Goal: Task Accomplishment & Management: Manage account settings

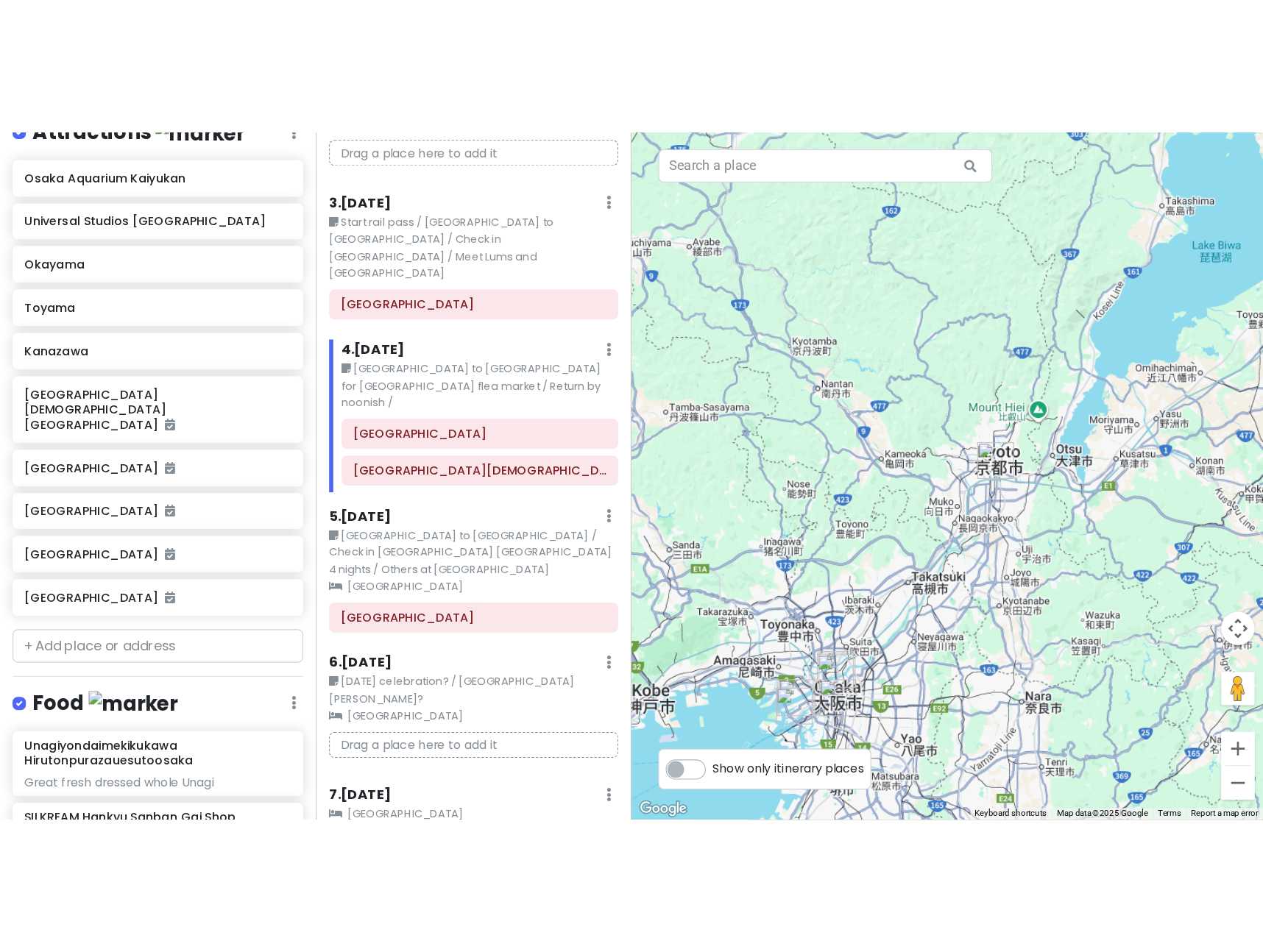
scroll to position [385, 0]
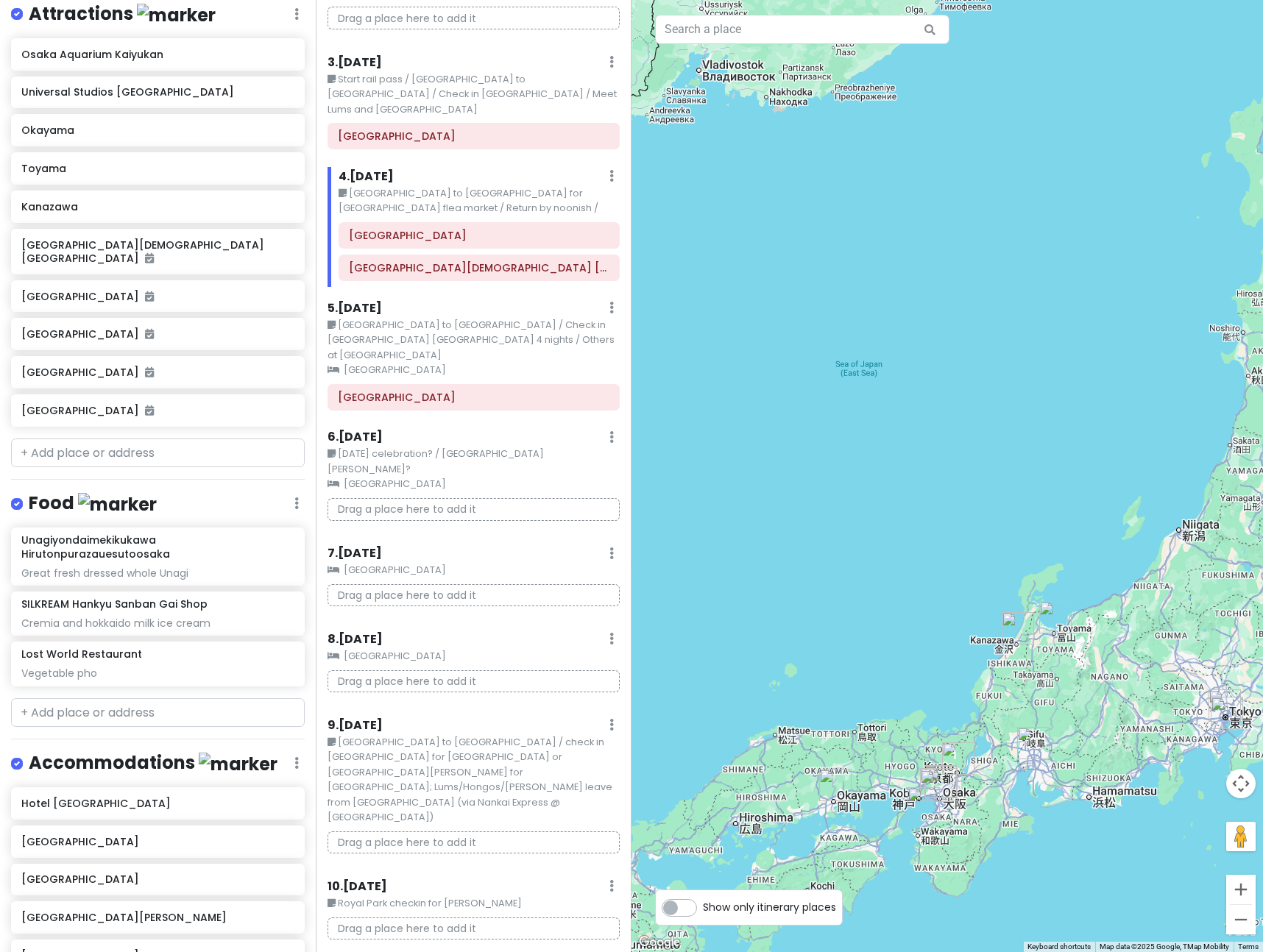
click at [1184, 703] on div at bounding box center [947, 476] width 632 height 952
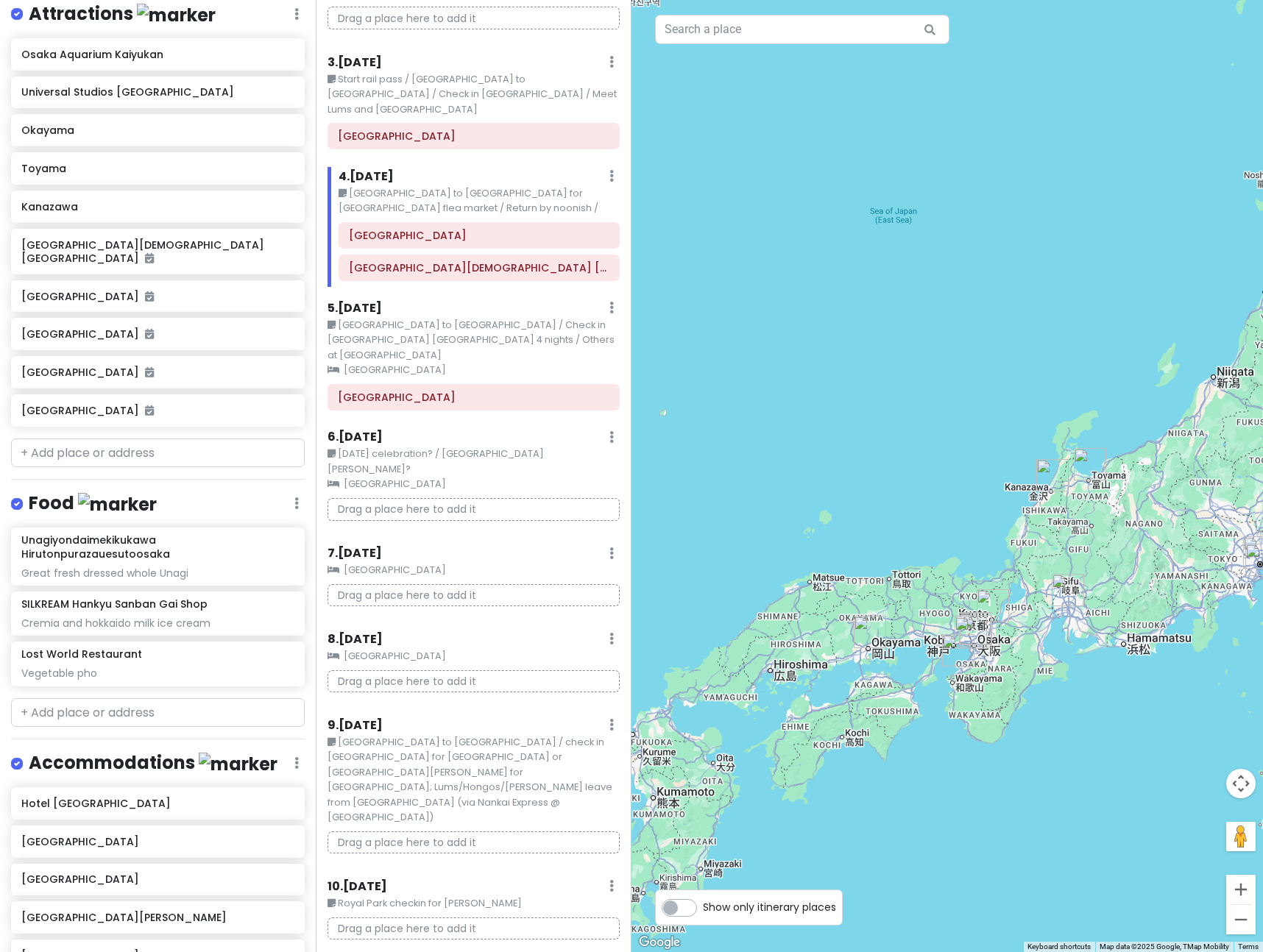
drag, startPoint x: 1184, startPoint y: 703, endPoint x: 1218, endPoint y: 546, distance: 160.6
click at [1218, 546] on div at bounding box center [947, 476] width 632 height 952
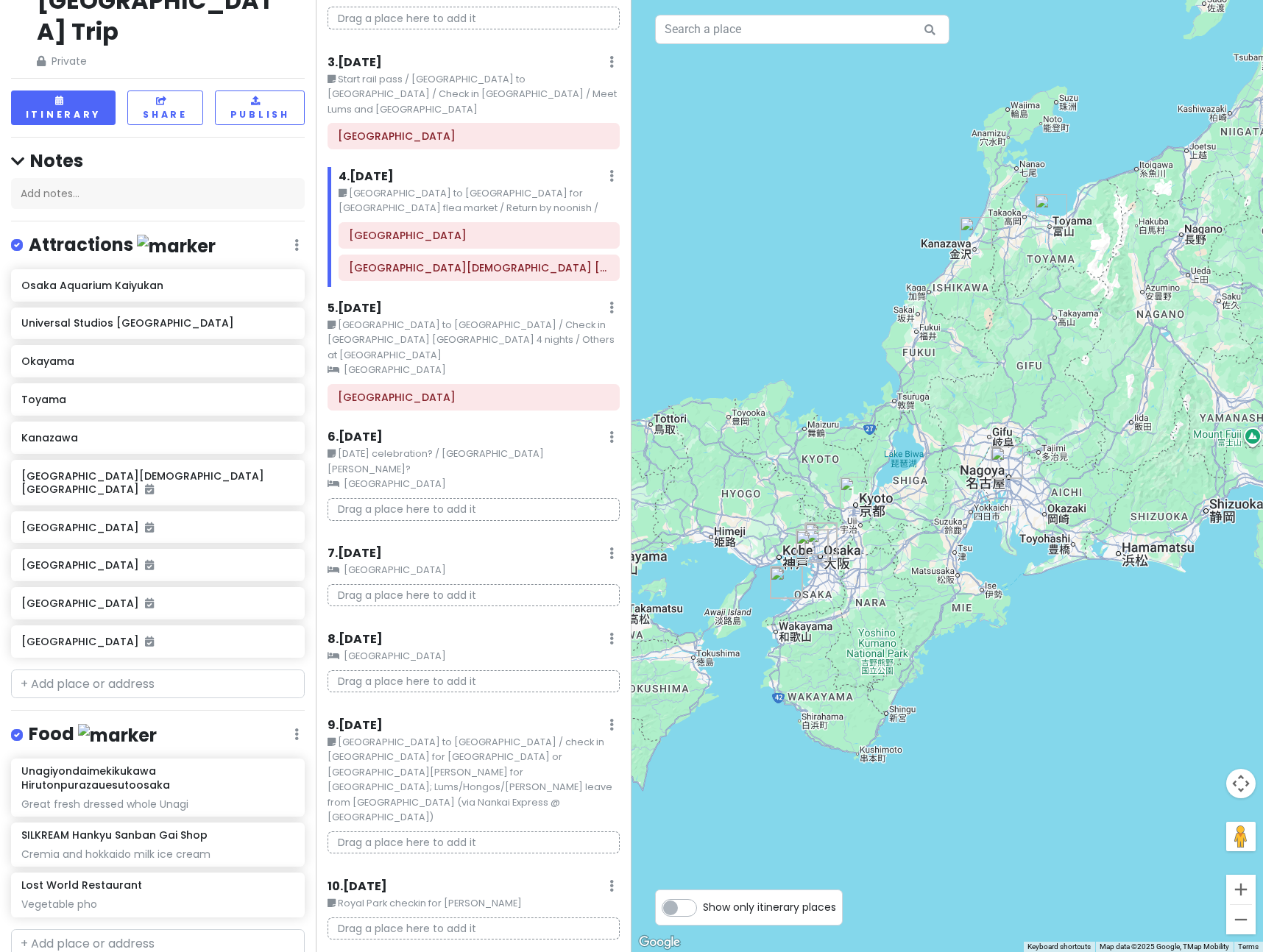
scroll to position [152, 0]
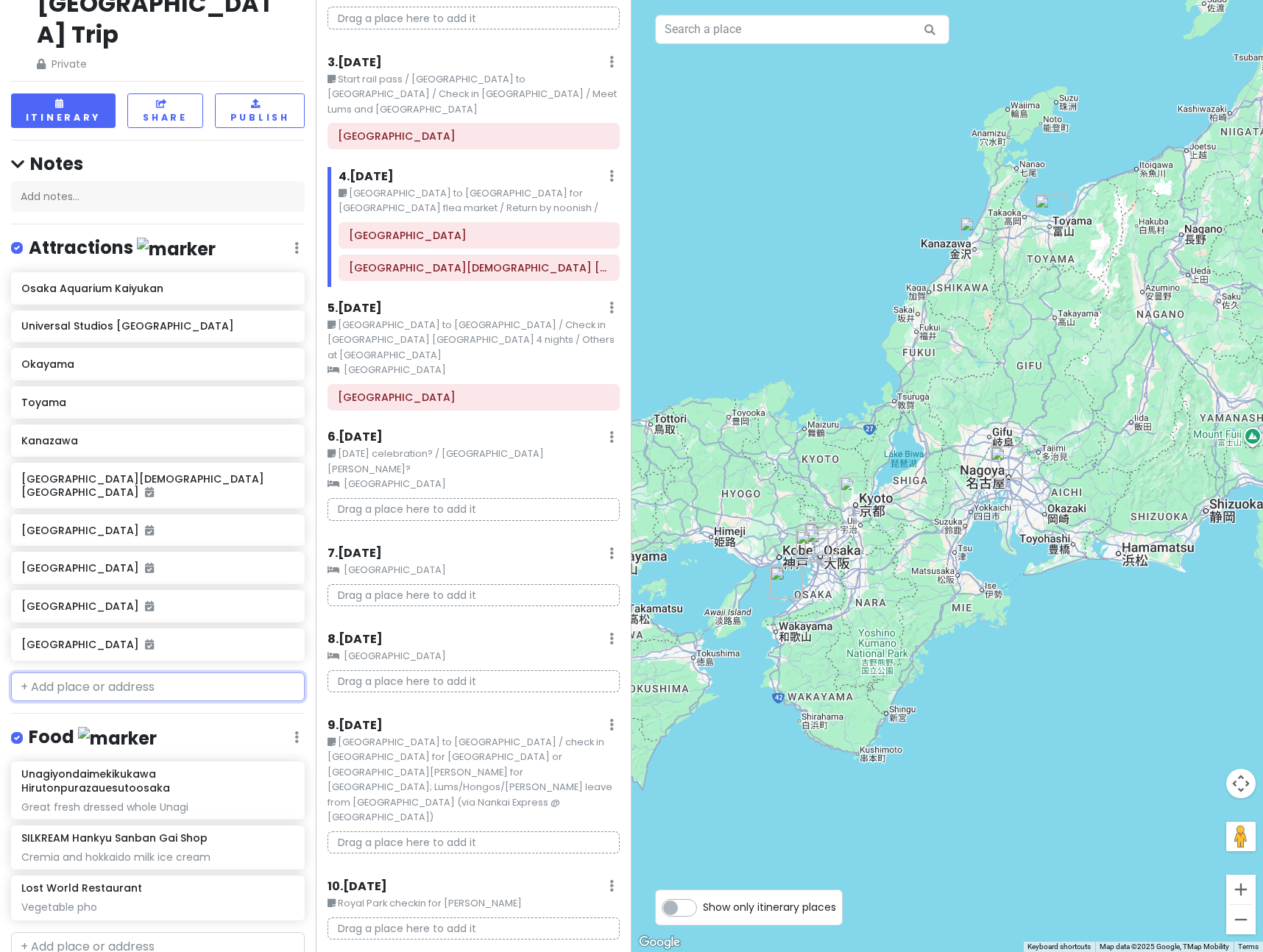
click at [84, 672] on input "text" at bounding box center [157, 687] width 294 height 30
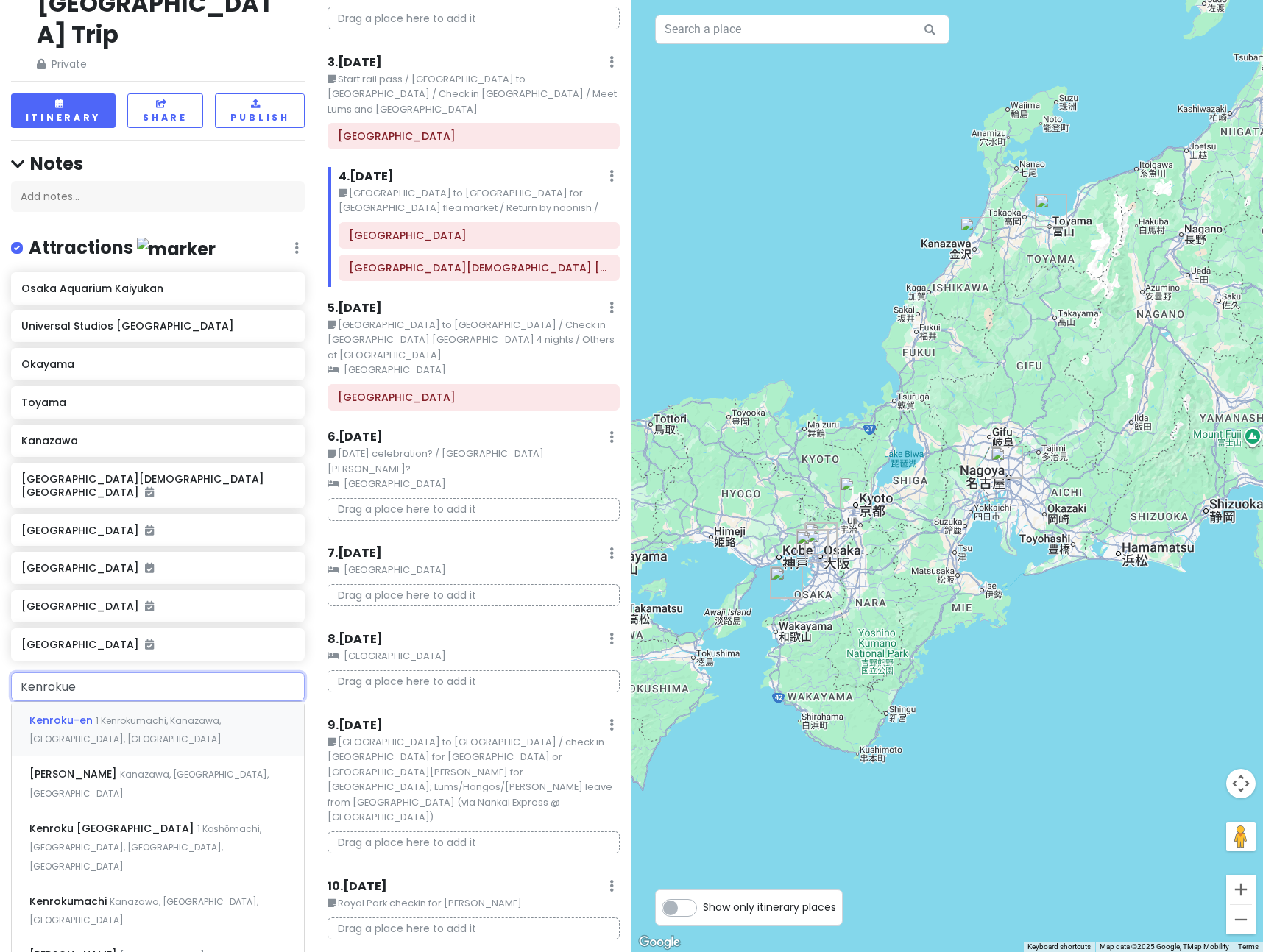
type input "Kenrokuen"
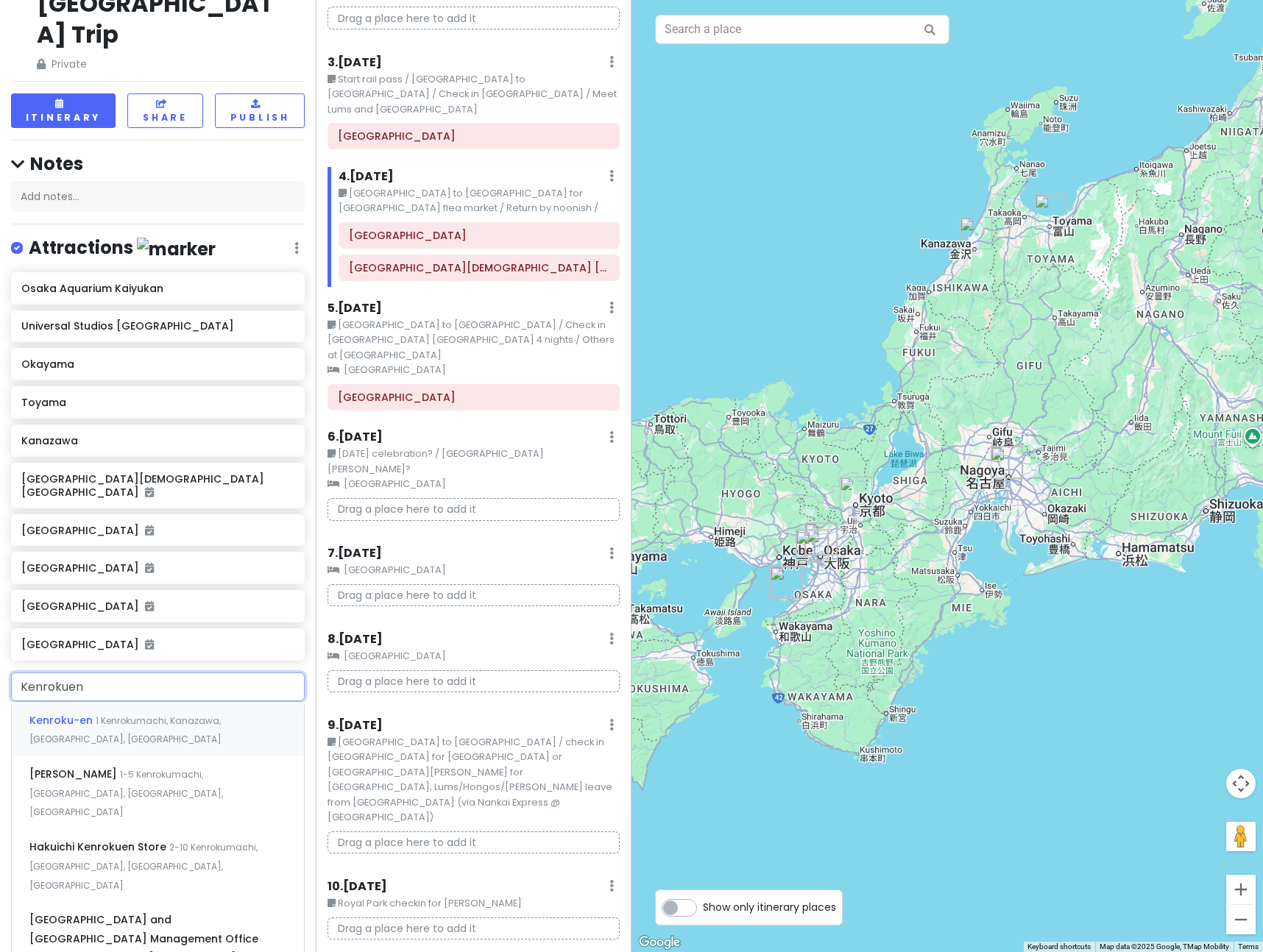
click at [118, 714] on span "1 Kenrokumachi, Kanazawa, [GEOGRAPHIC_DATA], [GEOGRAPHIC_DATA]" at bounding box center [125, 730] width 192 height 32
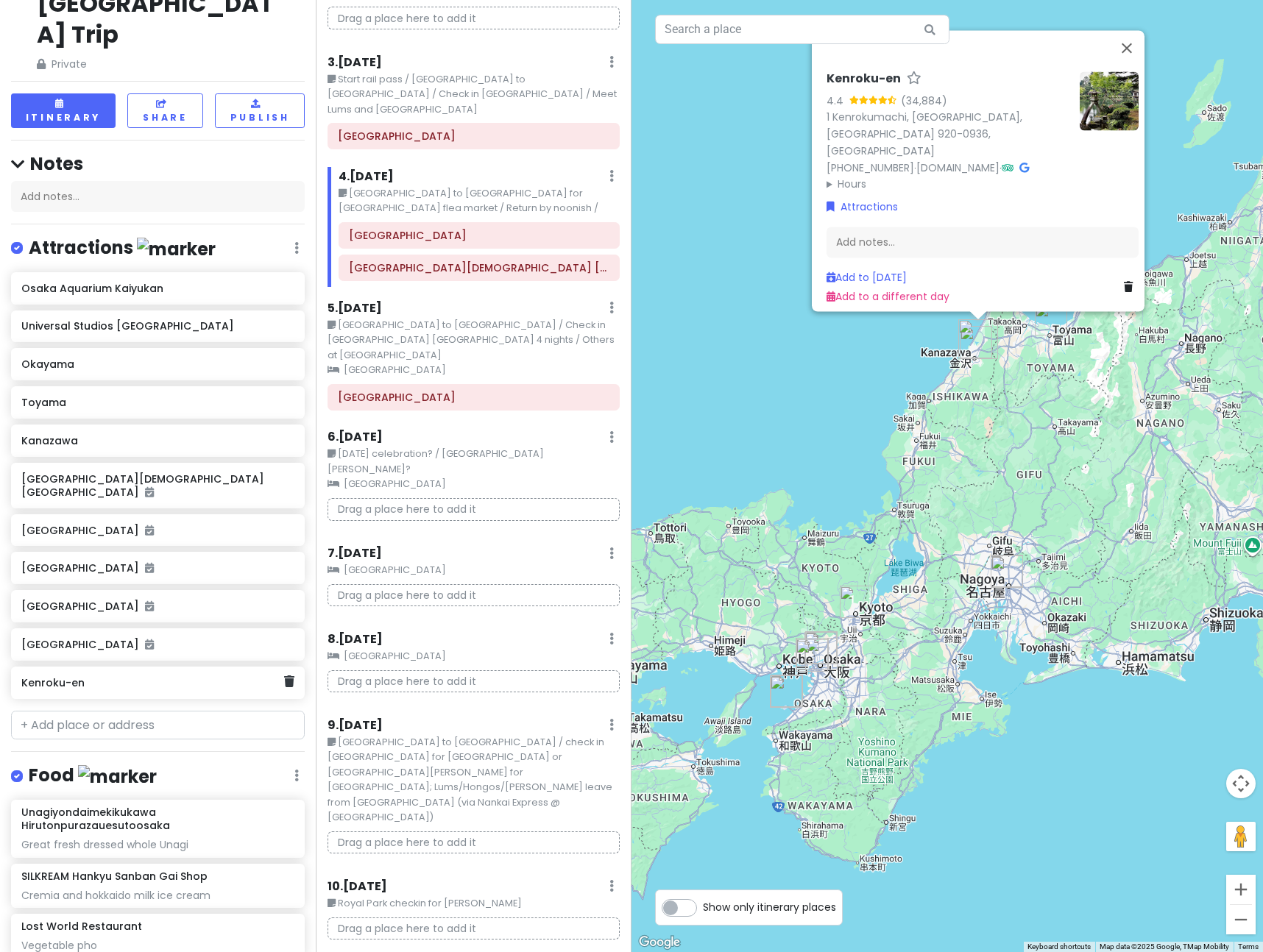
click at [207, 676] on h6 "Kenroku-en" at bounding box center [153, 683] width 262 height 13
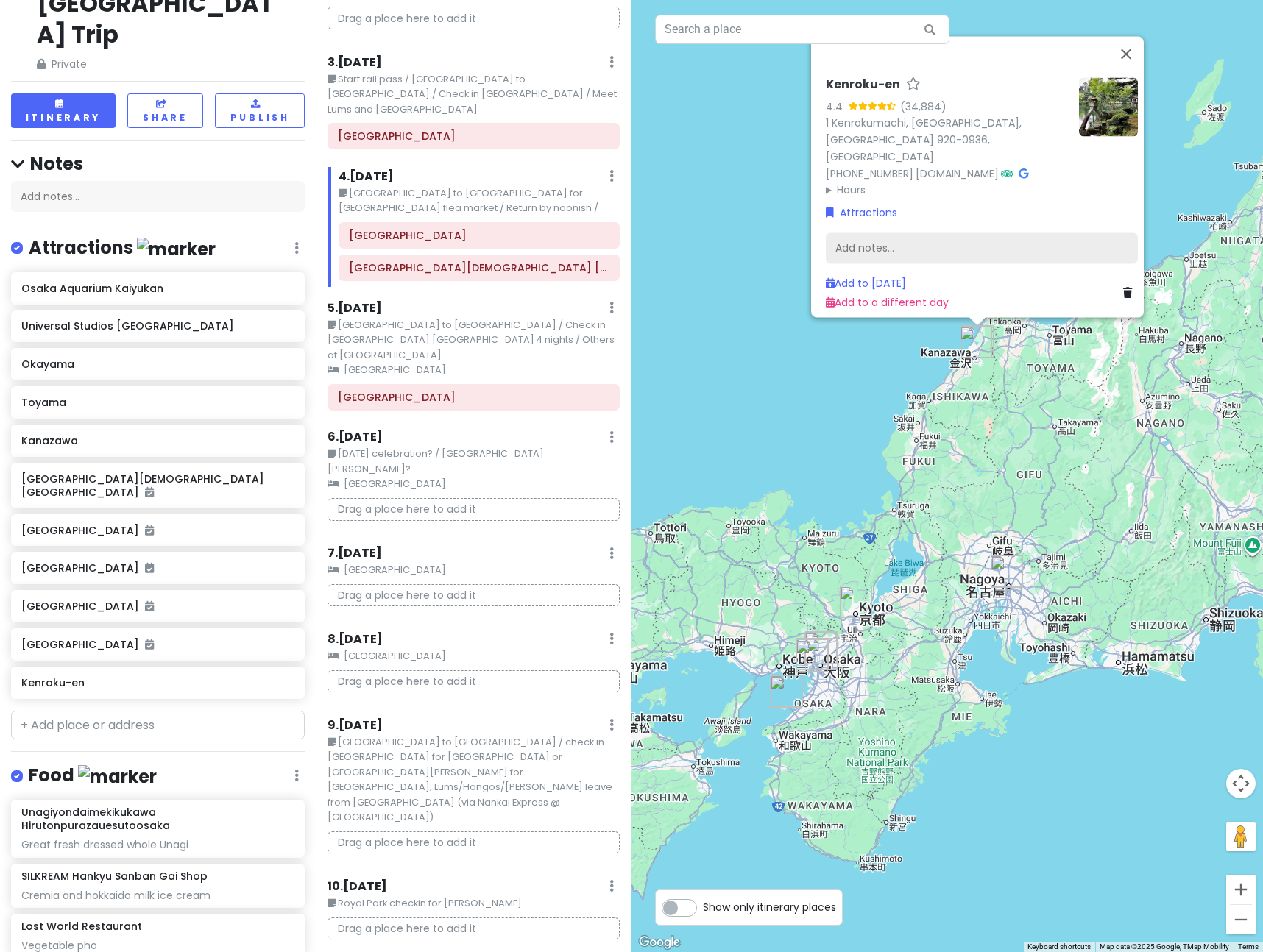
click at [858, 245] on div "Add notes..." at bounding box center [982, 249] width 312 height 31
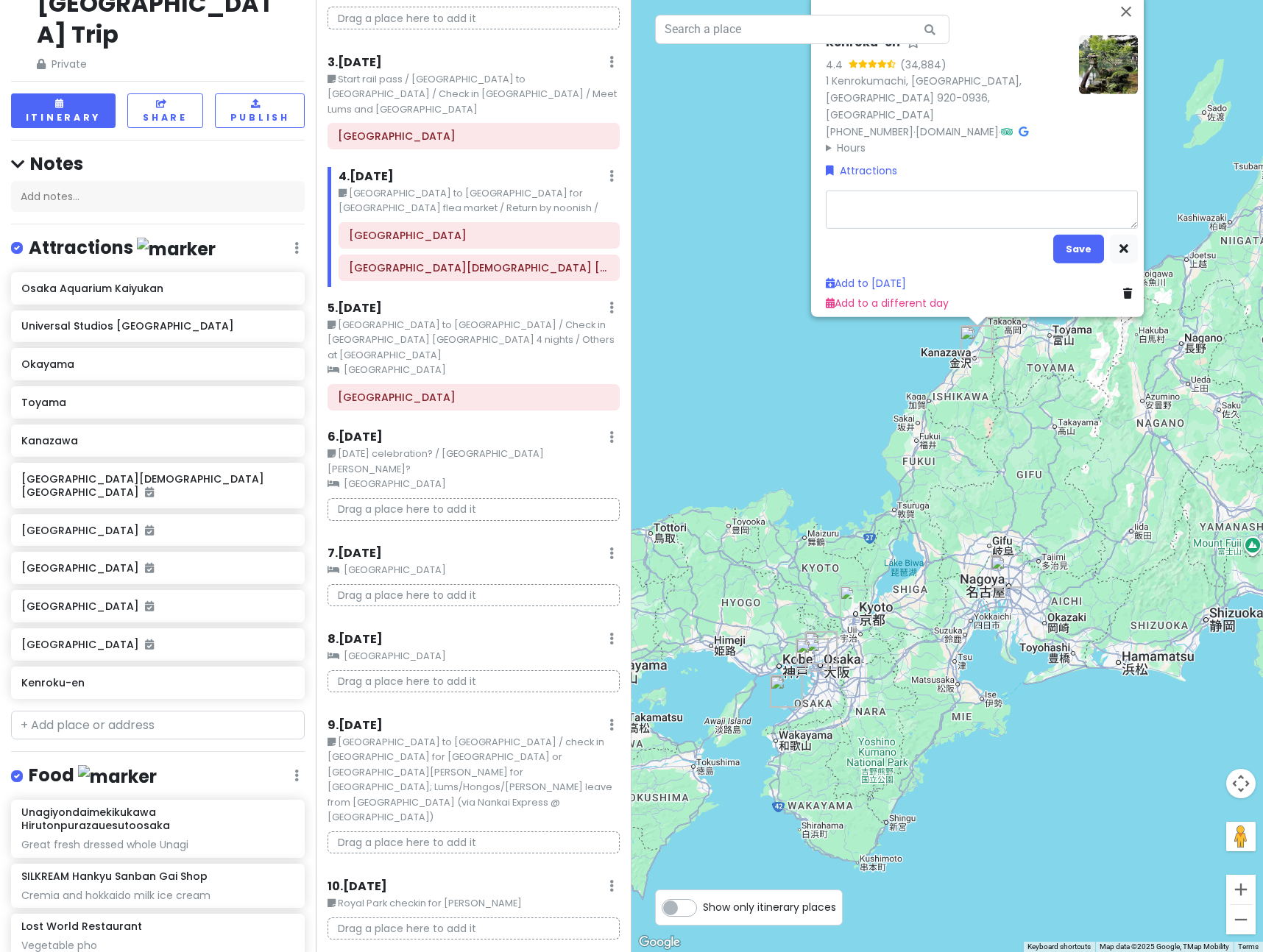
type textarea "x"
type textarea "O"
type textarea "x"
type textarea "On"
type textarea "x"
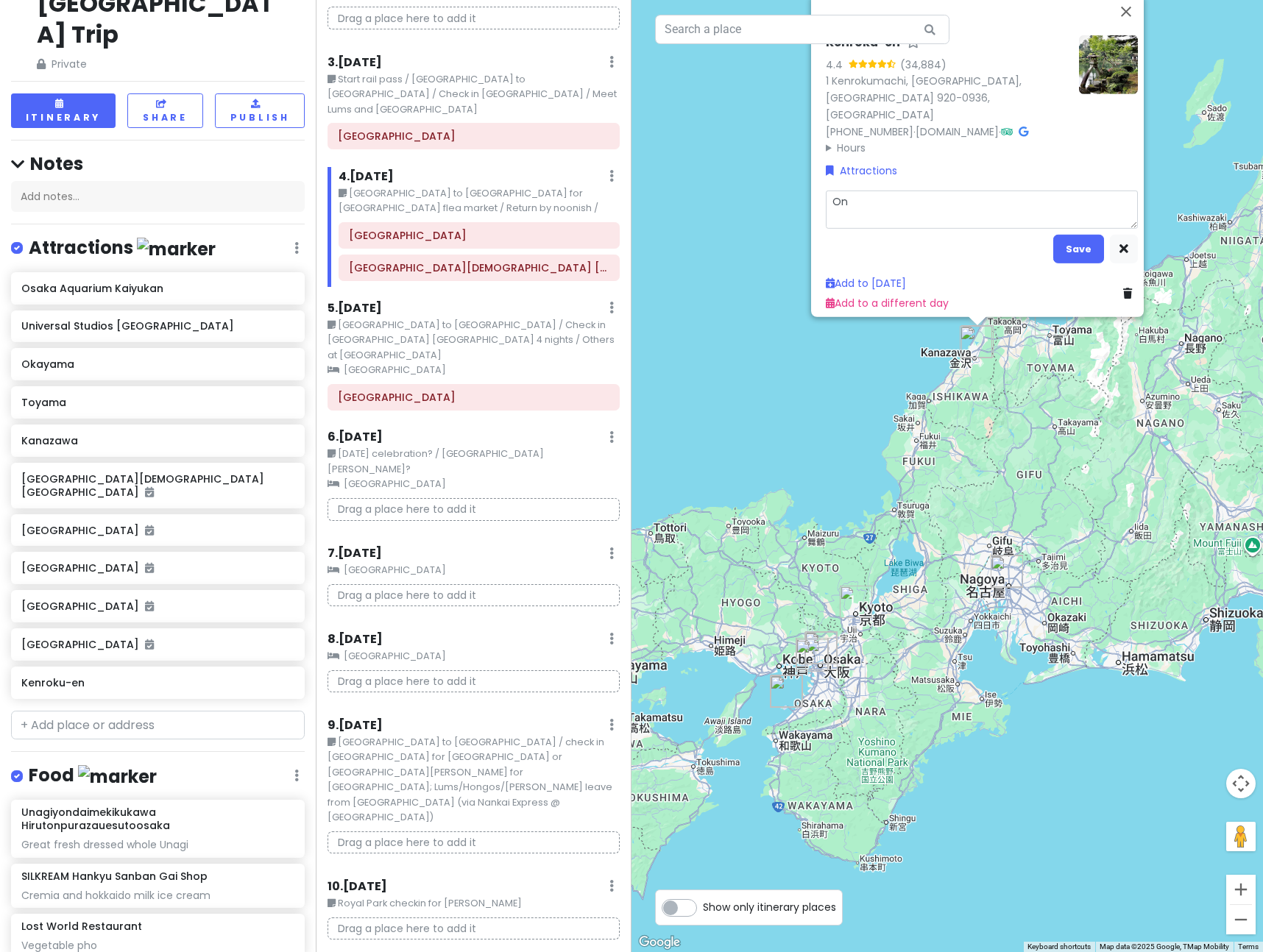
type textarea "One"
type textarea "x"
type textarea "One"
type textarea "x"
type textarea "One o"
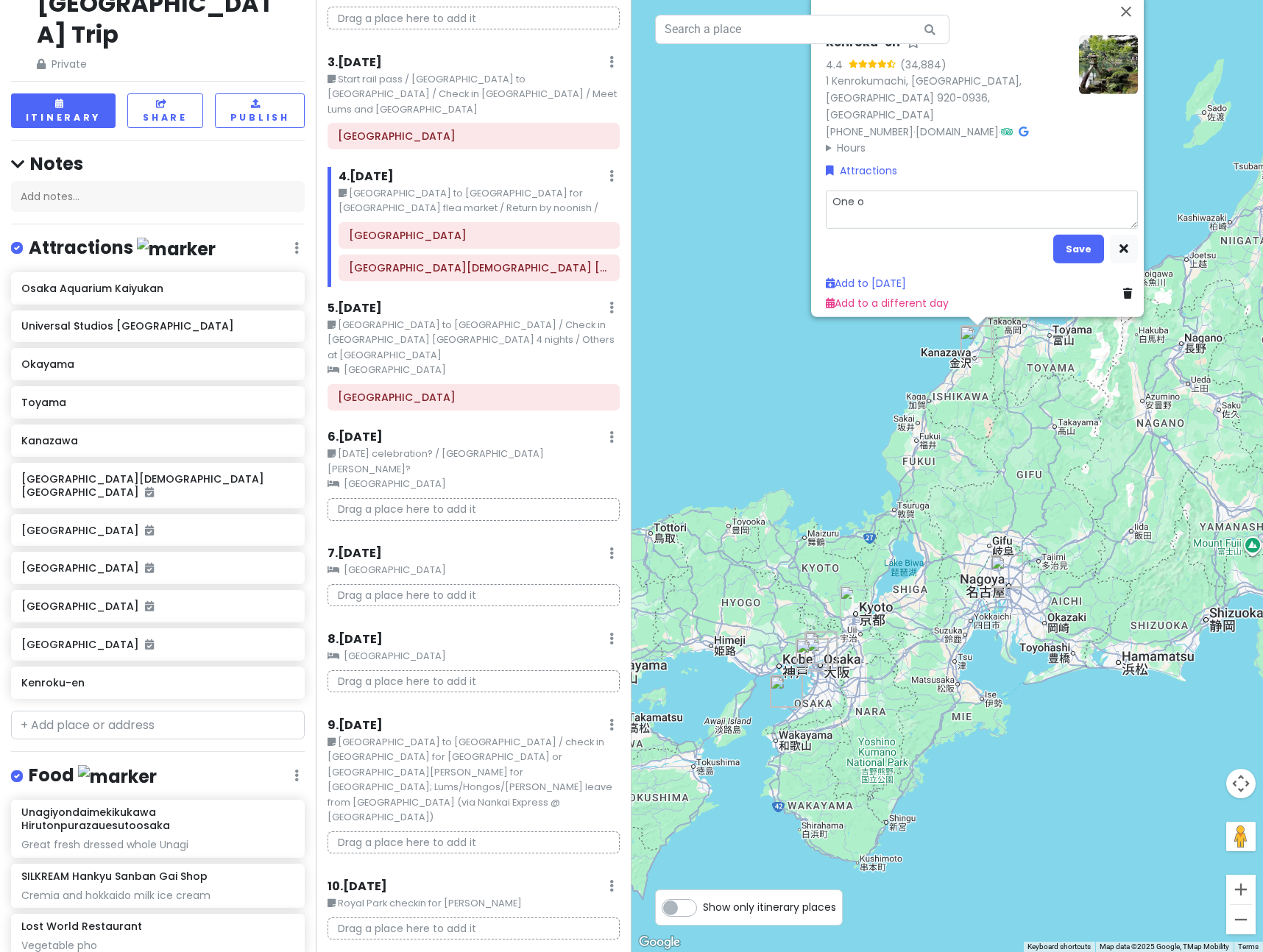
type textarea "x"
type textarea "One of"
type textarea "x"
type textarea "One of"
type textarea "x"
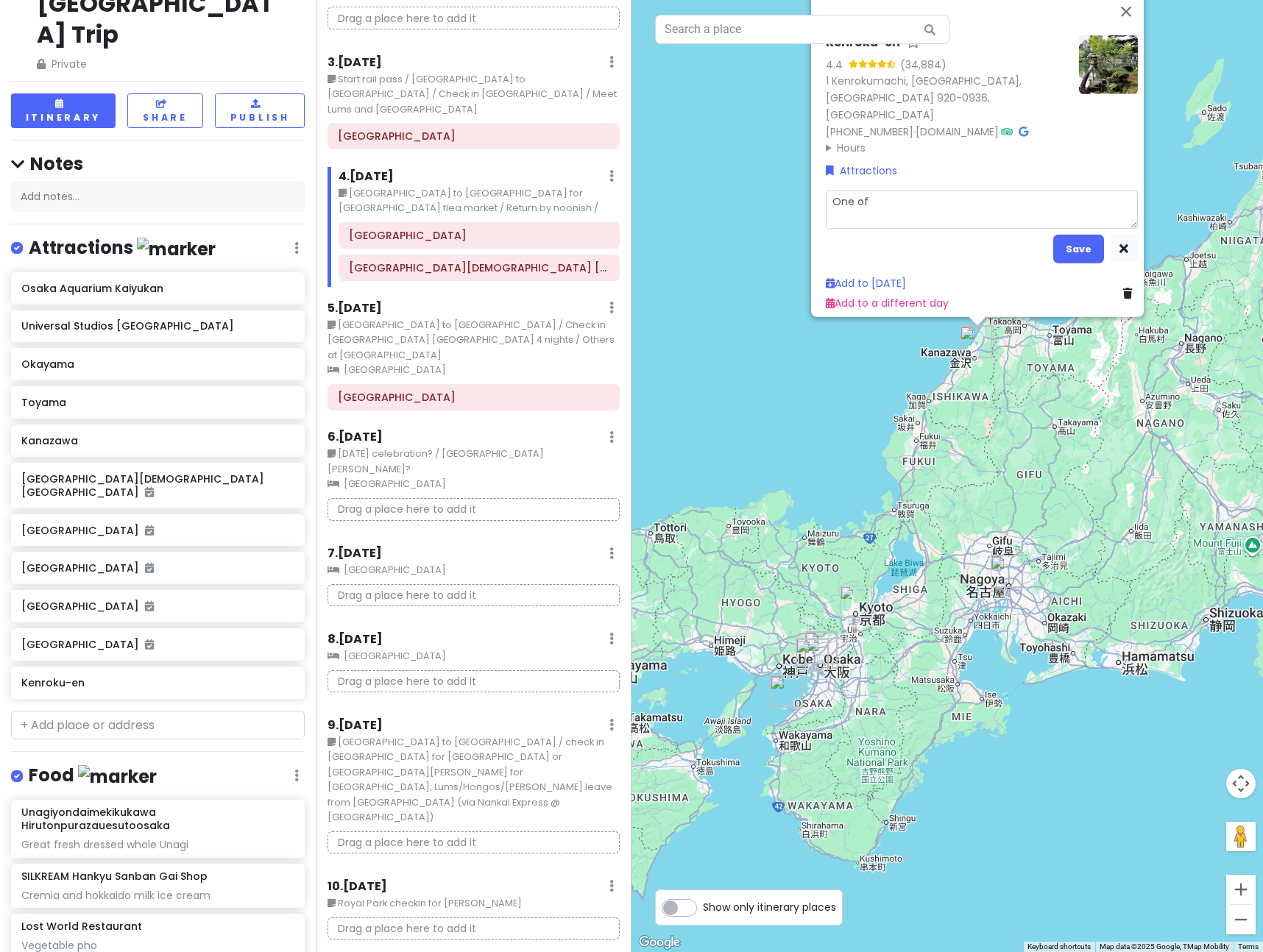
type textarea "One of t"
type textarea "x"
type textarea "One of th"
type textarea "x"
type textarea "One of thr"
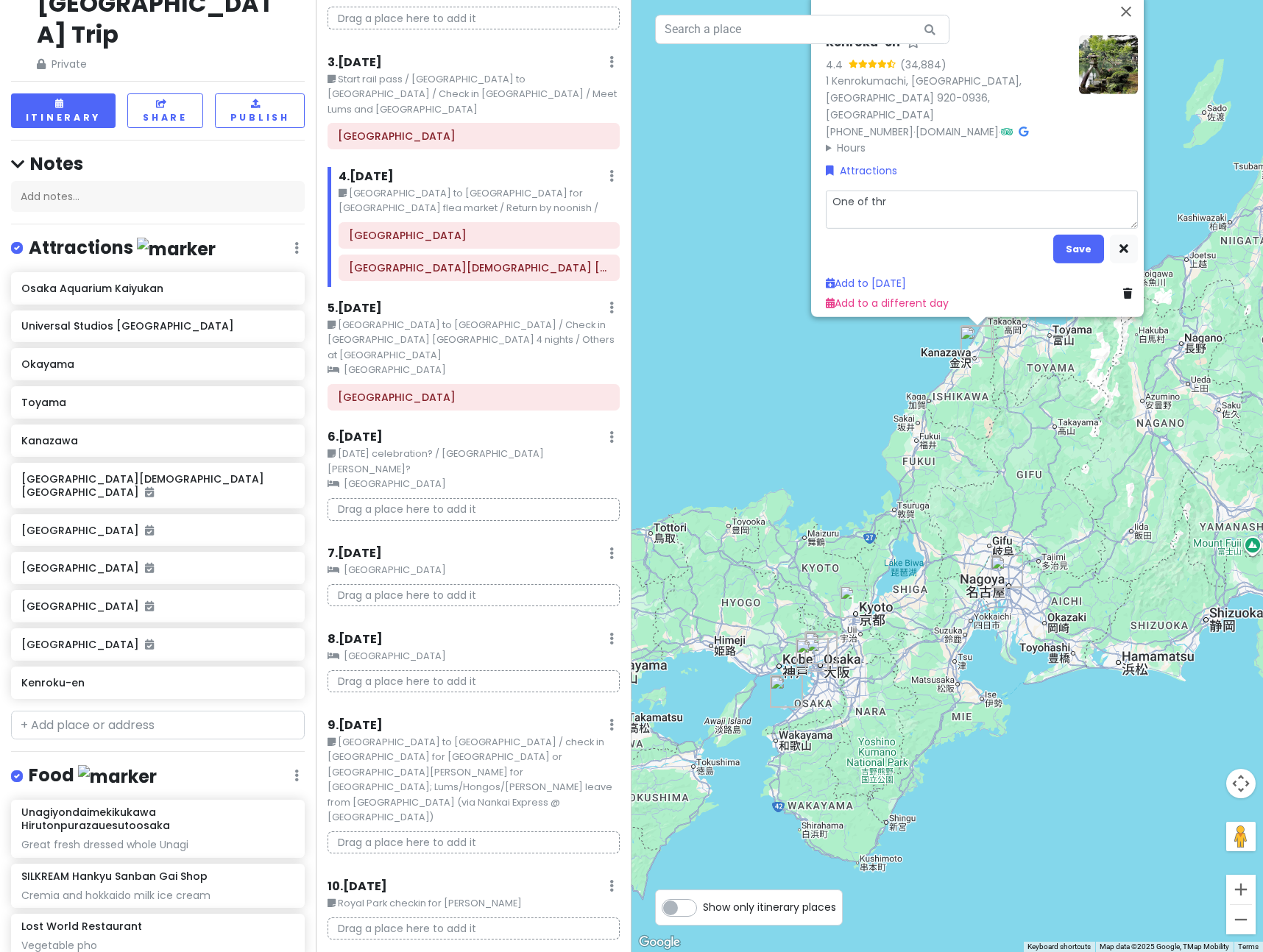
type textarea "x"
type textarea "One of thre"
type textarea "x"
type textarea "One of three"
type textarea "x"
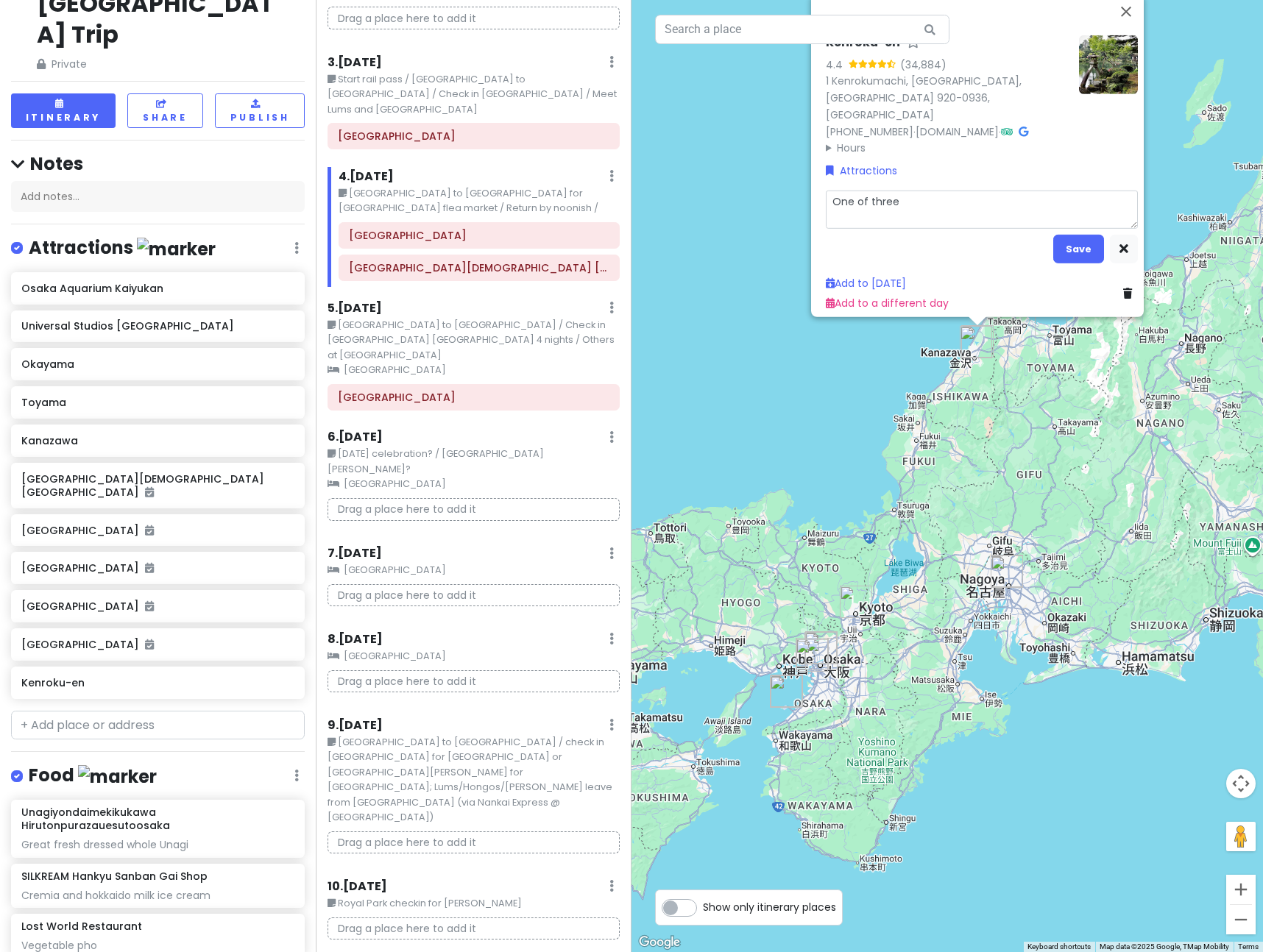
type textarea "One of three"
type textarea "x"
type textarea "One of three m"
type textarea "x"
type textarea "One of three mo"
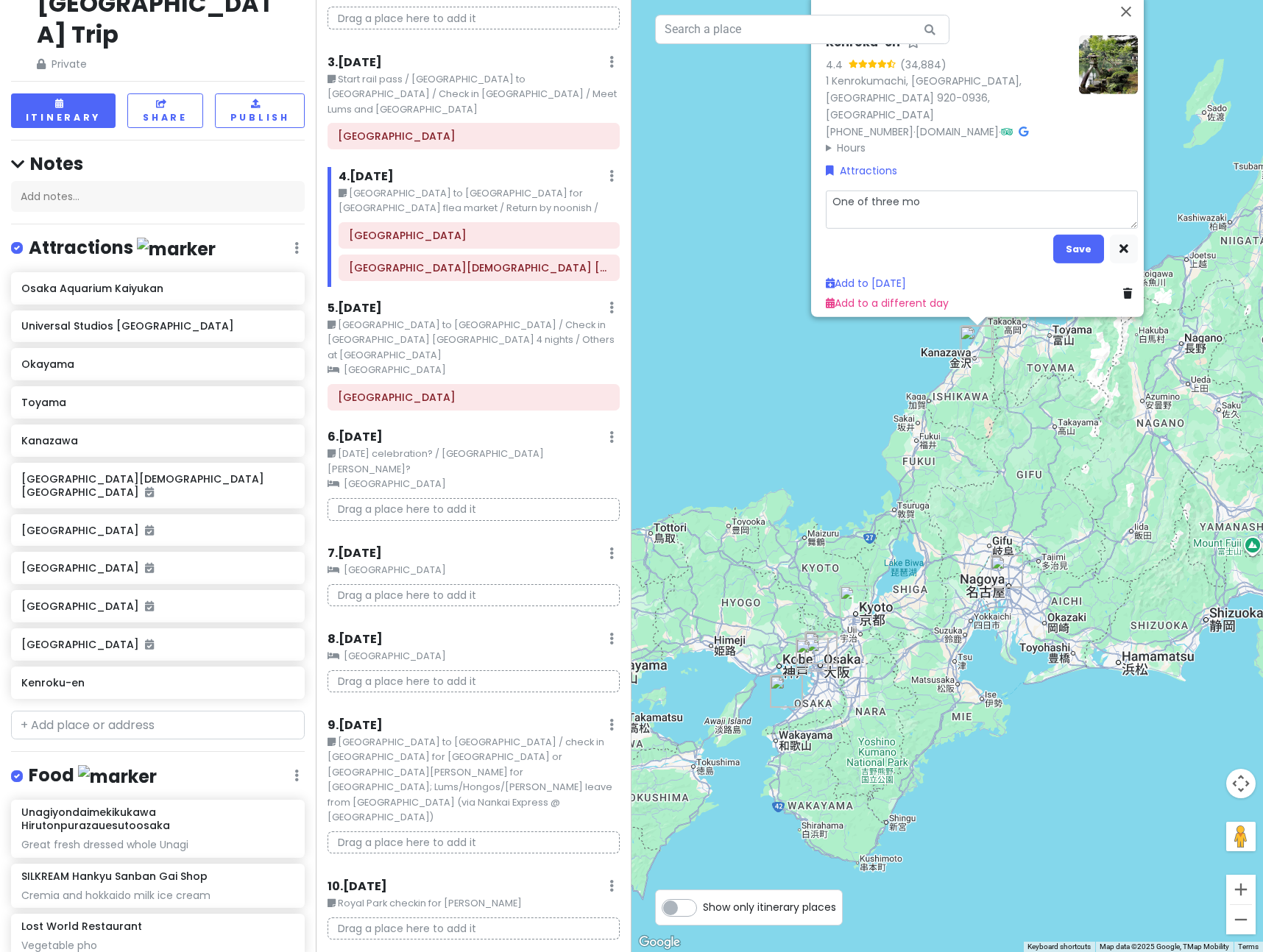
type textarea "x"
type textarea "One of three mos"
type textarea "x"
type textarea "One of three most"
type textarea "x"
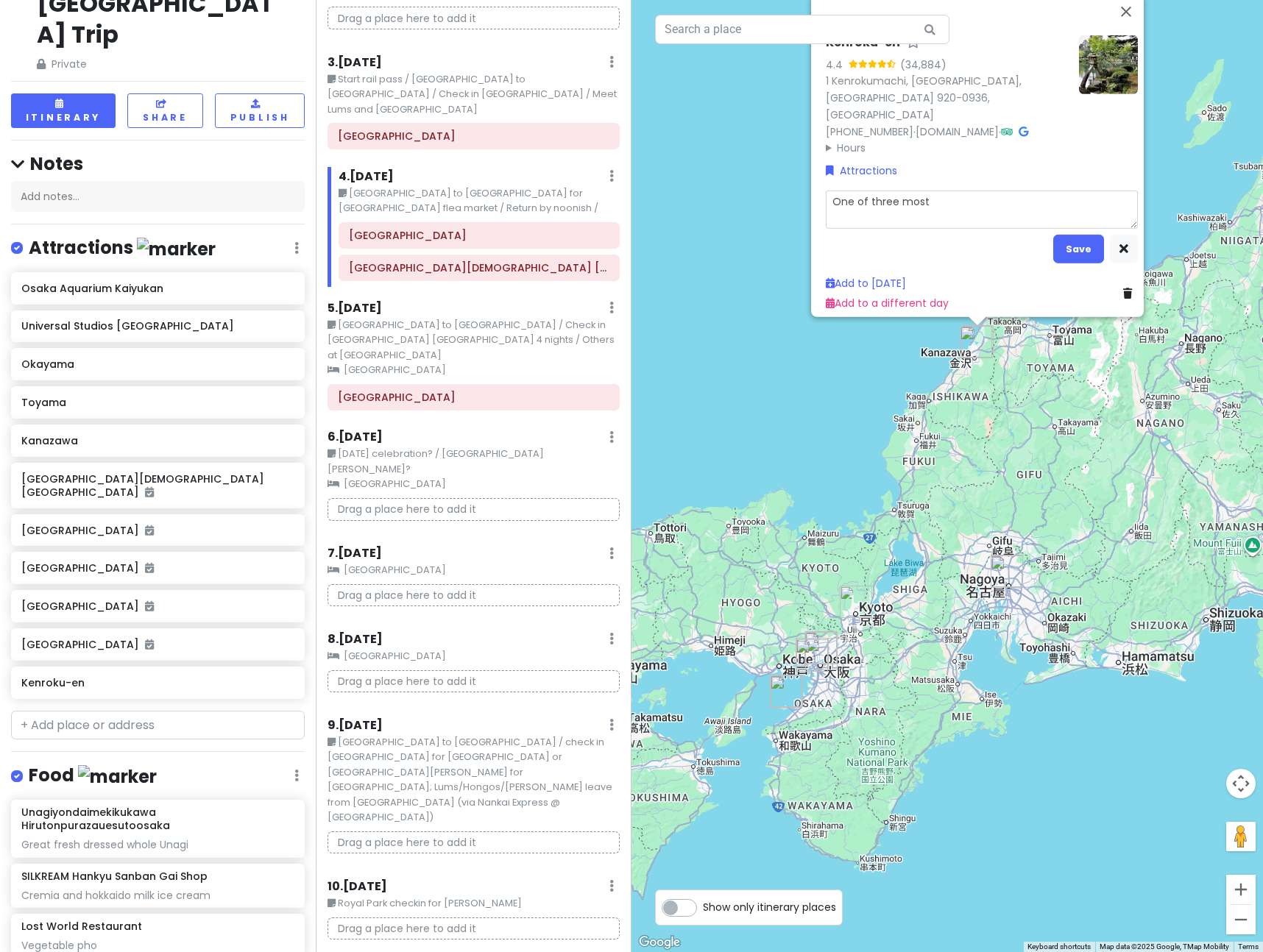
type textarea "One of three most"
type textarea "x"
type textarea "One of three most b"
type textarea "x"
type textarea "One of three most be"
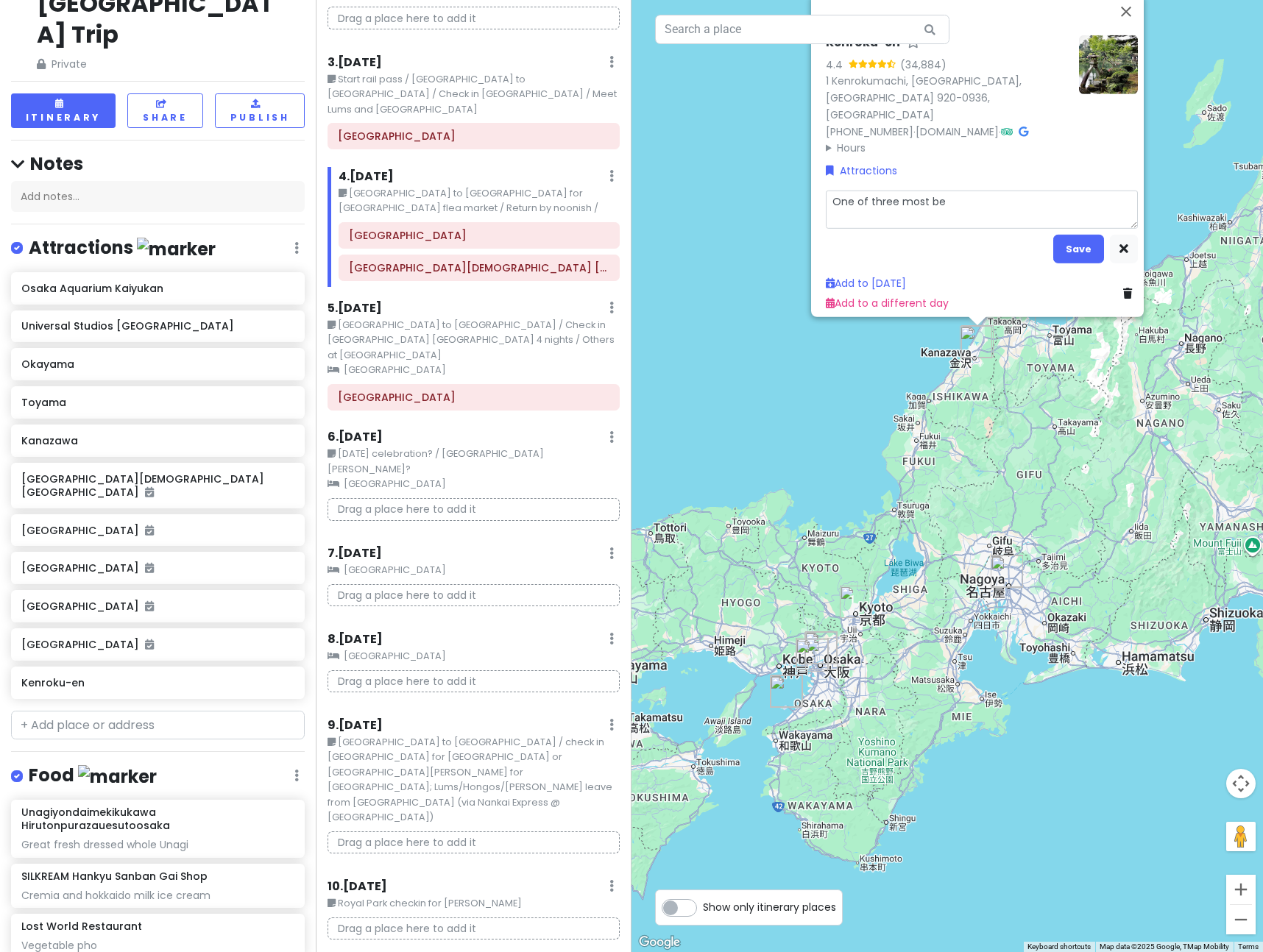
type textarea "x"
type textarea "One of three most bea"
type textarea "x"
type textarea "One of three most beau"
type textarea "x"
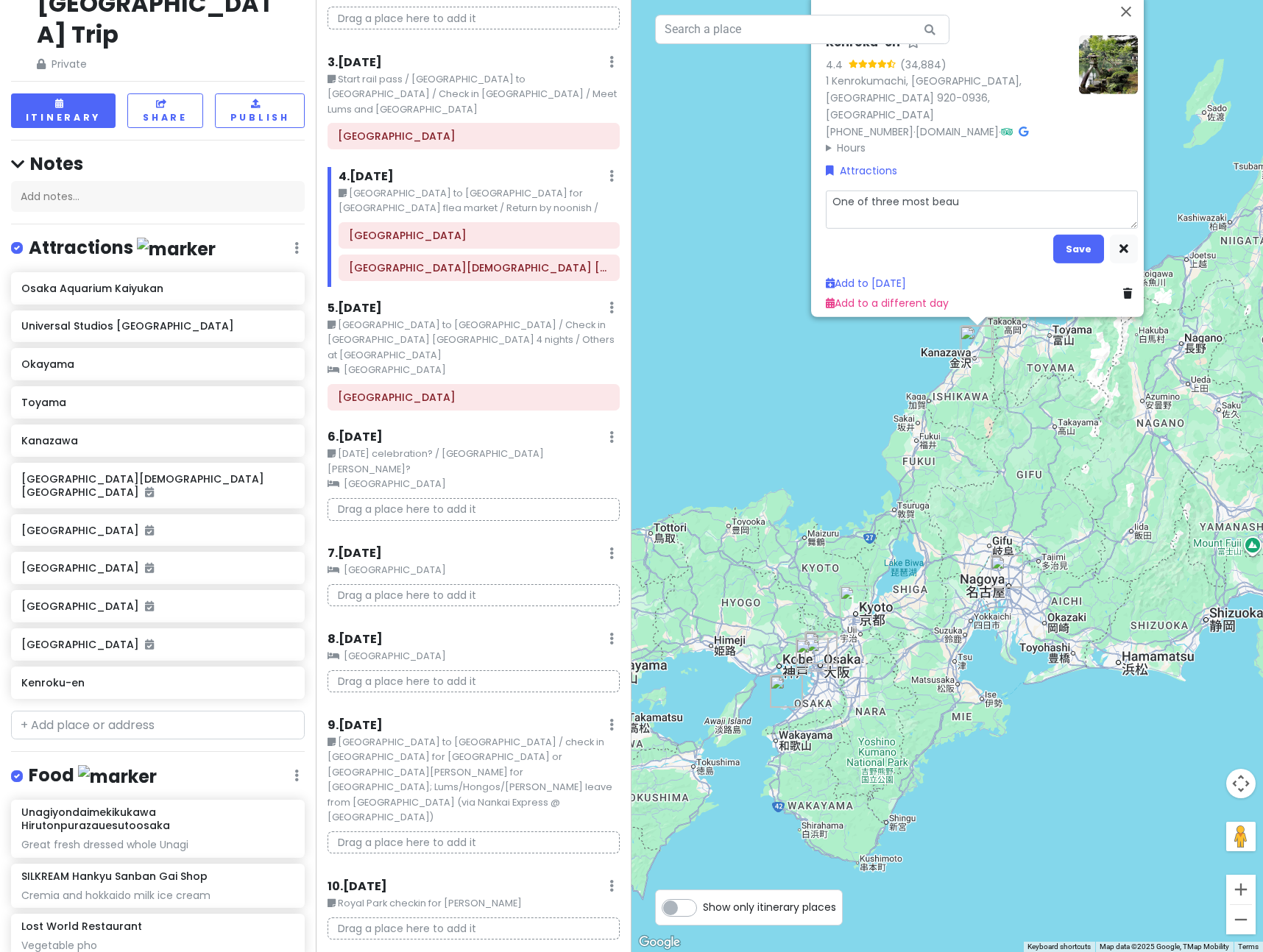
type textarea "One of three most beaut"
type textarea "x"
type textarea "One of three most beautu"
type textarea "x"
type textarea "One of three most beautuf"
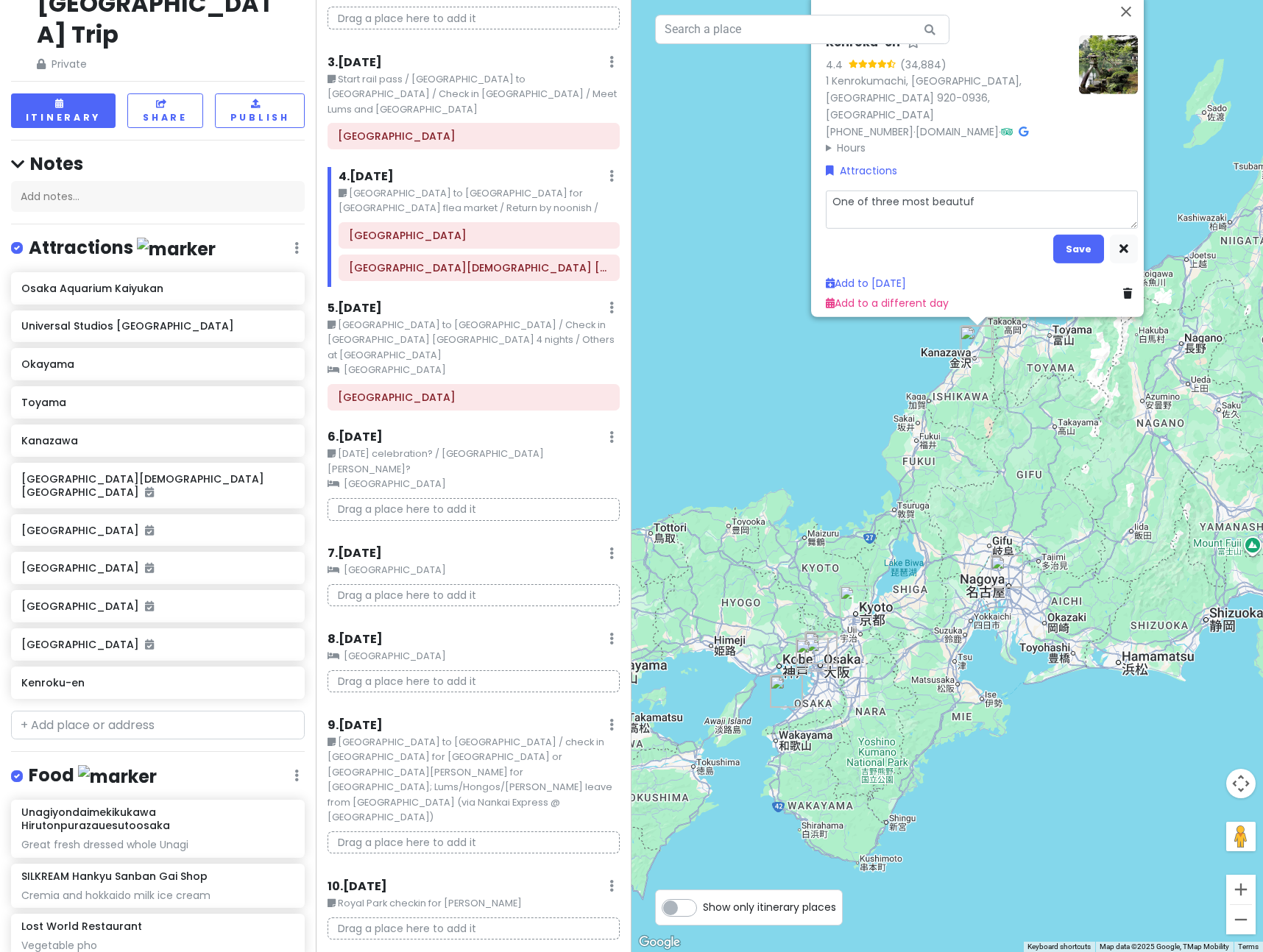
type textarea "x"
type textarea "One of three most beautufu"
type textarea "x"
type textarea "One of three most beautuful"
type textarea "x"
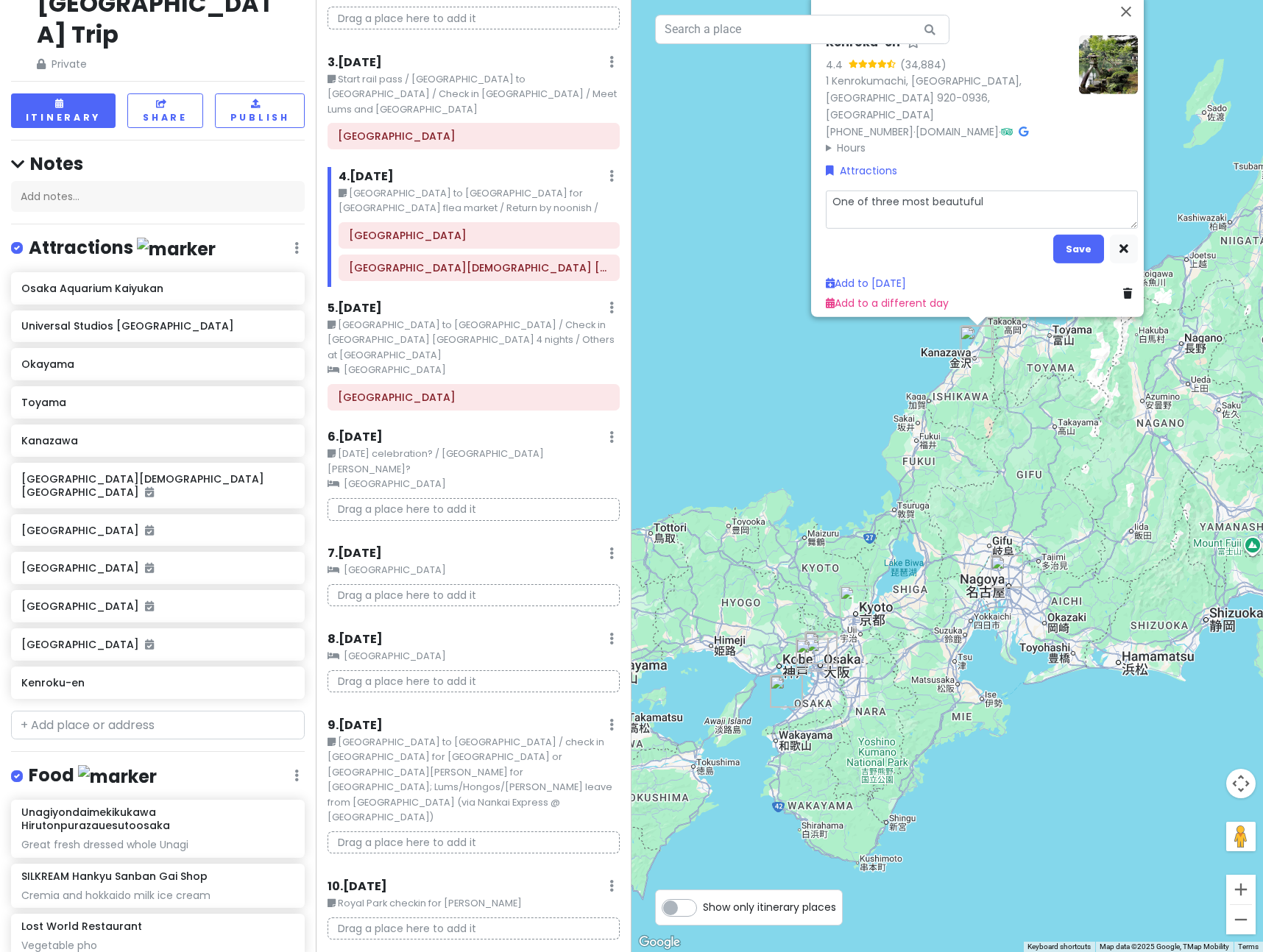
type textarea "One of three most beautuful"
type textarea "x"
type textarea "One of three most beautuful g"
type textarea "x"
type textarea "One of three most beautuful ga"
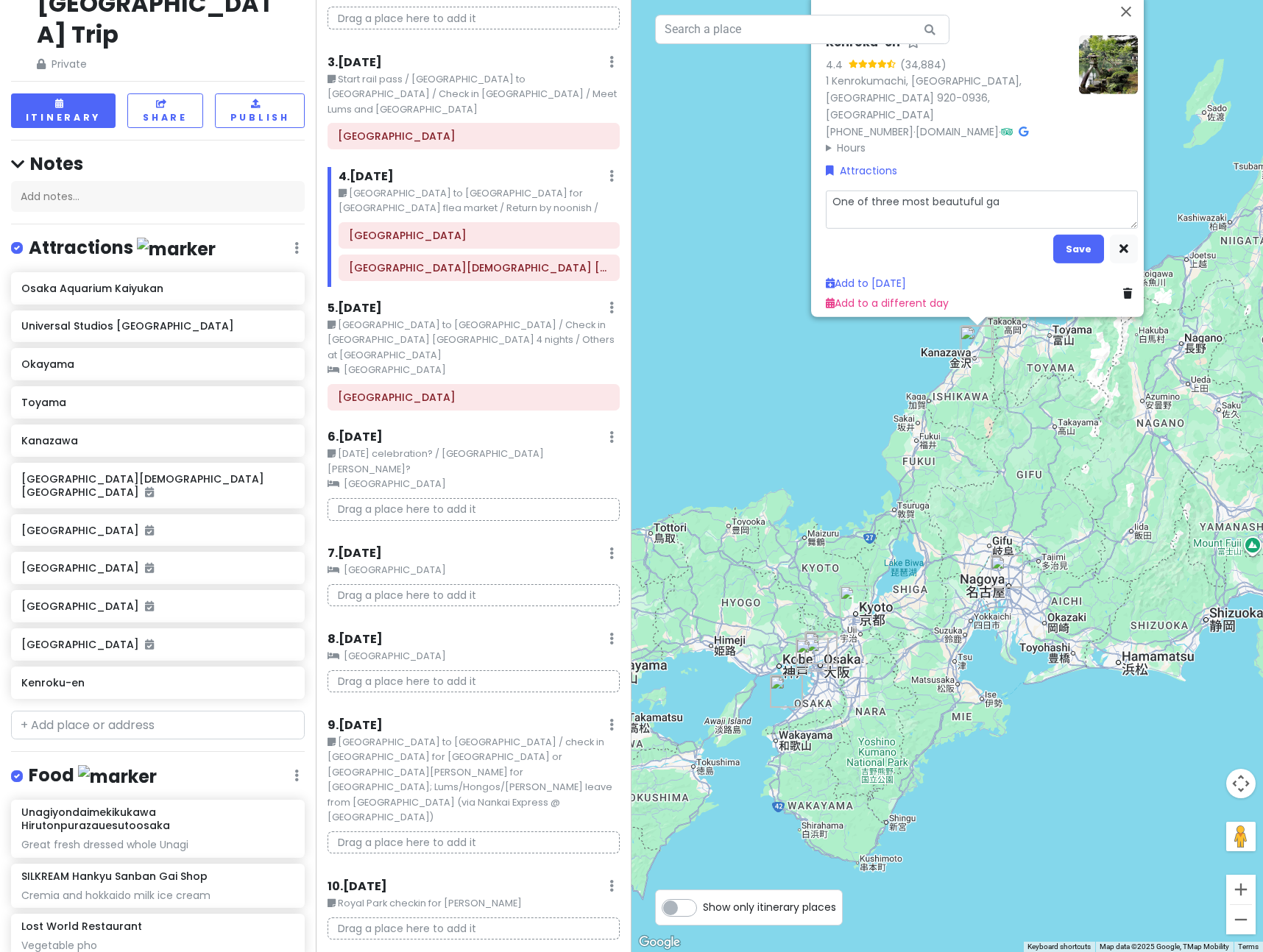
type textarea "x"
type textarea "One of three most beautuful gar"
type textarea "x"
type textarea "One of three most beautuful gard"
type textarea "x"
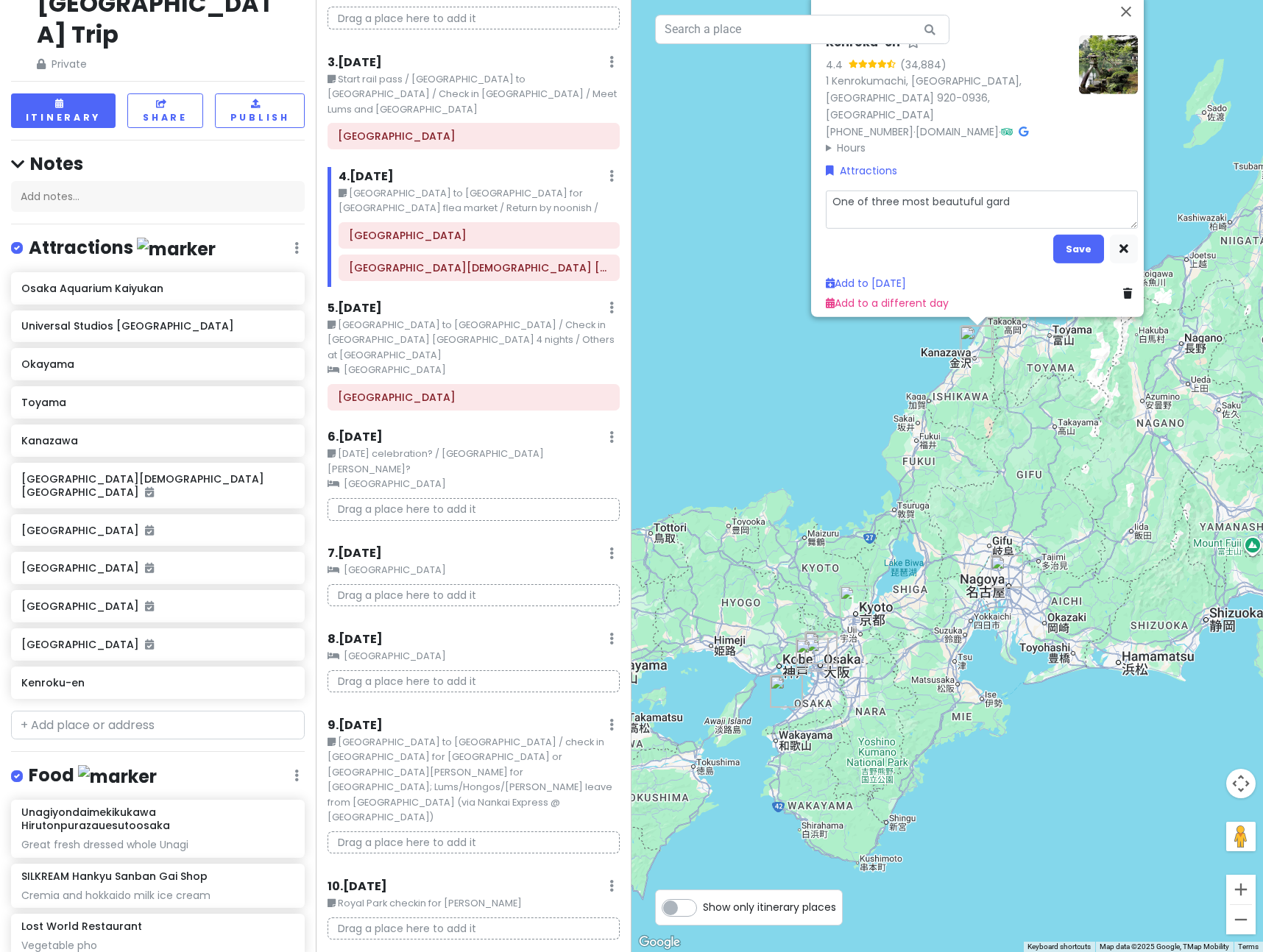
type textarea "One of three most beautuful garde"
type textarea "x"
type textarea "One of three most beautuful garden"
type textarea "x"
type textarea "One of three most beautuful gardens"
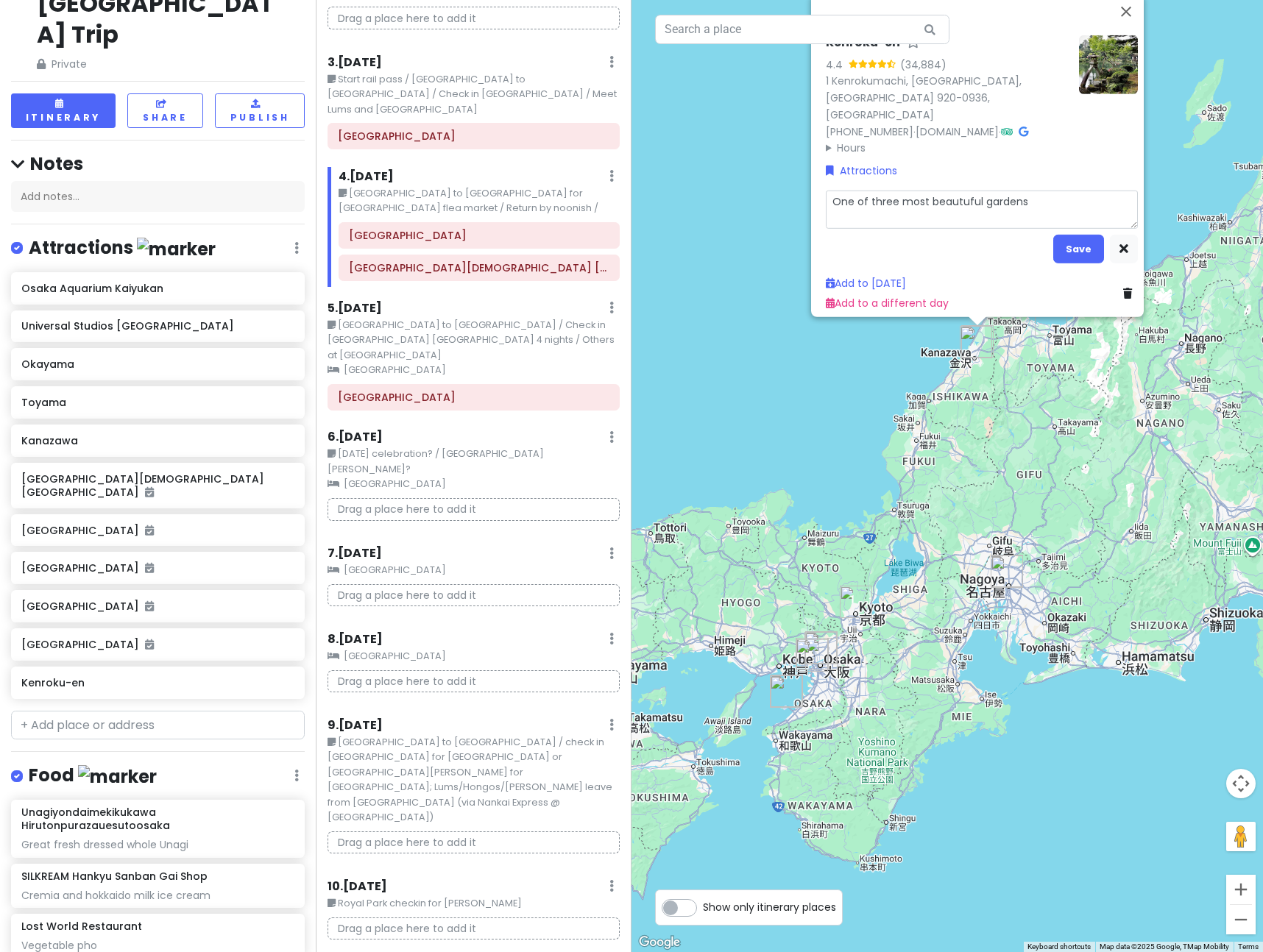
type textarea "x"
type textarea "One of three most beautuful gardens"
type textarea "x"
type textarea "One of three most beautuful gardens /"
type textarea "x"
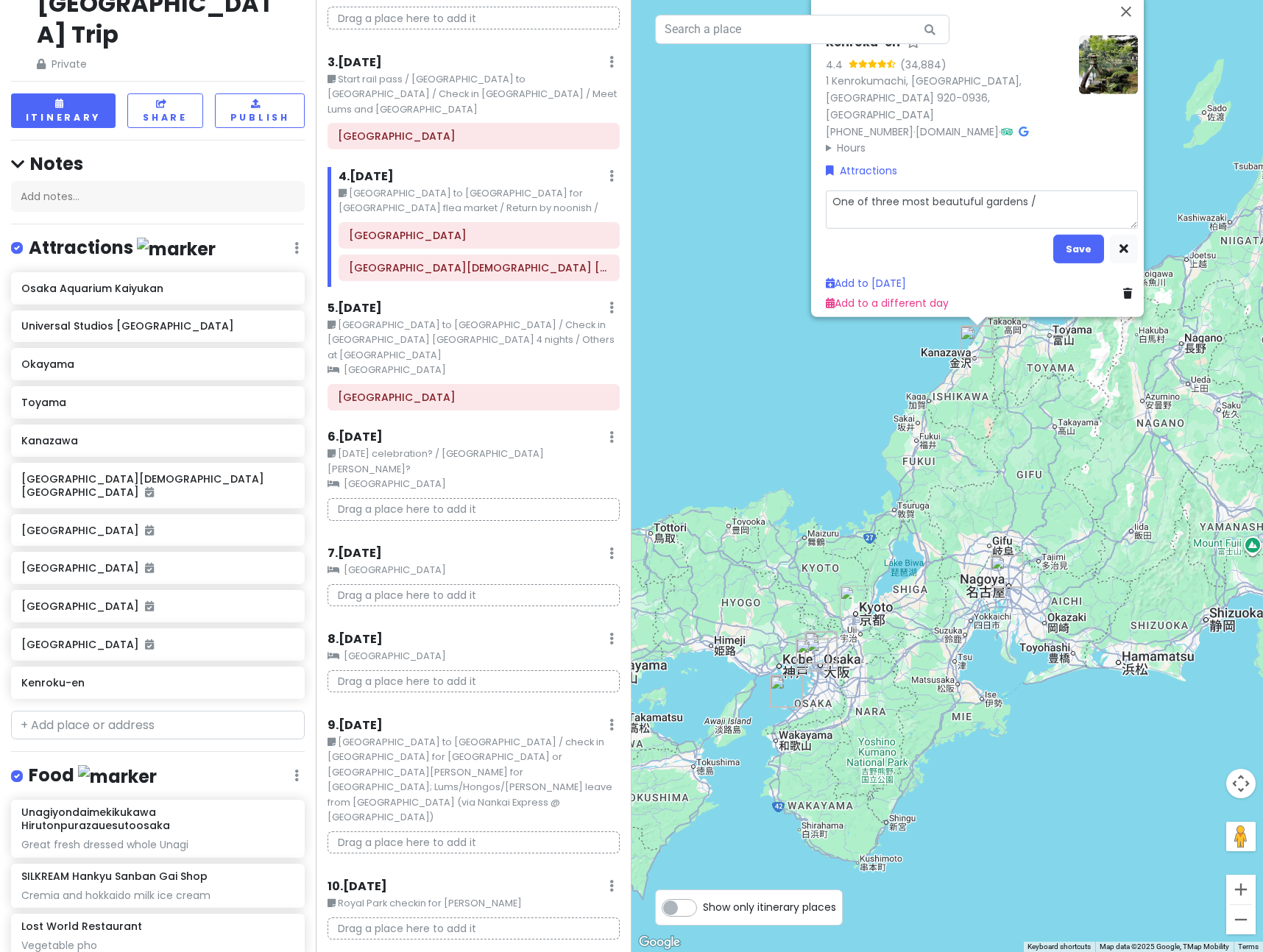
type textarea "One of three most beautuful gardens /"
type textarea "x"
type textarea "One of three most beautful gardens /"
type textarea "x"
type textarea "One of three most beautiful gardens /"
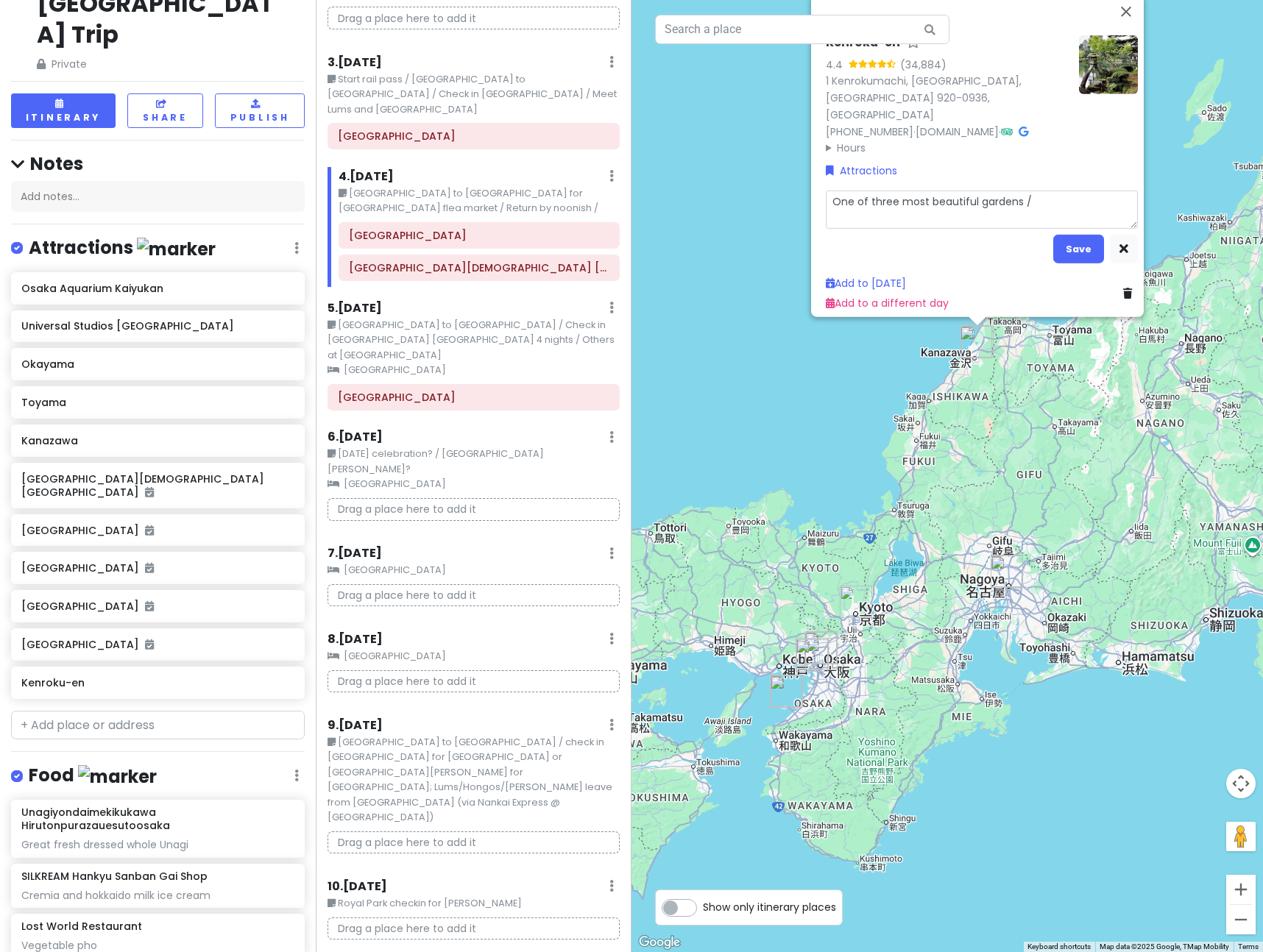
type textarea "x"
type textarea "One of three most beautiful gardens /"
type textarea "x"
type textarea "One of three most beautiful gardens / O"
type textarea "x"
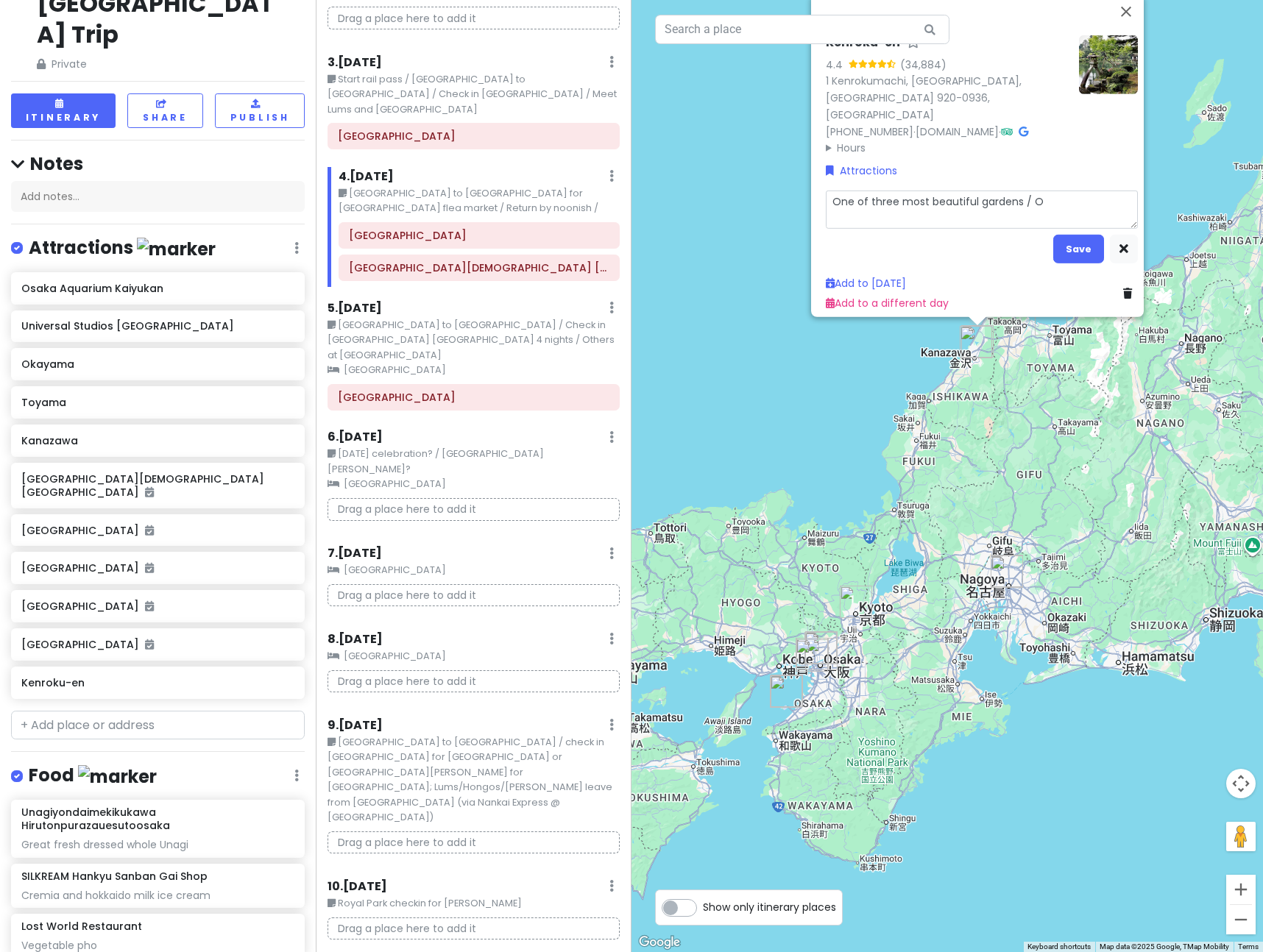
type textarea "One of three most beautiful gardens / Ou"
type textarea "x"
type textarea "One of three most beautiful gardens / Out"
type textarea "x"
type textarea "One of three most beautiful gardens / Oute"
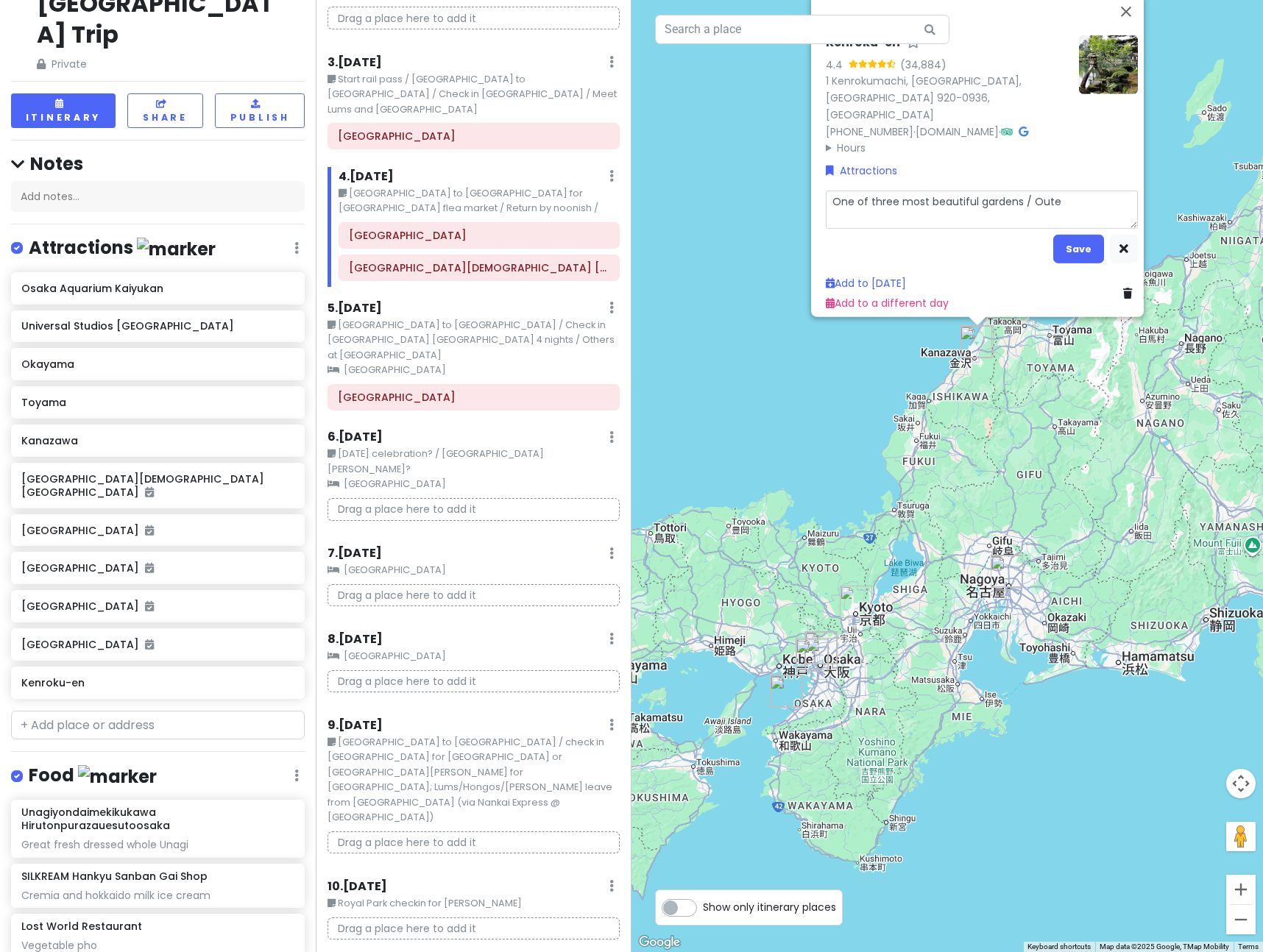
type textarea "x"
type textarea "One of three most beautiful gardens / Outer"
type textarea "x"
type textarea "One of three most beautiful gardens / Outer"
type textarea "x"
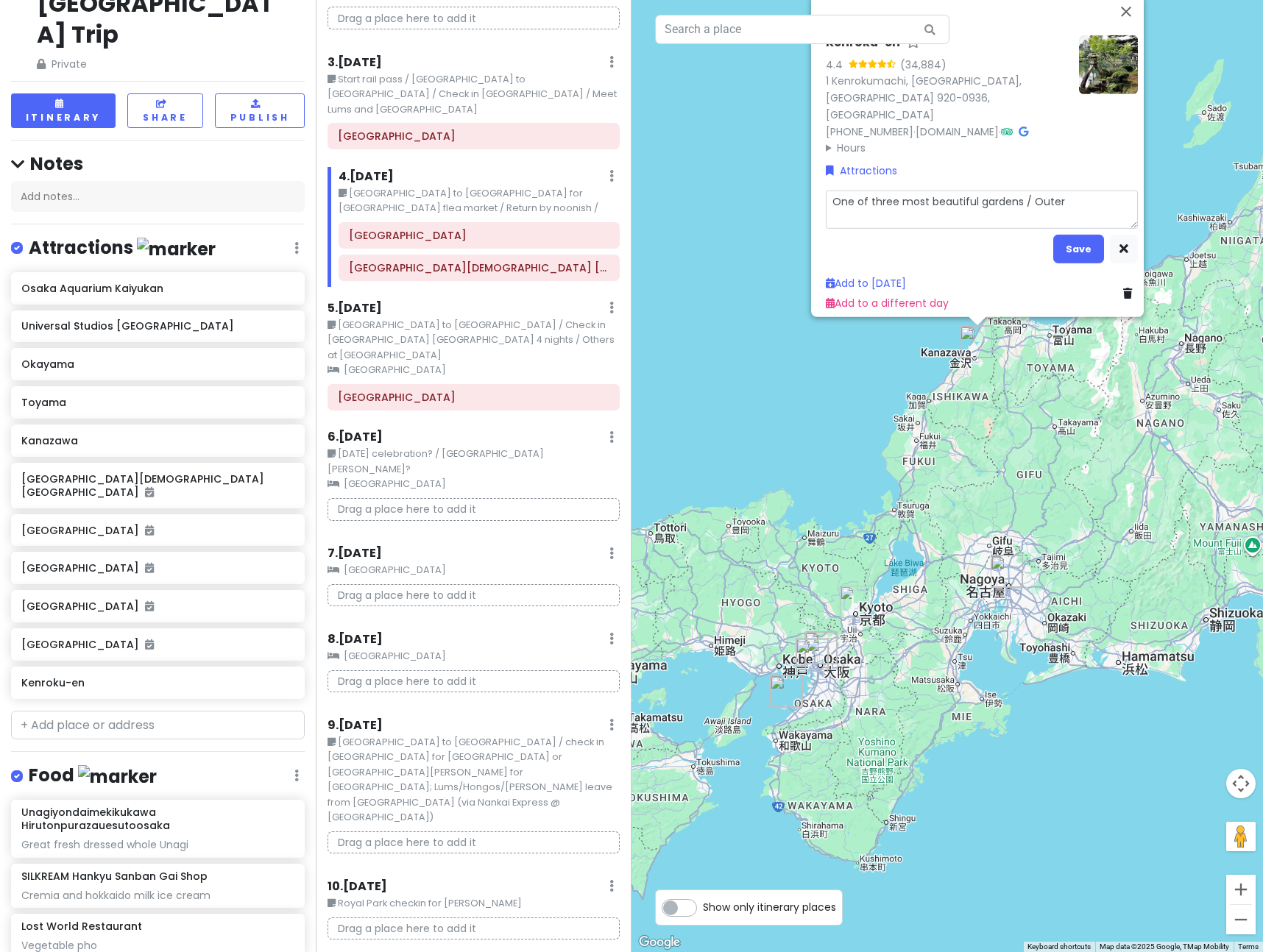
type textarea "One of three most beautiful gardens / Outer g"
type textarea "x"
type textarea "One of three most beautiful gardens / Outer gr"
type textarea "x"
type textarea "One of three most beautiful gardens / Outer gro"
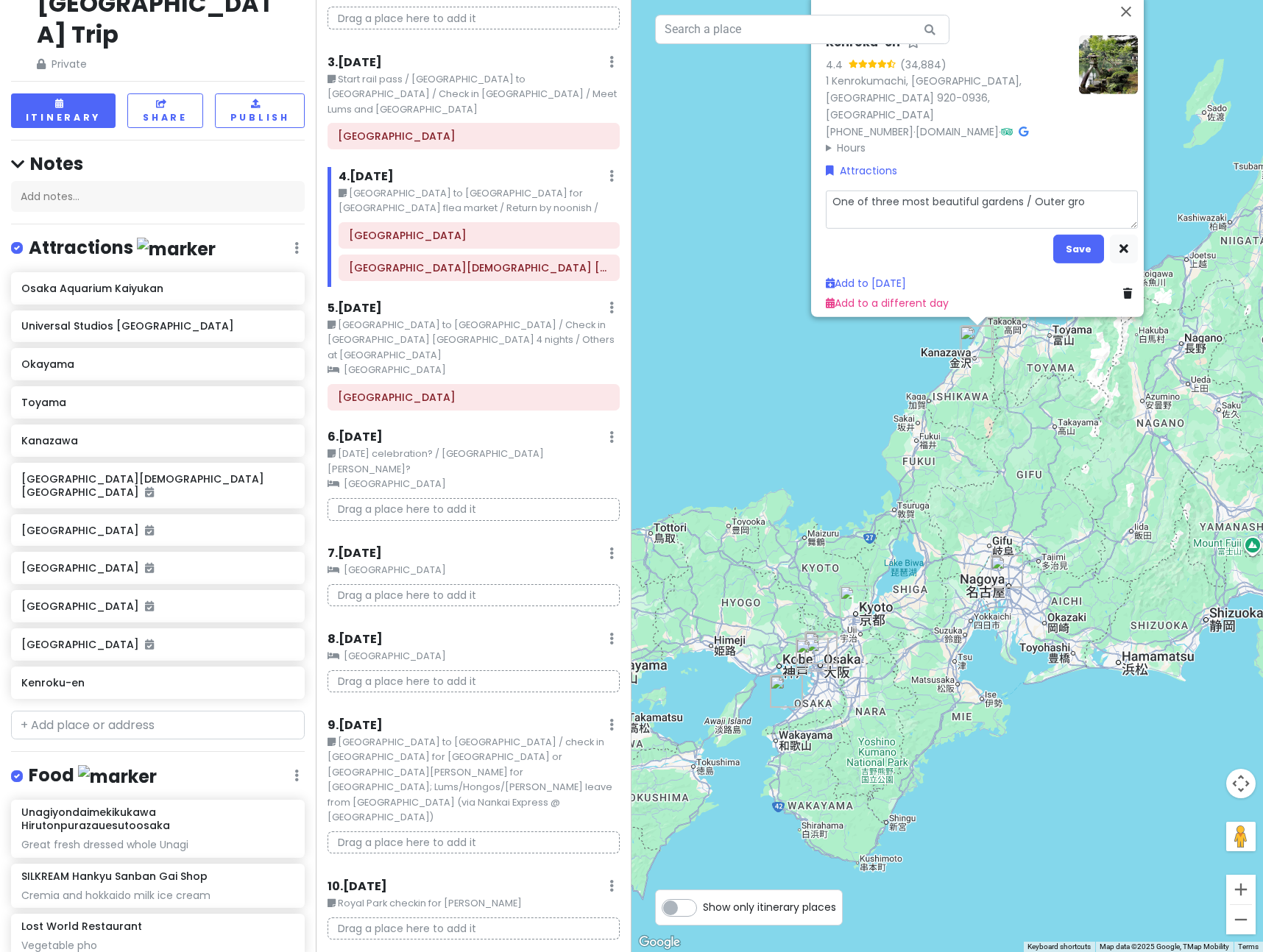
type textarea "x"
type textarea "One of three most beautiful gardens / Outer grou"
type textarea "x"
type textarea "One of three most beautiful gardens / Outer groun"
type textarea "x"
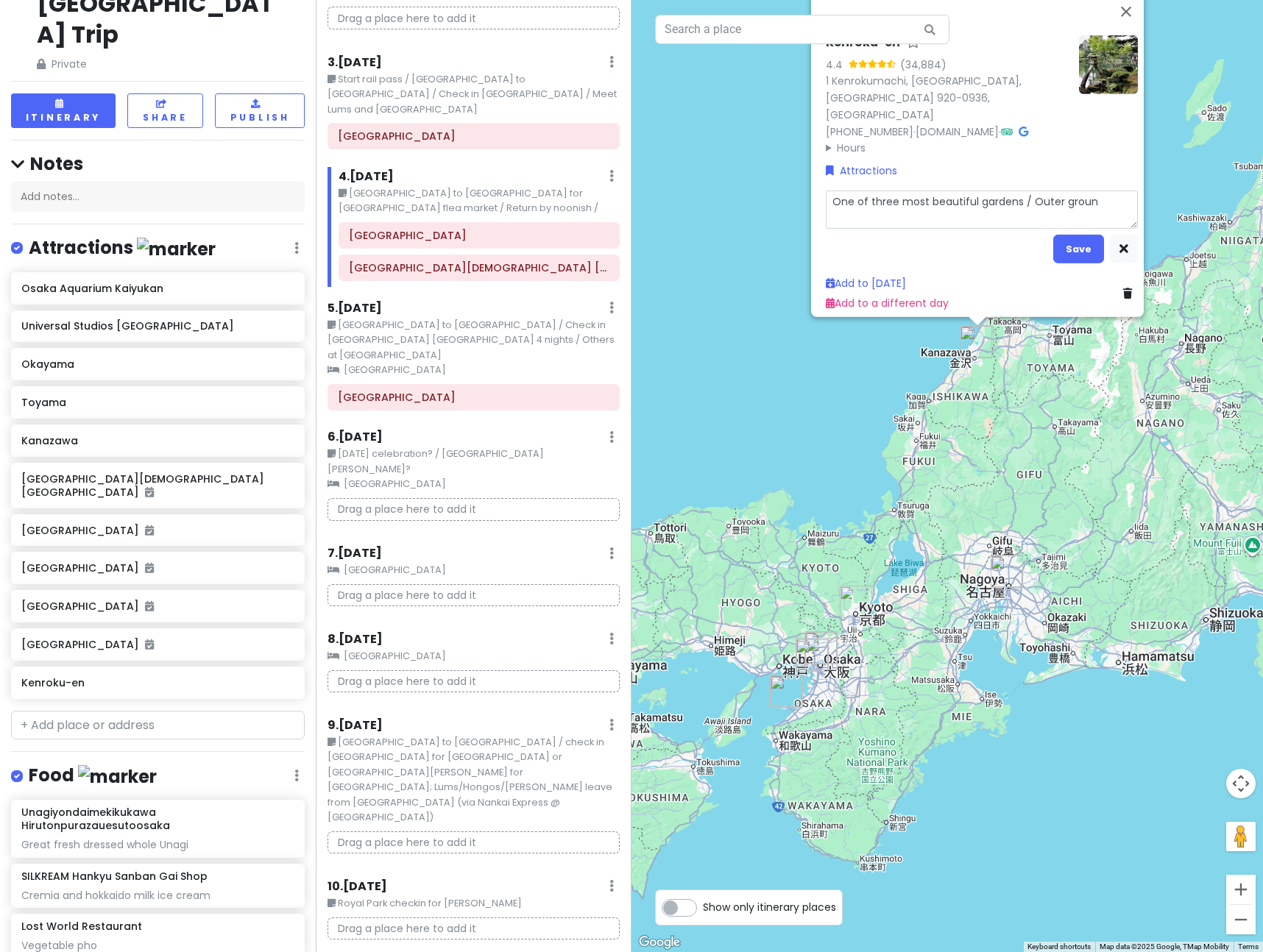
type textarea "One of three most beautiful gardens / Outer ground"
type textarea "x"
type textarea "One of three most beautiful gardens / Outer grounds"
type textarea "x"
type textarea "One of three most beautiful gardens / Outer grounds"
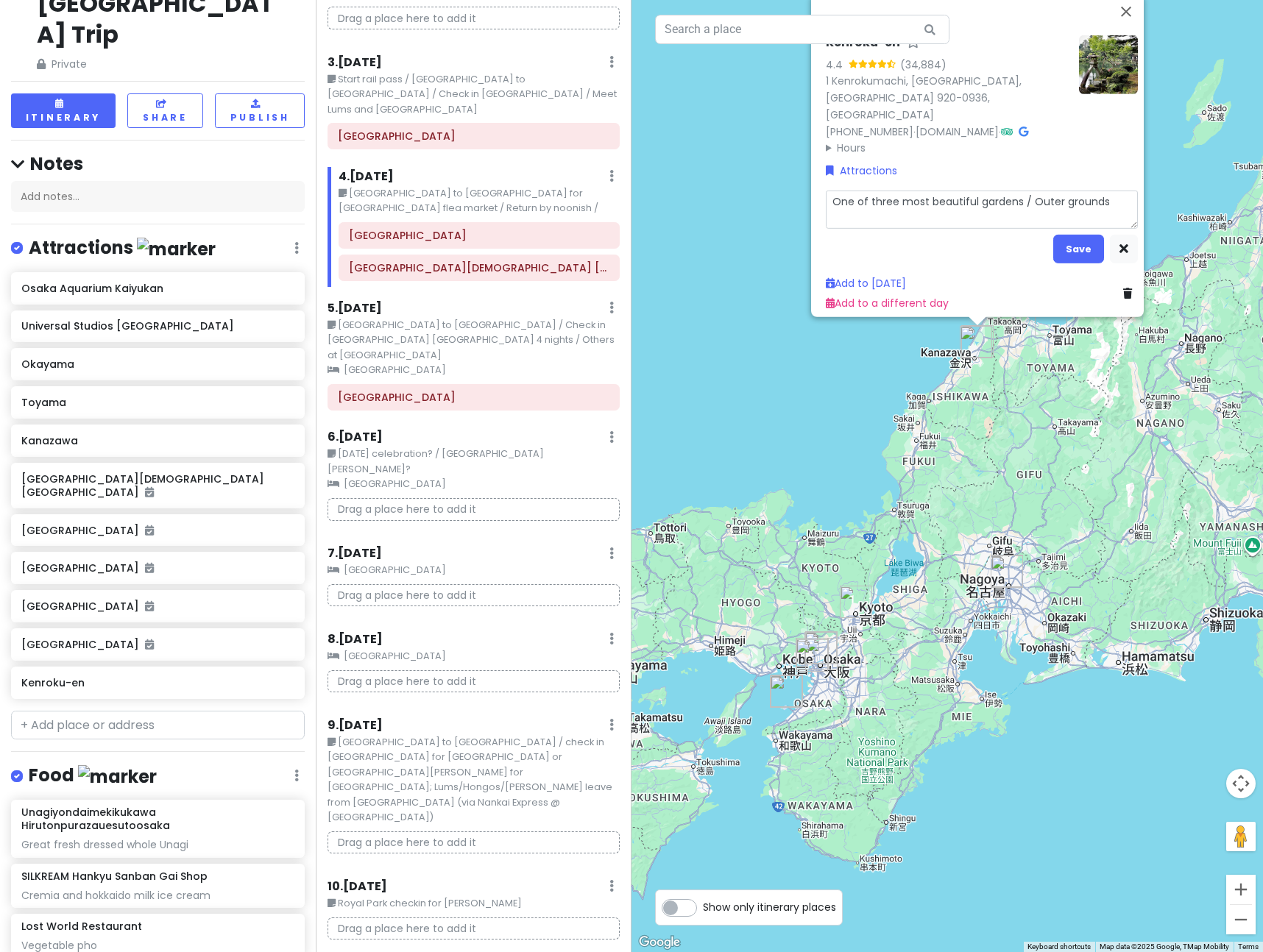
type textarea "x"
type textarea "One of three most beautiful gardens / Outer grounds o"
type textarea "x"
type textarea "One of three most beautiful gardens / Outer grounds of"
type textarea "x"
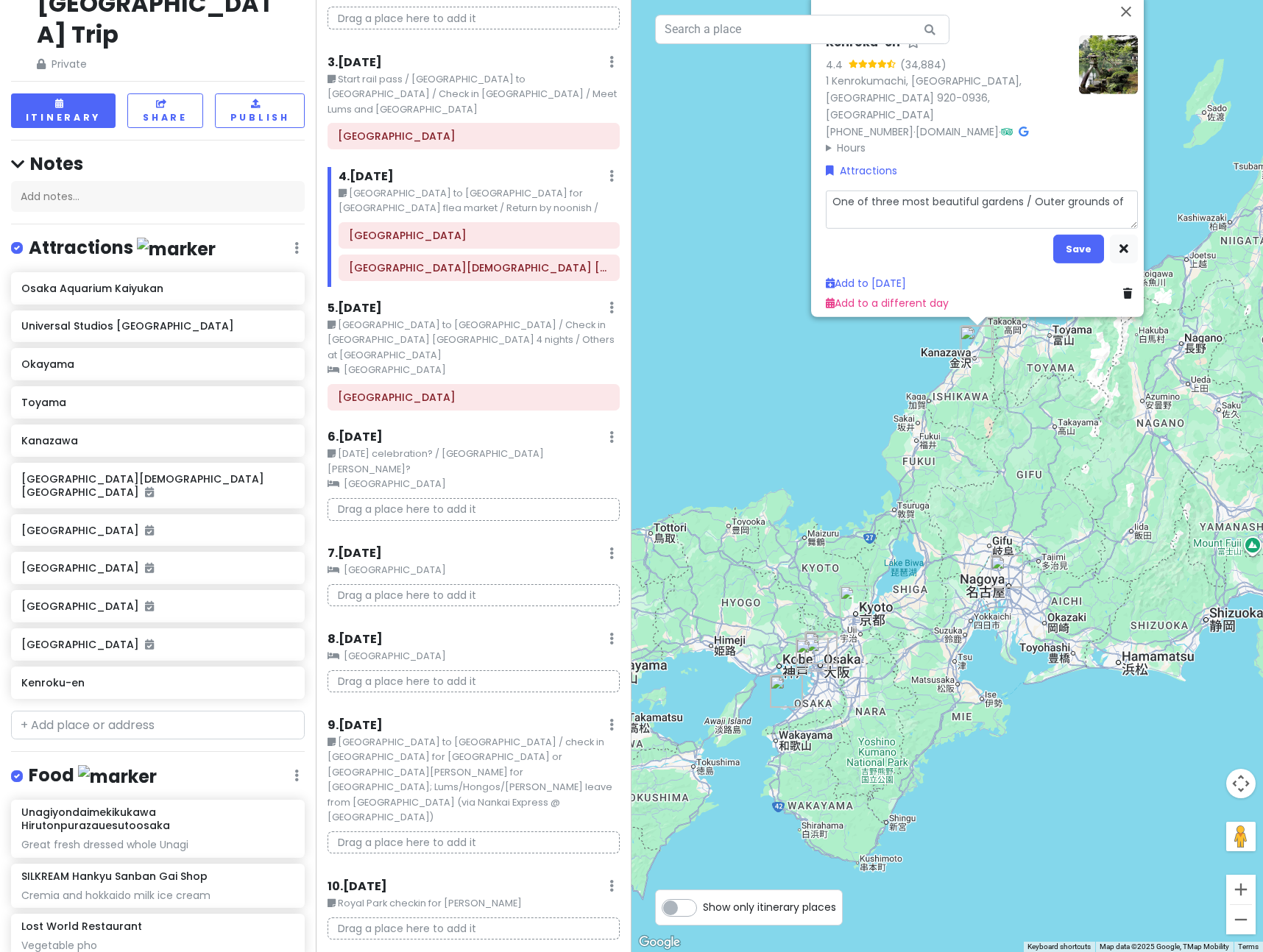
type textarea "One of three most beautiful gardens / Outer grounds of"
type textarea "x"
type textarea "One of three most beautiful gardens / Outer grounds of K"
type textarea "x"
type textarea "One of three most beautiful gardens / Outer grounds of [GEOGRAPHIC_DATA]"
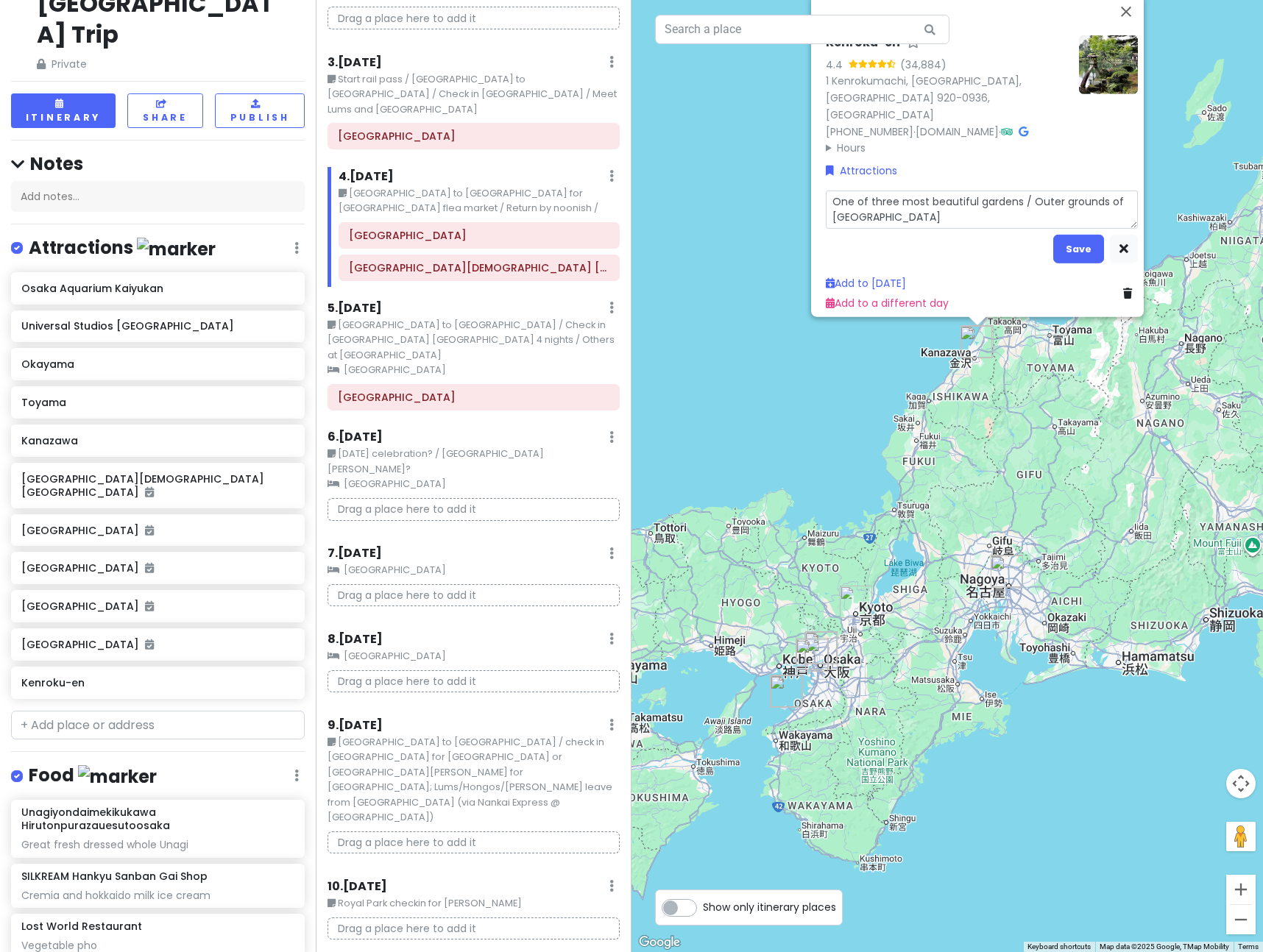
type textarea "x"
type textarea "One of three most beautiful gardens / Outer grounds of [GEOGRAPHIC_DATA]"
type textarea "x"
type textarea "One of three most beautiful gardens / Outer grounds of [GEOGRAPHIC_DATA]"
type textarea "x"
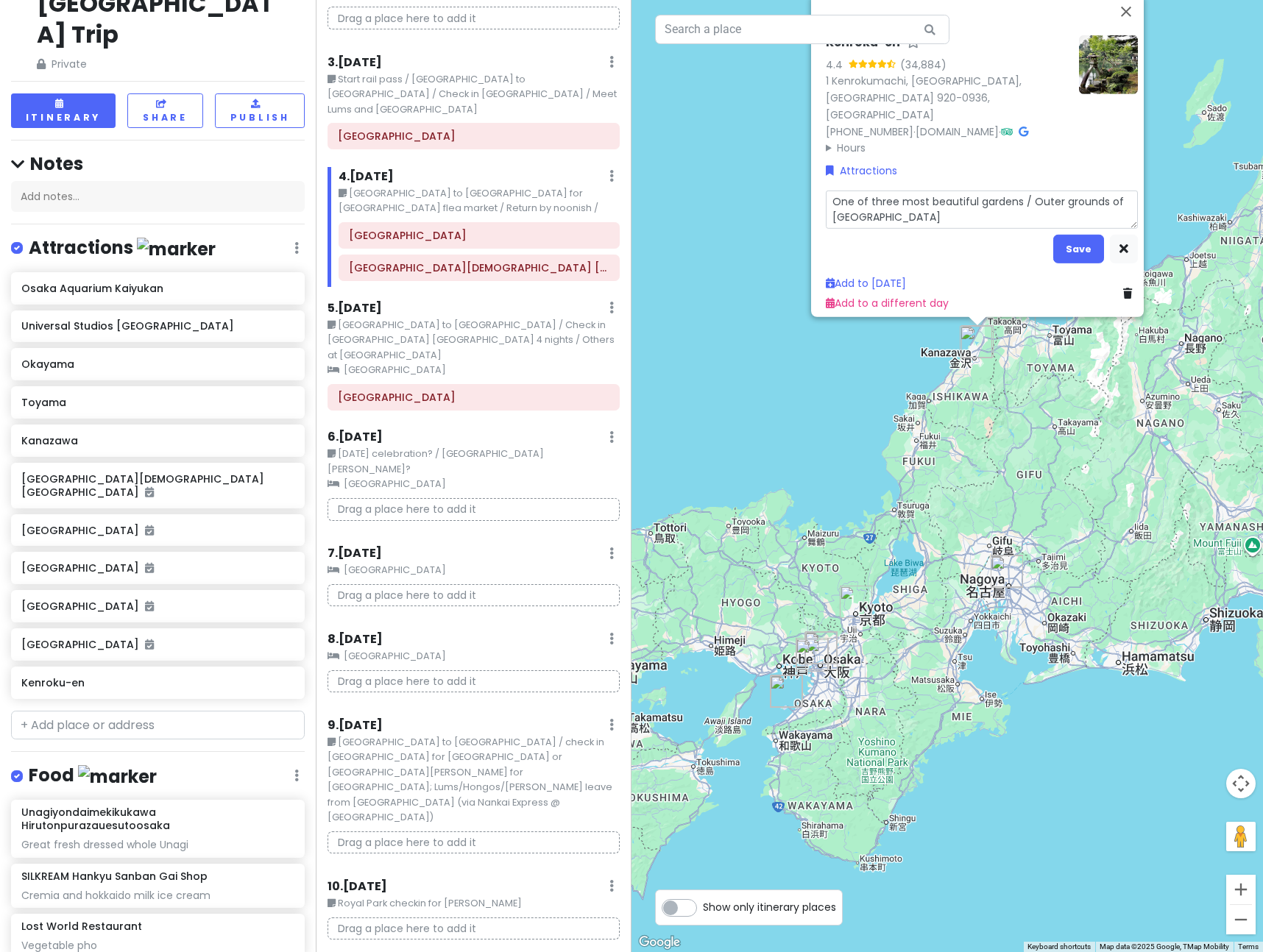
type textarea "One of three most beautiful gardens / Outer grounds of [GEOGRAPHIC_DATA]"
type textarea "x"
type textarea "One of three most beautiful gardens / Outer grounds of [GEOGRAPHIC_DATA]"
type textarea "x"
type textarea "One of three most beautiful gardens / Outer grounds of [GEOGRAPHIC_DATA]"
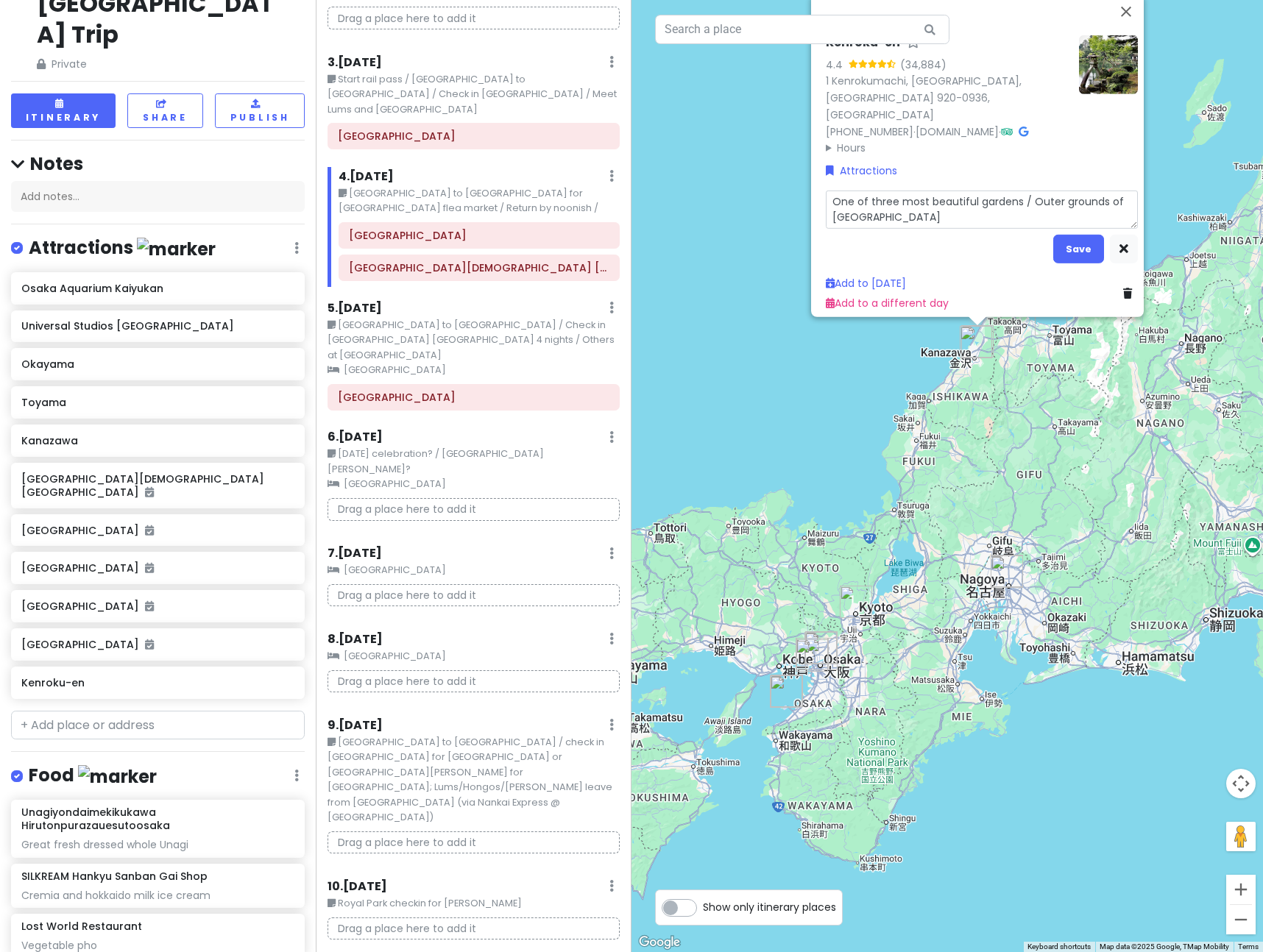
type textarea "x"
type textarea "One of three most beautiful gardens / Outer grounds of [GEOGRAPHIC_DATA]"
type textarea "x"
type textarea "One of three most beautiful gardens / Outer grounds of [GEOGRAPHIC_DATA] c"
type textarea "x"
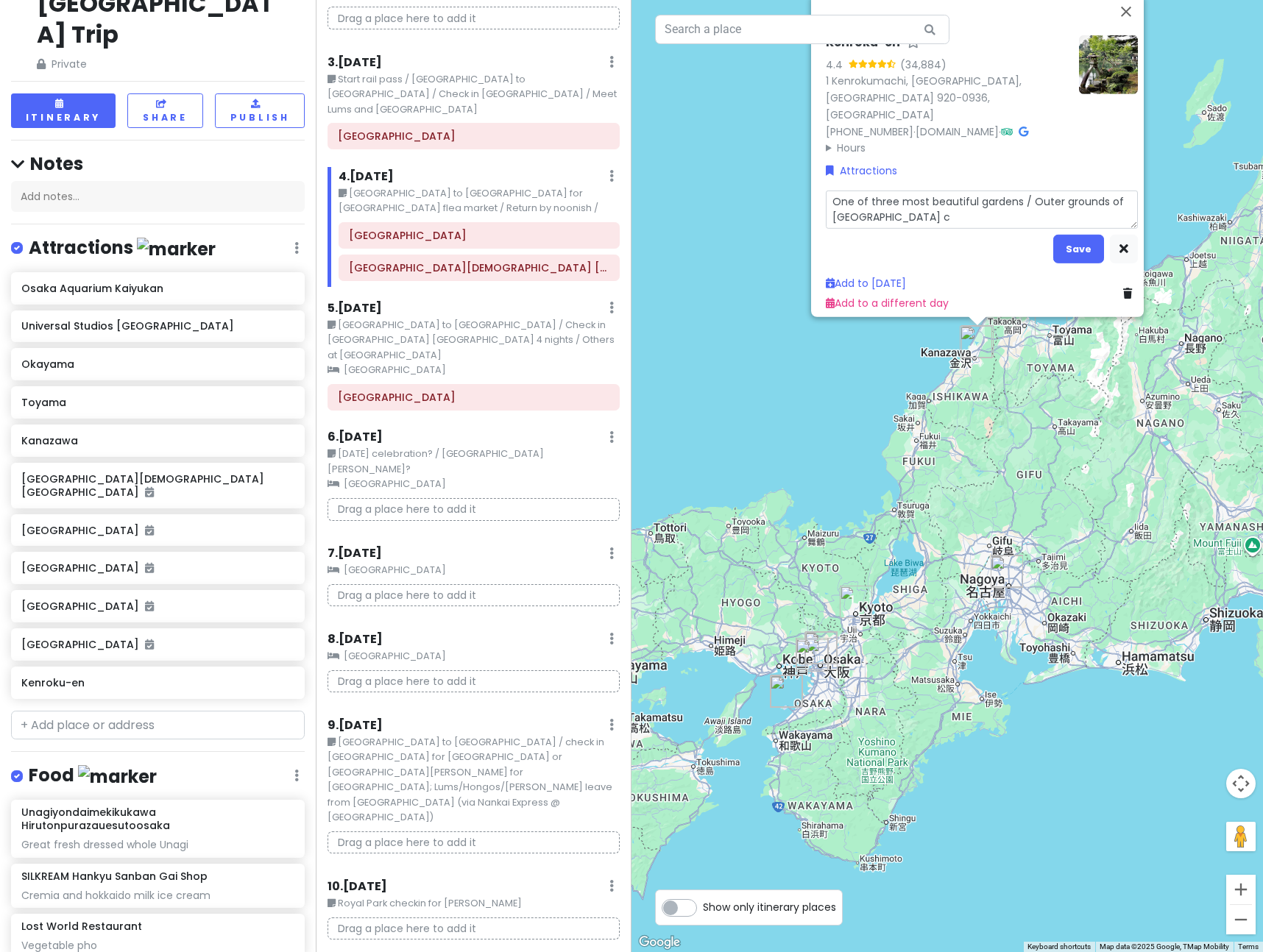
type textarea "One of three most beautiful gardens / Outer grounds of [GEOGRAPHIC_DATA] ca"
type textarea "x"
type textarea "One of three most beautiful gardens / Outer grounds of [GEOGRAPHIC_DATA] cas"
type textarea "x"
type textarea "One of three most beautiful gardens / Outer grounds of [GEOGRAPHIC_DATA] cast"
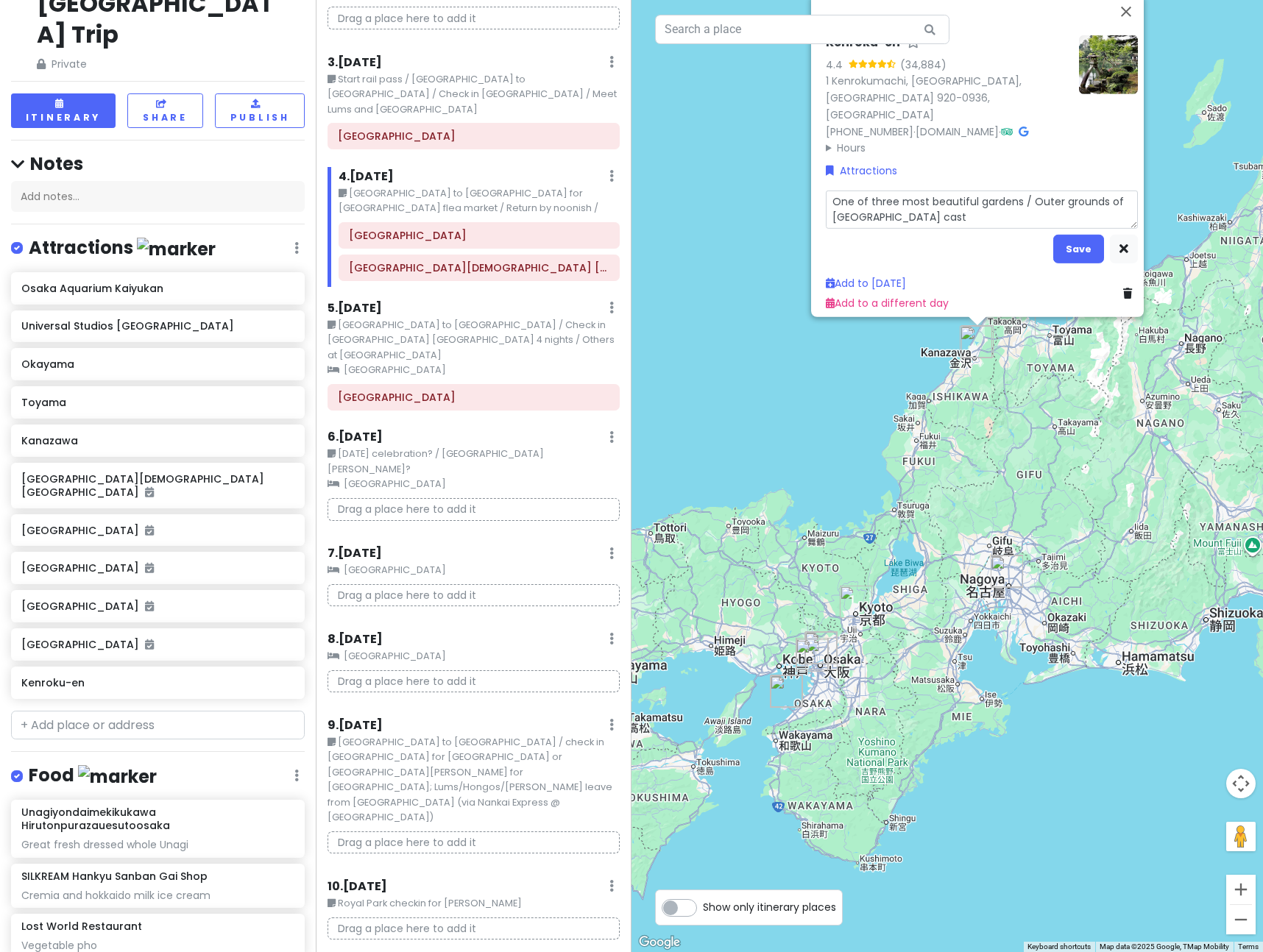
type textarea "x"
type textarea "One of three most beautiful gardens / Outer grounds of [GEOGRAPHIC_DATA][PERSON…"
type textarea "x"
type textarea "One of three most beautiful gardens / Outer grounds of [GEOGRAPHIC_DATA]"
type textarea "x"
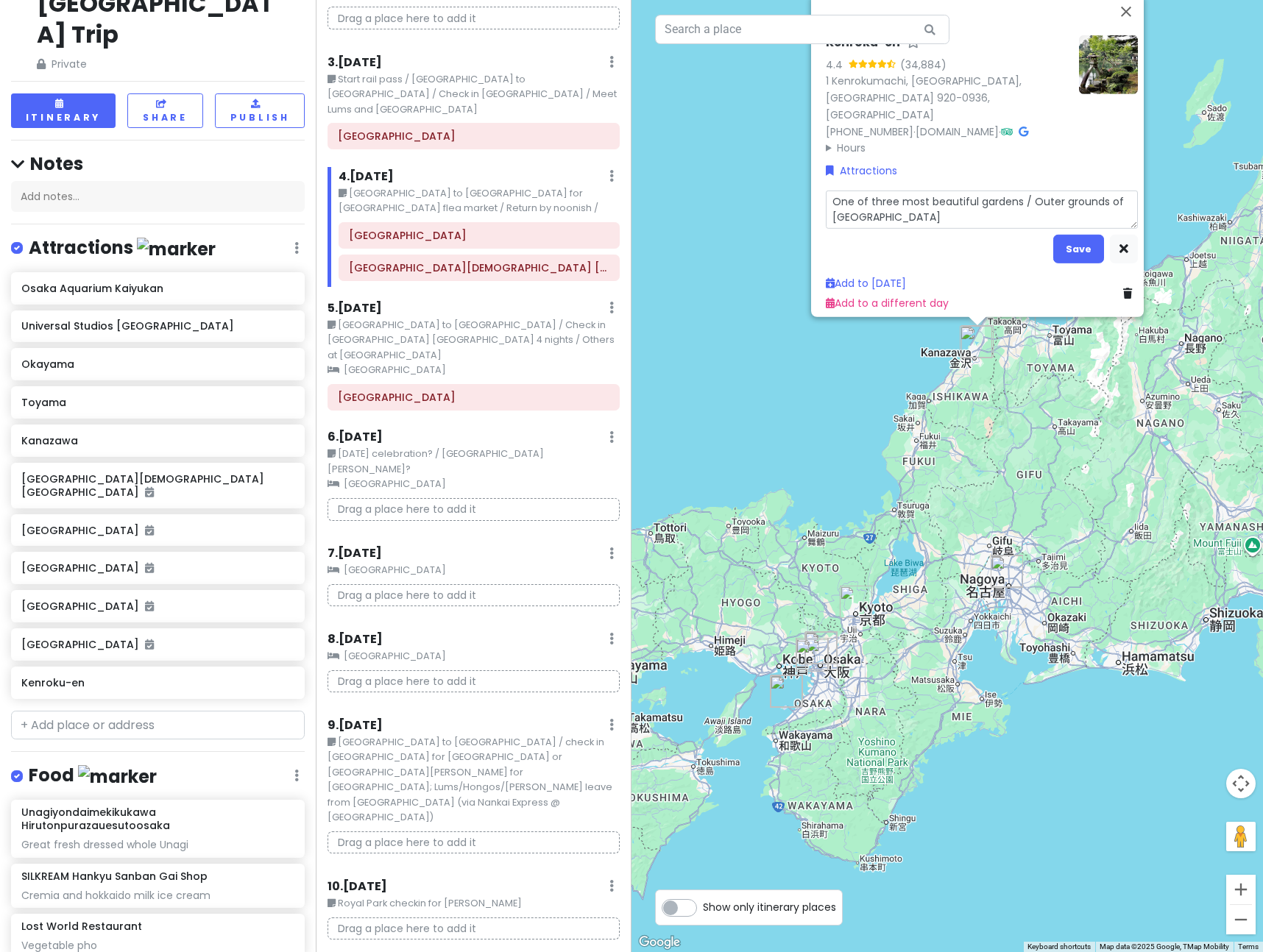
type textarea "One of three most beautiful gardens / Outer grounds of [GEOGRAPHIC_DATA]"
type textarea "x"
type textarea "One of three most beautiful gardens / Outer grounds of [GEOGRAPHIC_DATA] /"
type textarea "x"
type textarea "One of three most beautiful gardens / Outer grounds of [GEOGRAPHIC_DATA] /"
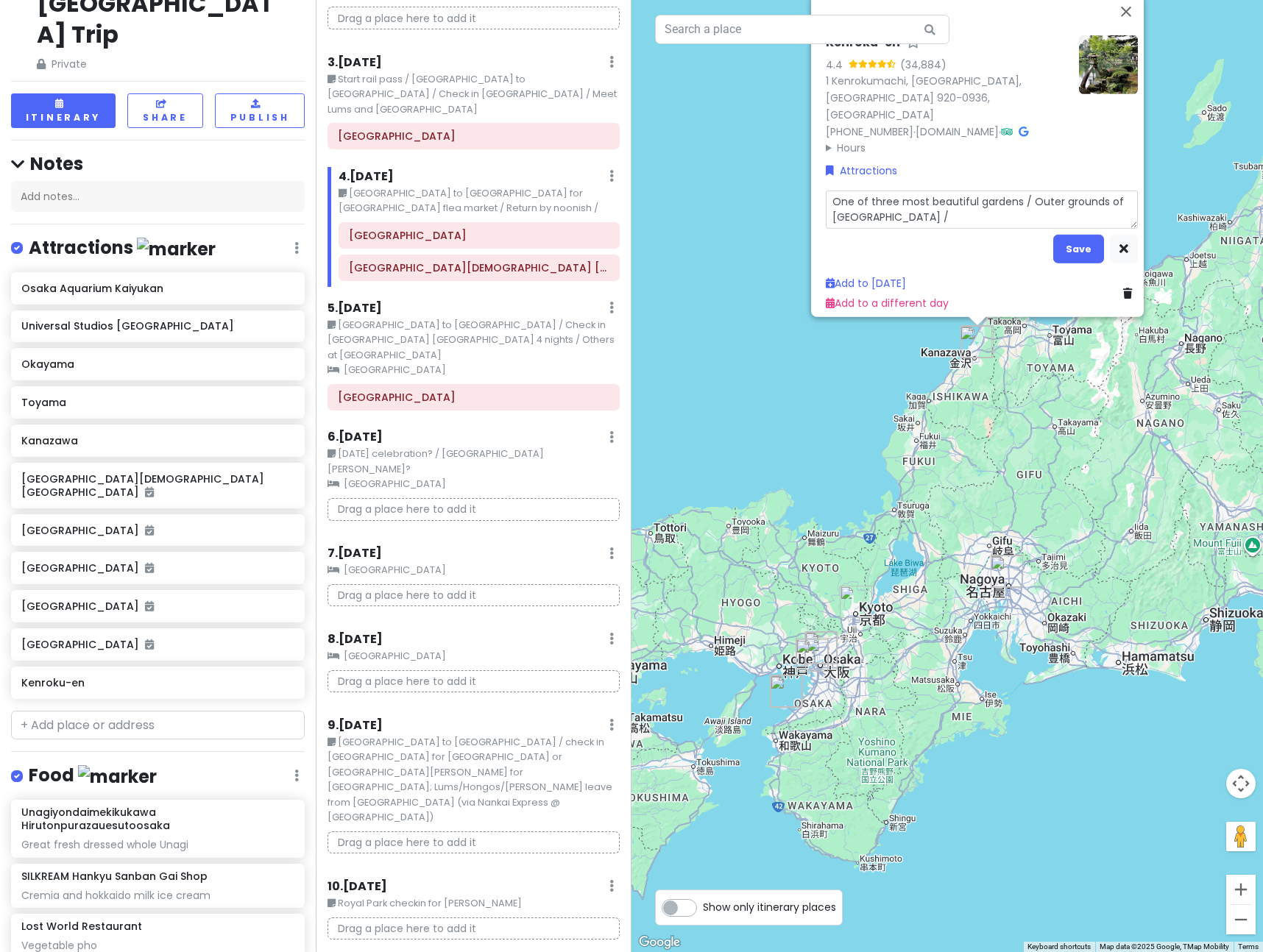
type textarea "x"
type textarea "One of three most beautiful gardens / Outer grounds of [GEOGRAPHIC_DATA] / F"
type textarea "x"
type textarea "One of three most beautiful gardens / Outer grounds of [GEOGRAPHIC_DATA] / Fa"
type textarea "x"
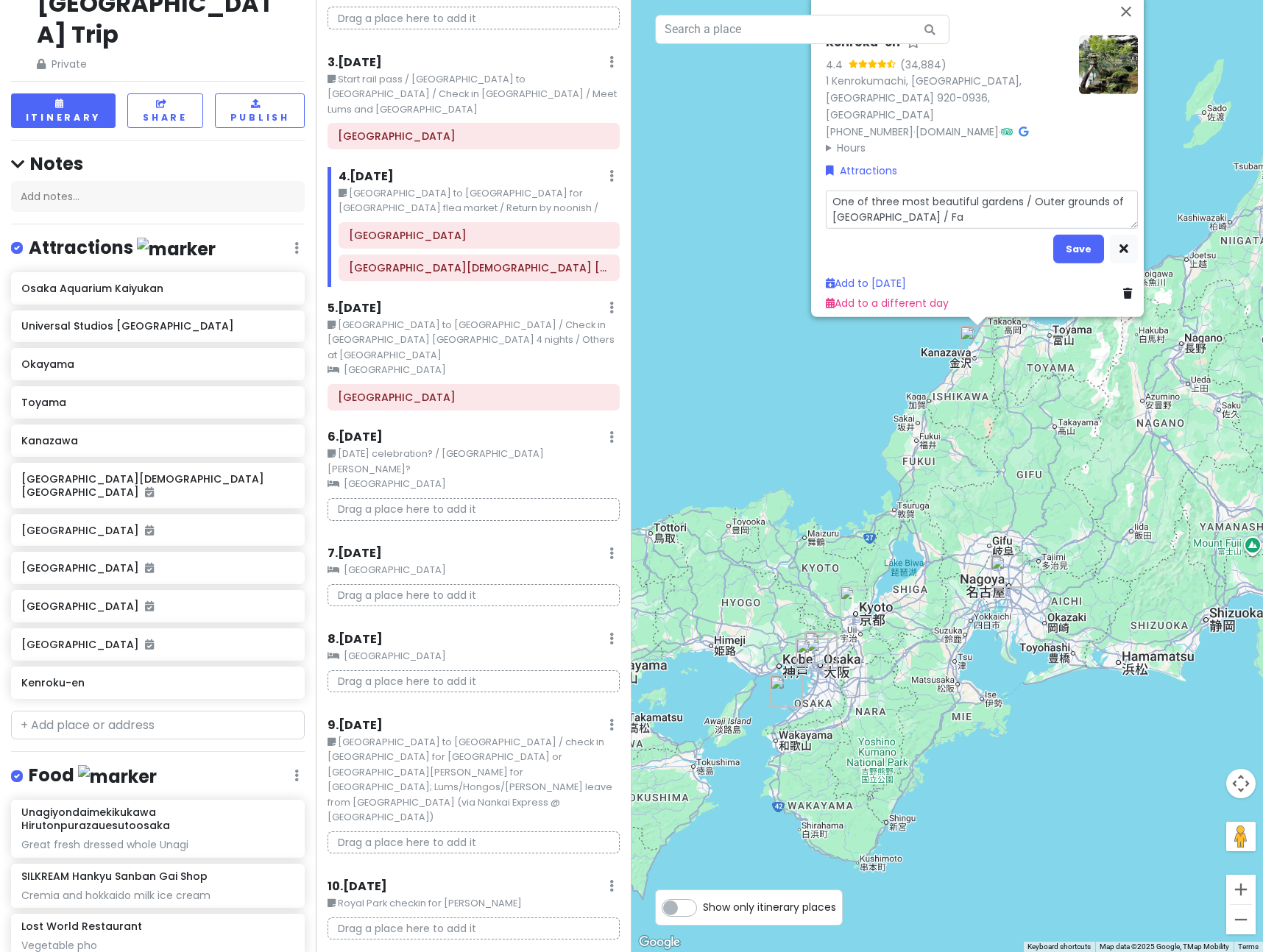
type textarea "One of three most beautiful gardens / Outer grounds of [GEOGRAPHIC_DATA] / Fal"
type textarea "x"
type textarea "One of three most beautiful gardens / Outer grounds of [GEOGRAPHIC_DATA] / Fall"
type textarea "x"
type textarea "One of three most beautiful gardens / Outer grounds of [GEOGRAPHIC_DATA] / Fall"
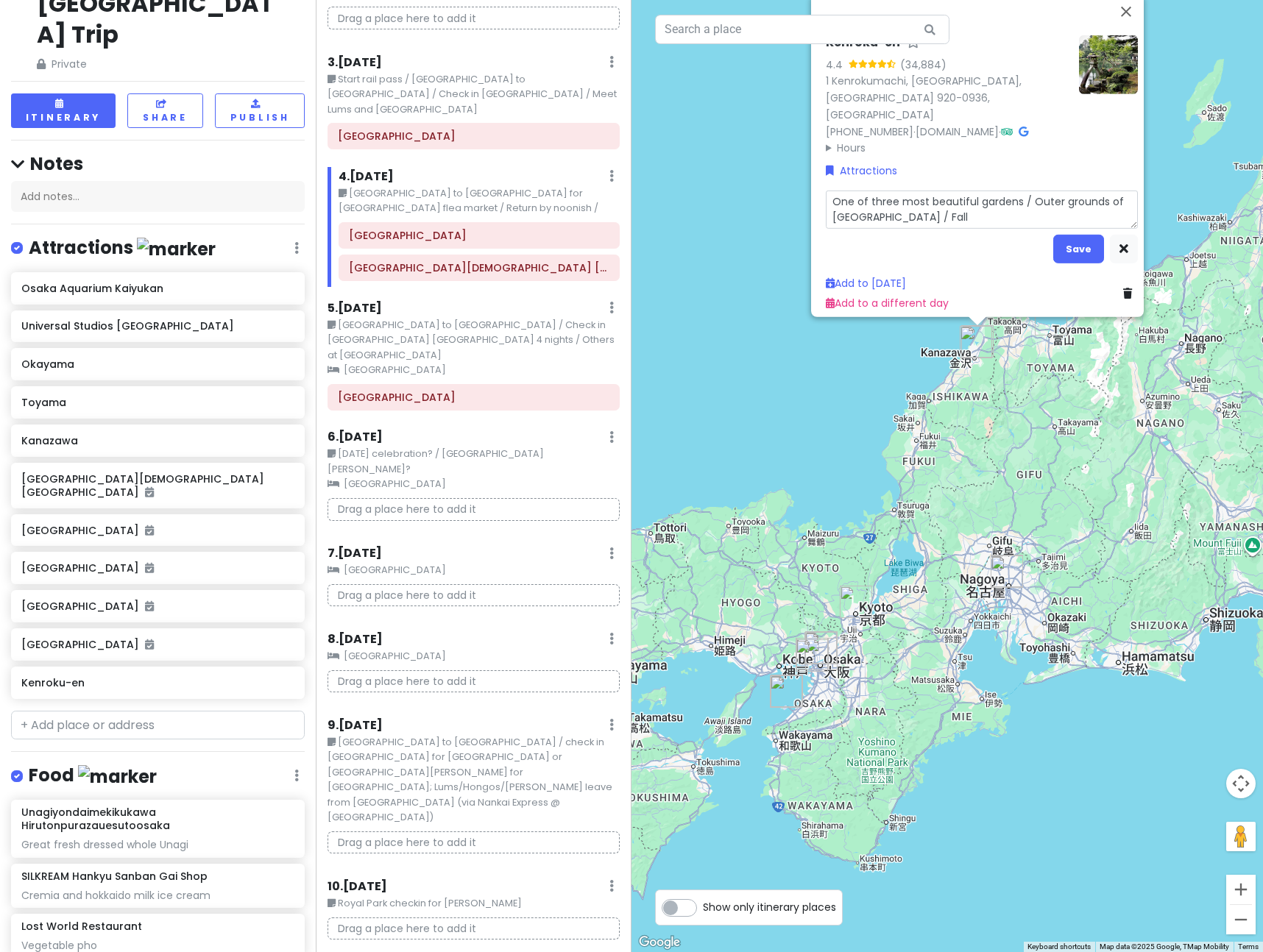
type textarea "x"
type textarea "One of three most beautiful gardens / Outer grounds of [GEOGRAPHIC_DATA] / Fall…"
type textarea "x"
type textarea "One of three most beautiful gardens / Outer grounds of [GEOGRAPHIC_DATA] / Fall…"
type textarea "x"
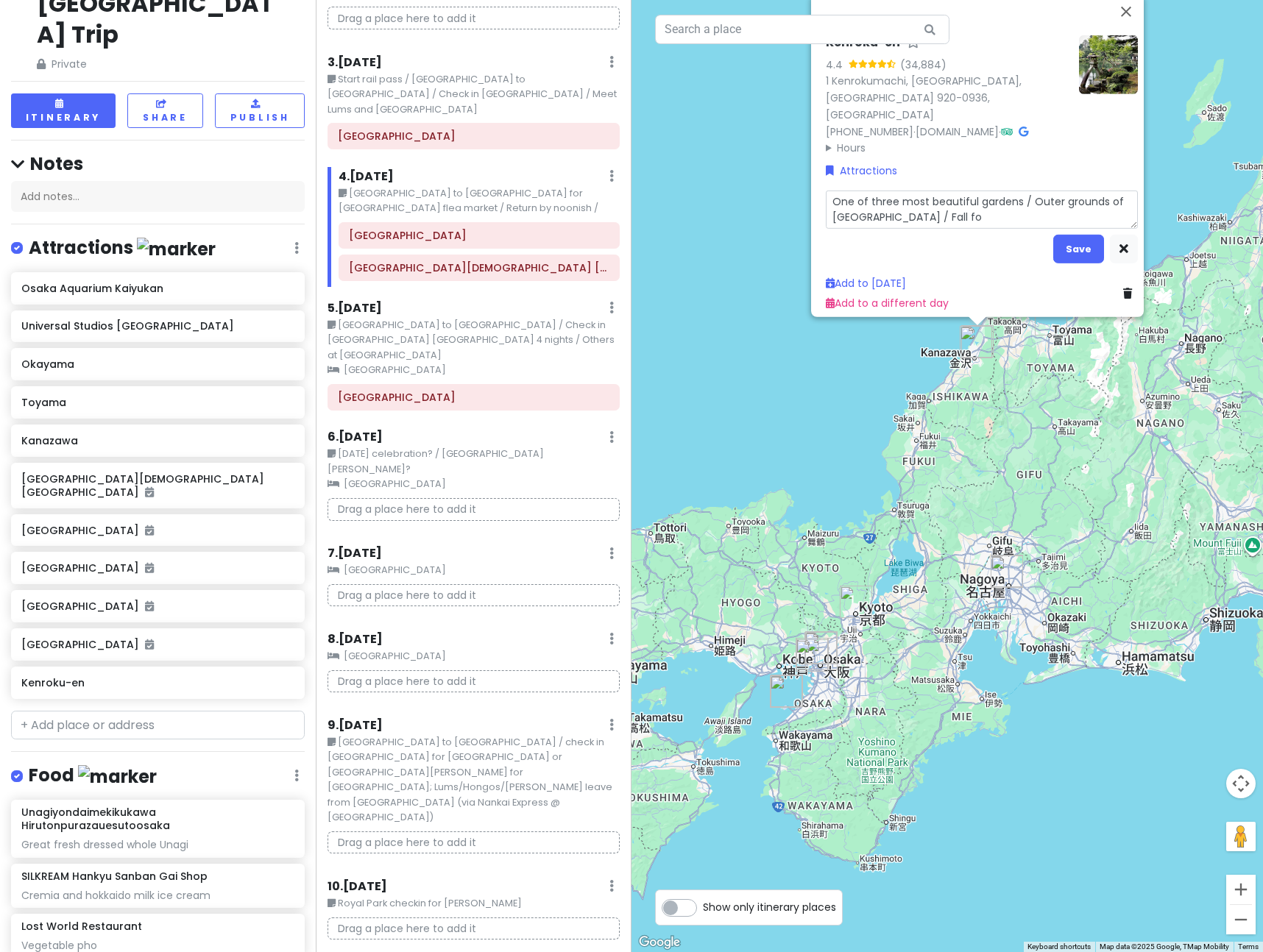
type textarea "One of three most beautiful gardens / Outer grounds of [GEOGRAPHIC_DATA] / Fall…"
type textarea "x"
type textarea "One of three most beautiful gardens / Outer grounds of [GEOGRAPHIC_DATA] / Fall…"
type textarea "x"
type textarea "One of three most beautiful gardens / Outer grounds of [GEOGRAPHIC_DATA] / Fall…"
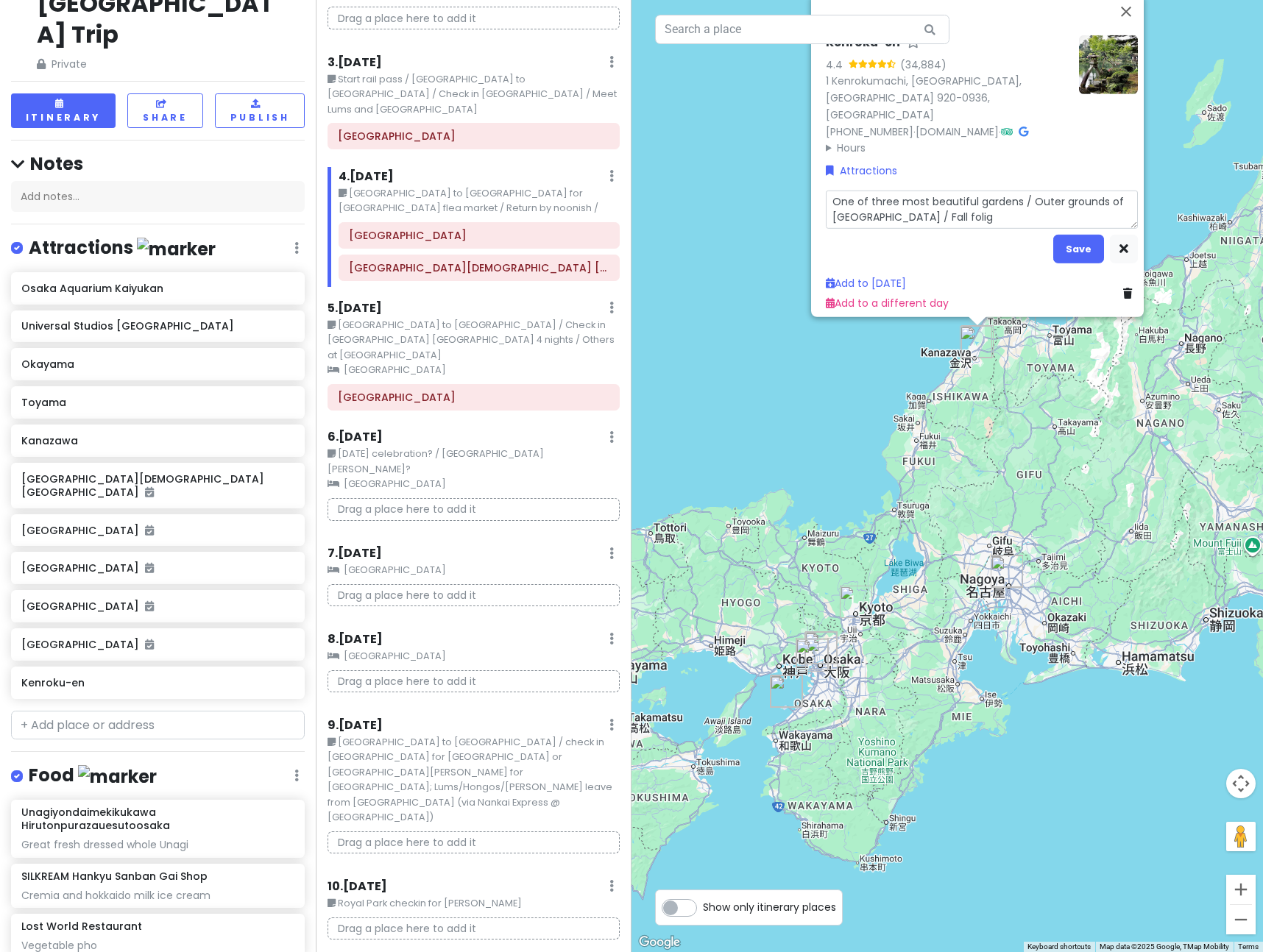
type textarea "x"
type textarea "One of three most beautiful gardens / Outer grounds of [GEOGRAPHIC_DATA] / Fall…"
type textarea "x"
type textarea "One of three most beautiful gardens / Outer grounds of [GEOGRAPHIC_DATA] / Fall…"
type textarea "x"
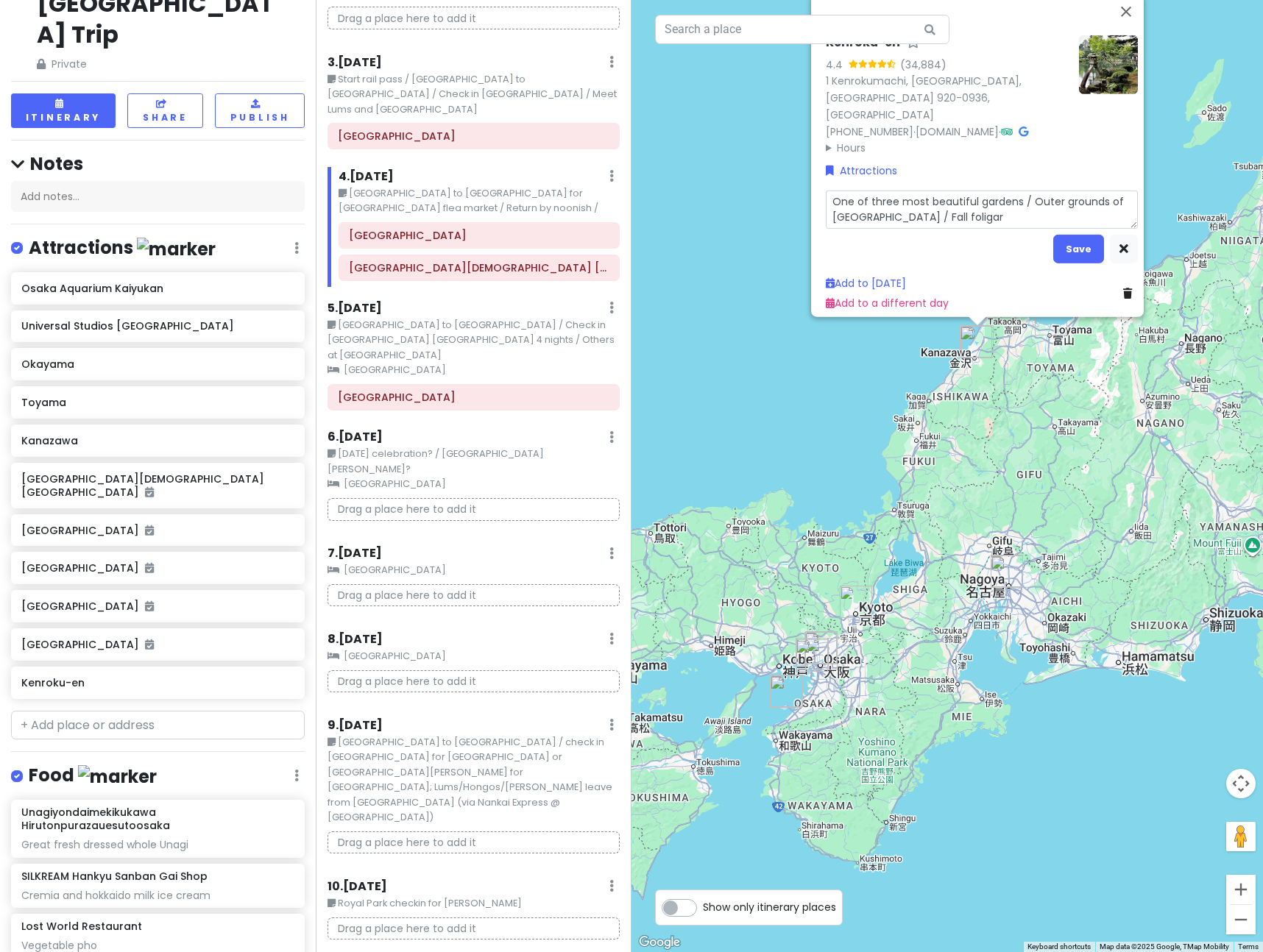
type textarea "One of three most beautiful gardens / Outer grounds of [GEOGRAPHIC_DATA] / Fall…"
type textarea "x"
type textarea "One of three most beautiful gardens / Outer grounds of [GEOGRAPHIC_DATA] / Fall…"
type textarea "x"
type textarea "One of three most beautiful gardens / Outer grounds of [GEOGRAPHIC_DATA] / Fall…"
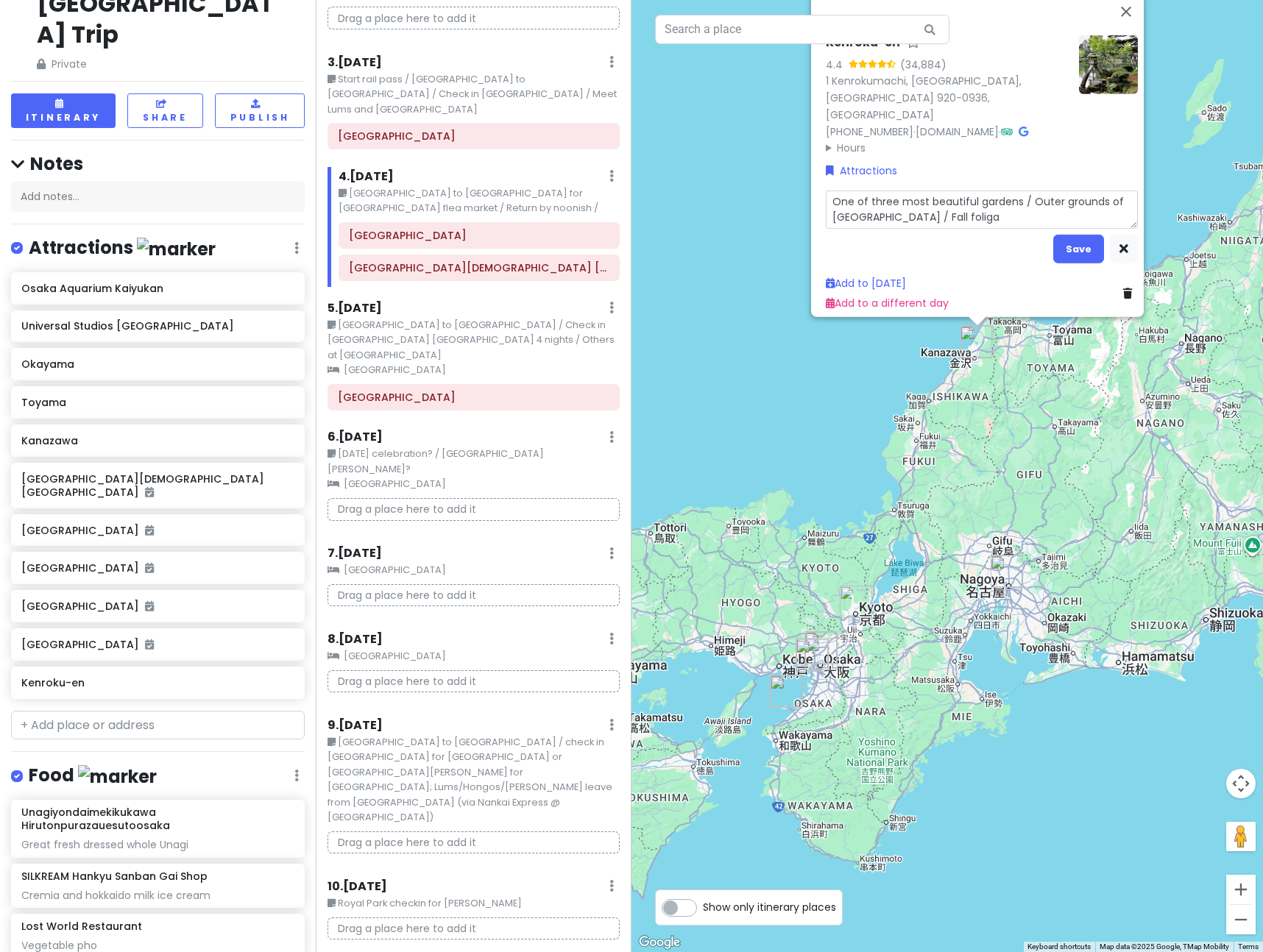
type textarea "x"
type textarea "One of three most beautiful gardens / Outer grounds of [GEOGRAPHIC_DATA] / Fall…"
type textarea "x"
type textarea "One of three most beautiful gardens / Outer grounds of [GEOGRAPHIC_DATA] / Fall…"
type textarea "x"
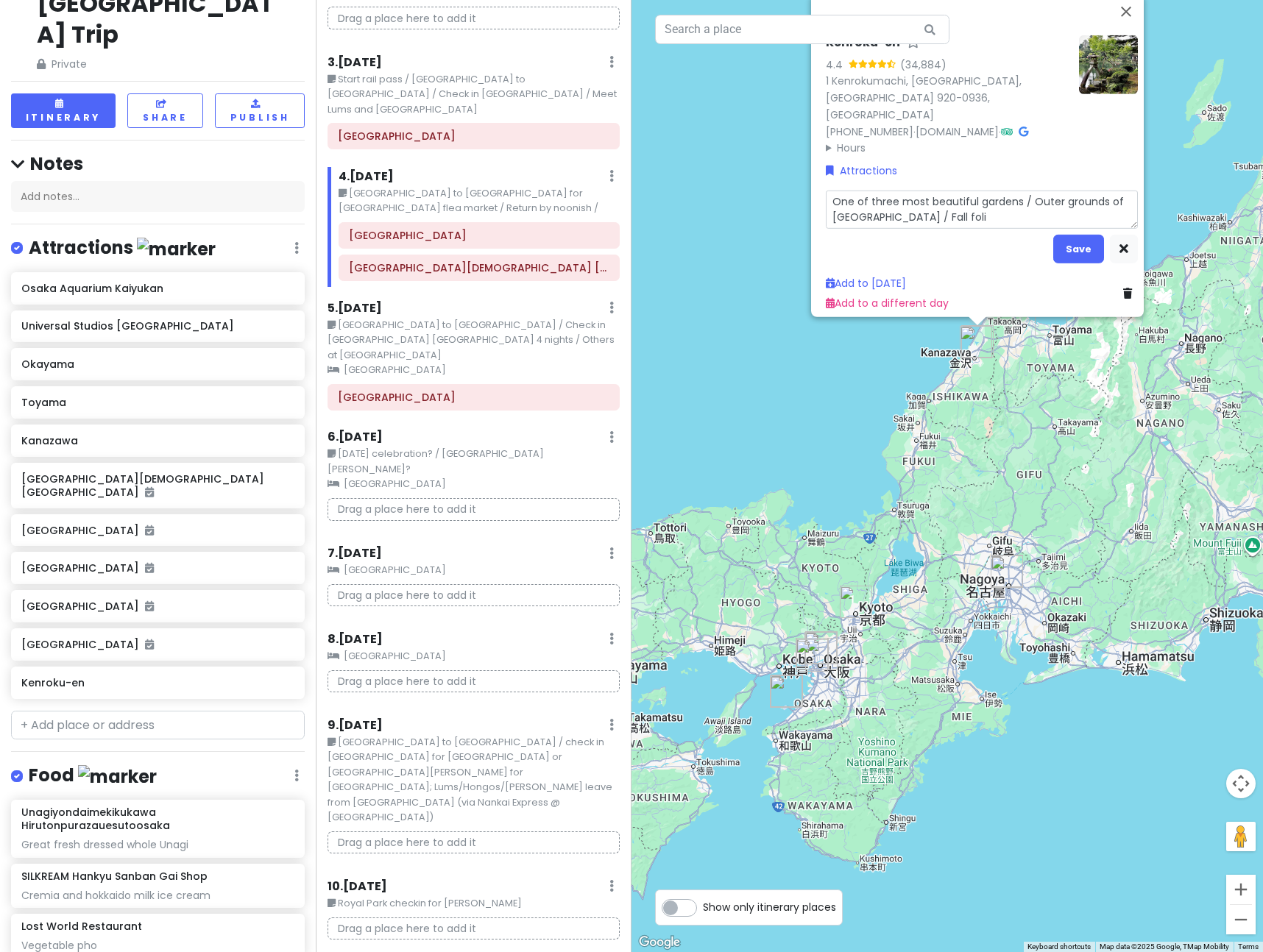
type textarea "One of three most beautiful gardens / Outer grounds of [GEOGRAPHIC_DATA] / Fall…"
type textarea "x"
type textarea "One of three most beautiful gardens / Outer grounds of [GEOGRAPHIC_DATA] / Fall…"
type textarea "x"
type textarea "One of three most beautiful gardens / Outer grounds of [GEOGRAPHIC_DATA] / Fall…"
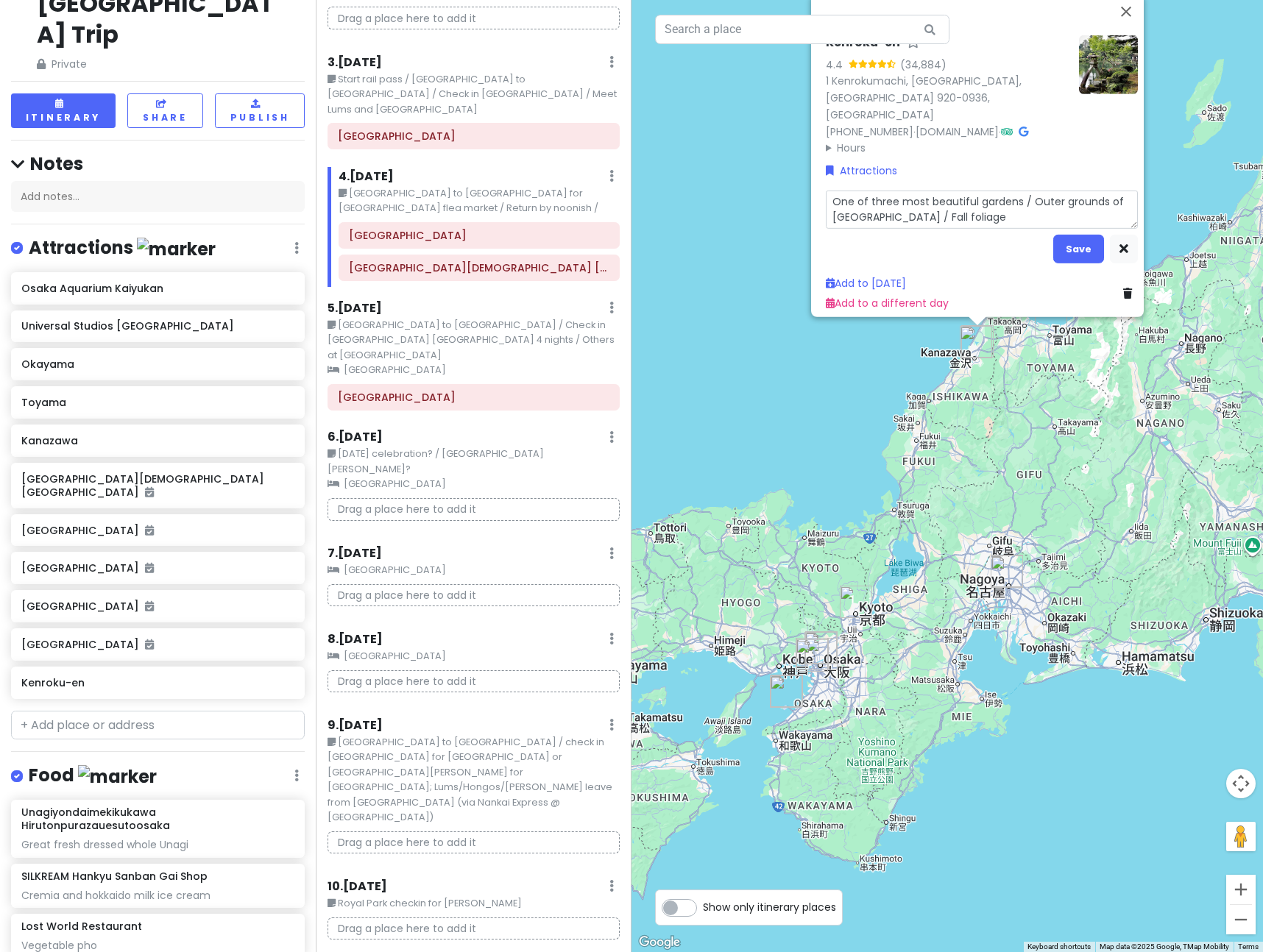
type textarea "x"
type textarea "One of three most beautiful gardens / Outer grounds of [GEOGRAPHIC_DATA] / Fall…"
type textarea "x"
type textarea "One of three most beautiful gardens / Outer grounds of [GEOGRAPHIC_DATA] / Fall…"
type textarea "x"
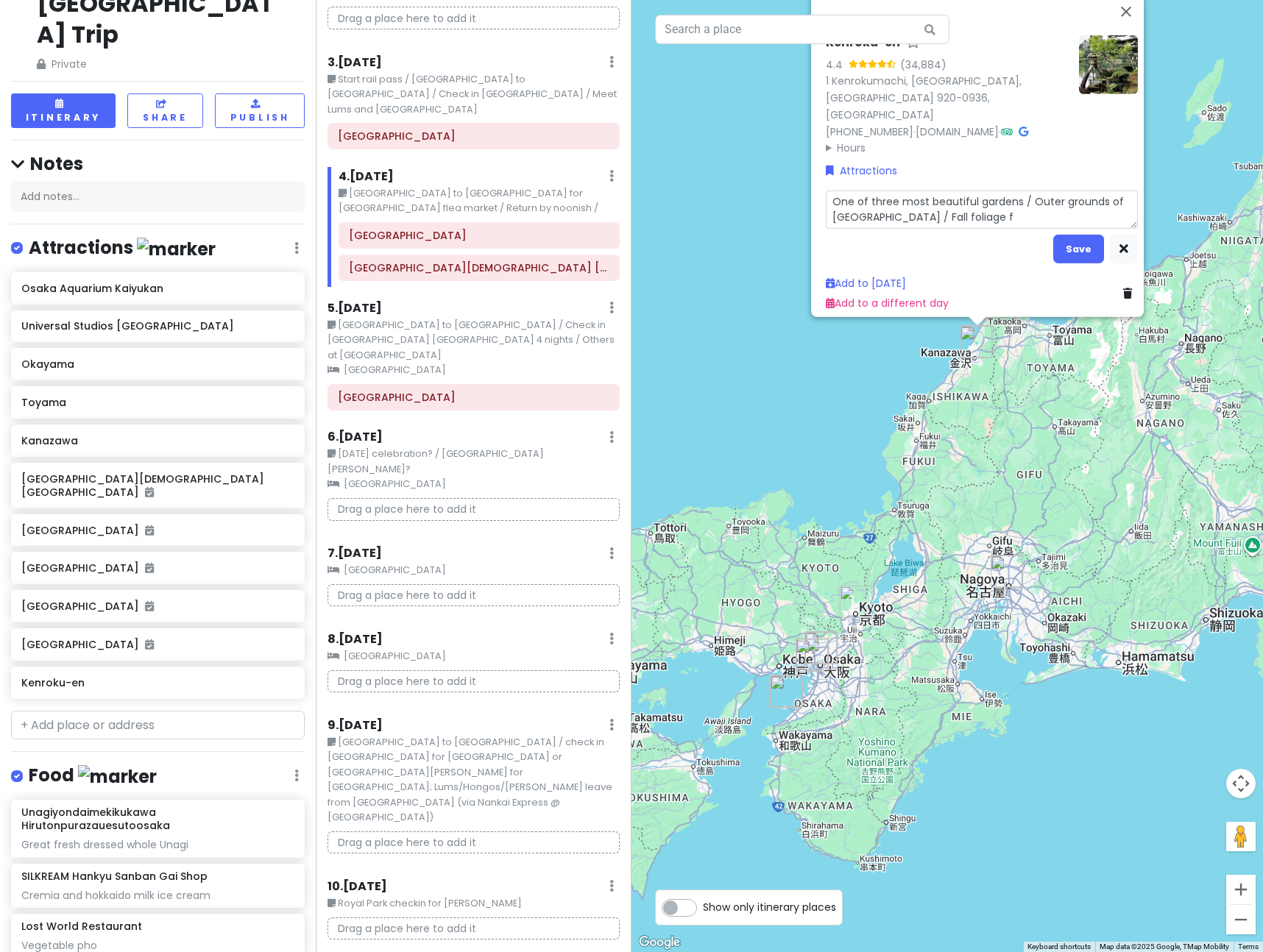
type textarea "One of three most beautiful gardens / Outer grounds of [GEOGRAPHIC_DATA] / Fall…"
type textarea "x"
type textarea "One of three most beautiful gardens / Outer grounds of [GEOGRAPHIC_DATA] / Fall…"
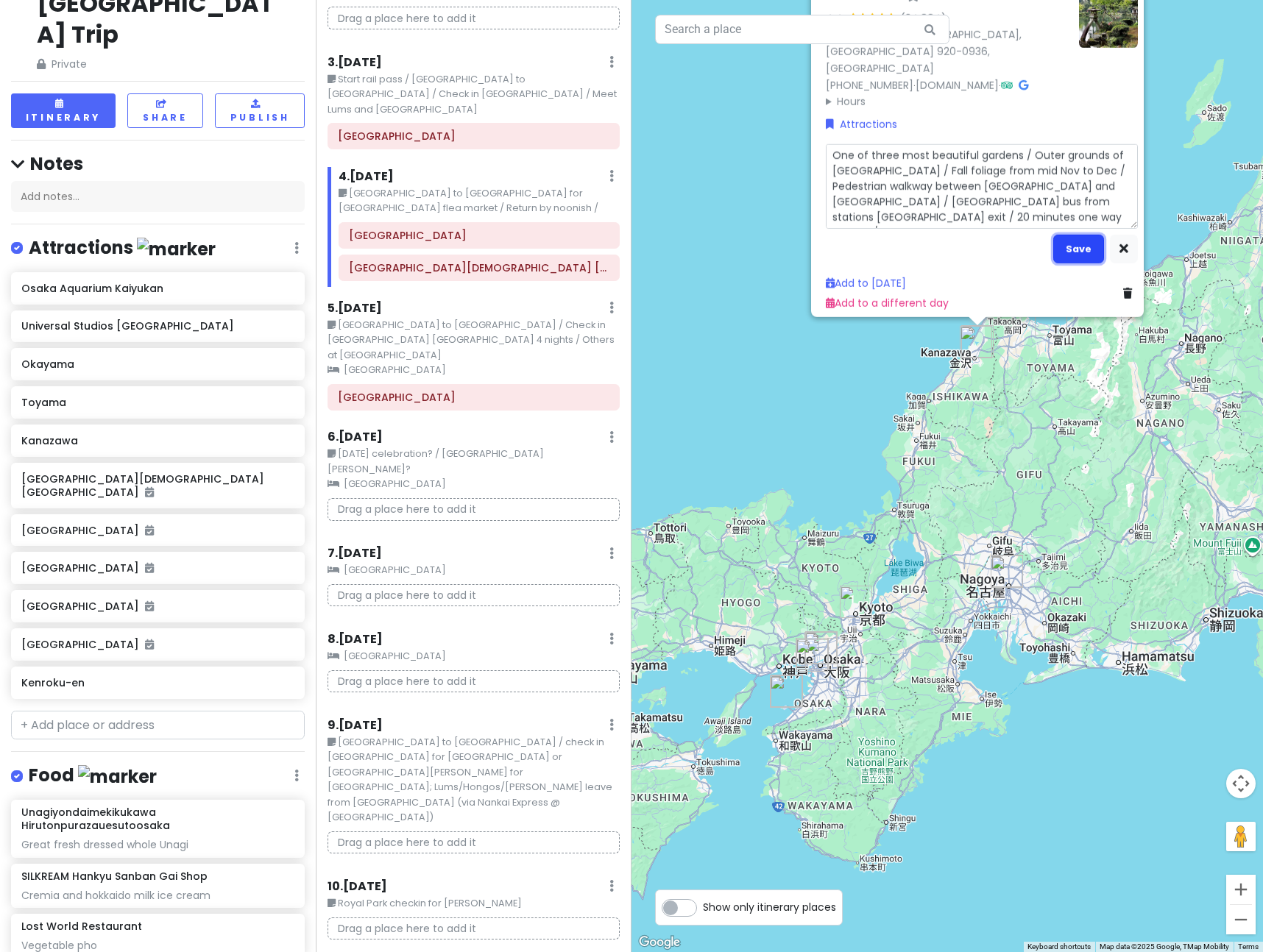
click at [1078, 239] on button "Save" at bounding box center [1078, 248] width 51 height 29
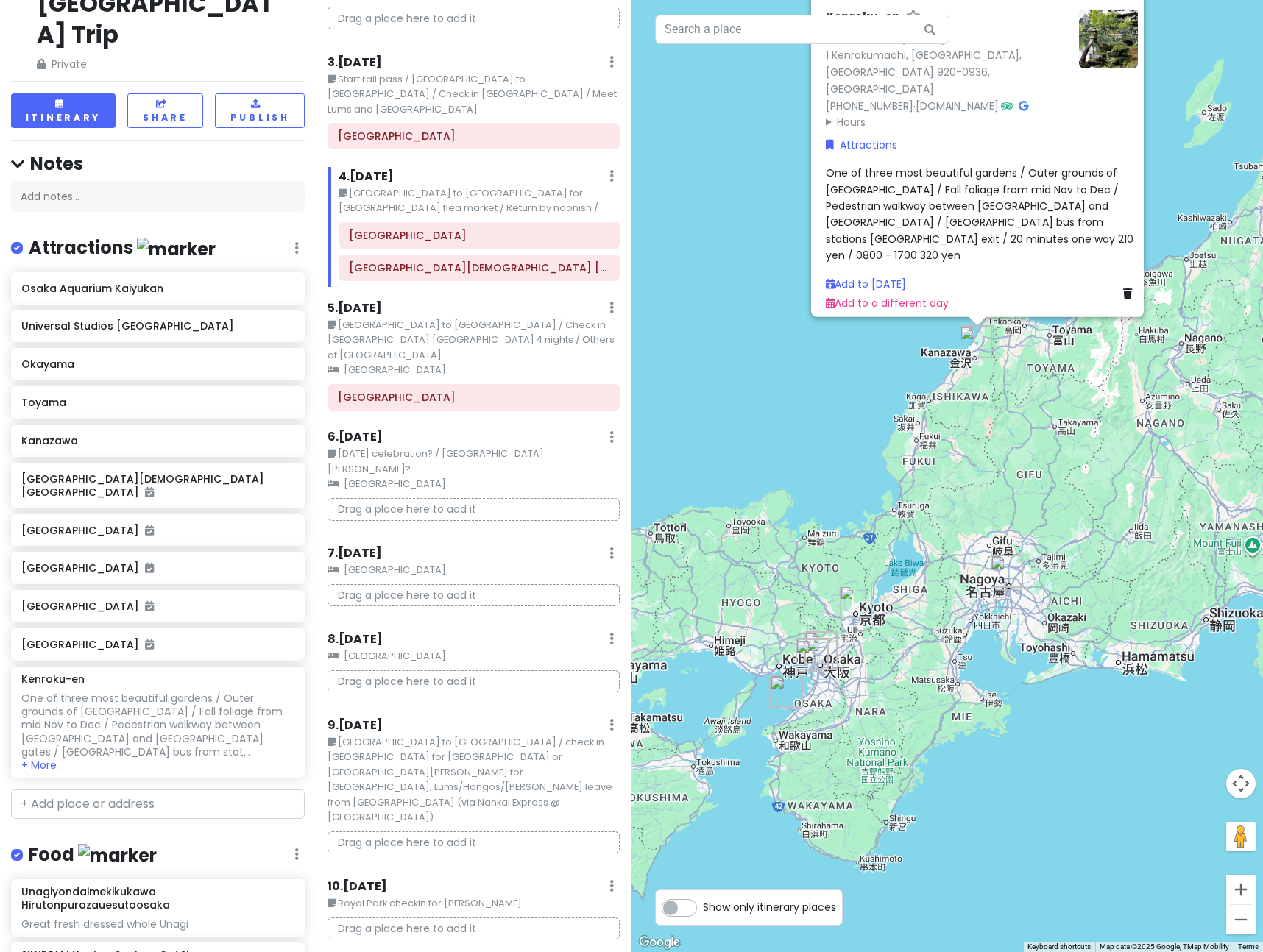
click at [973, 189] on div "One of three most beautiful gardens / Outer grounds of [GEOGRAPHIC_DATA] / Fall…" at bounding box center [982, 214] width 312 height 98
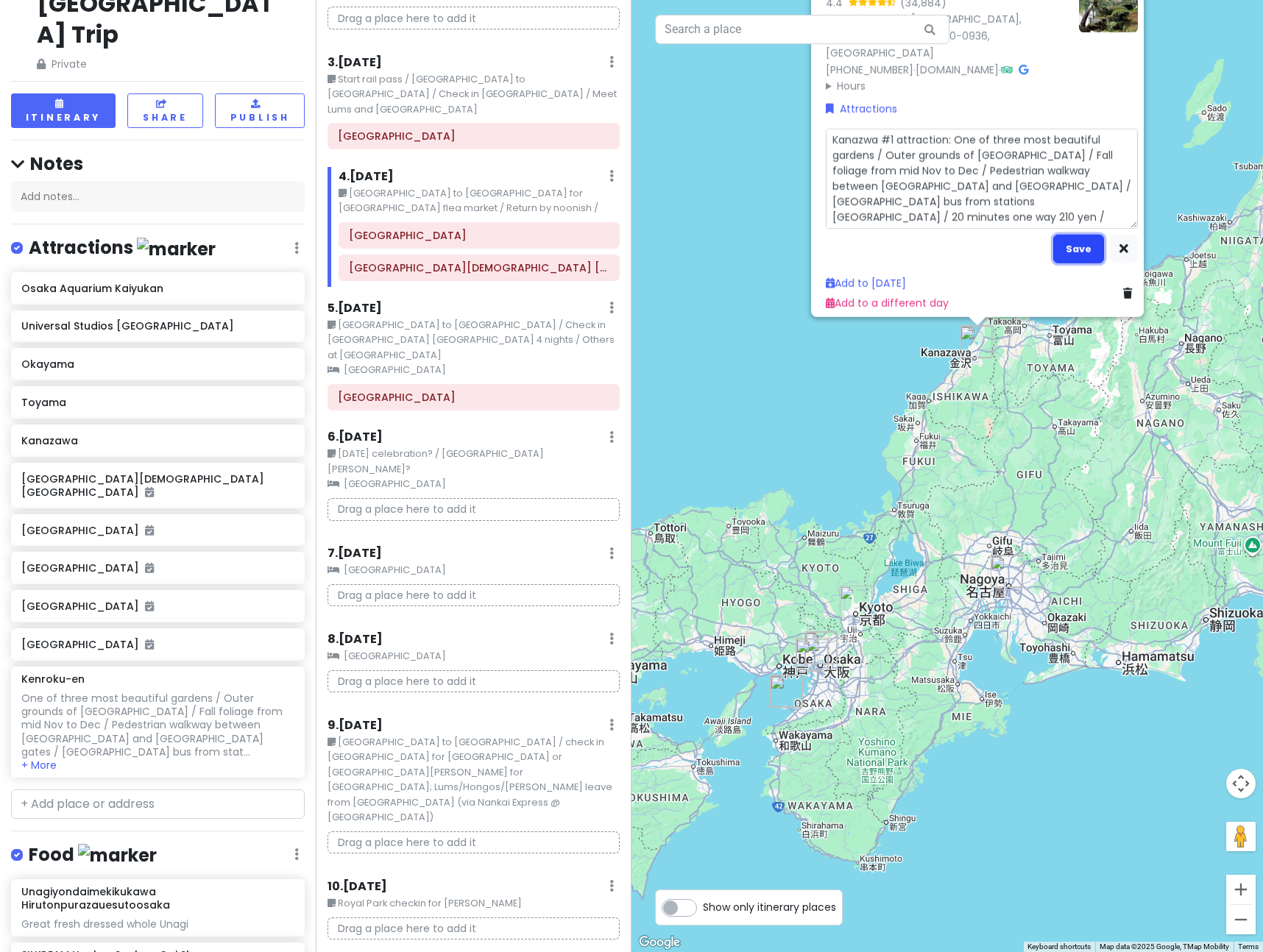
click at [1080, 242] on button "Save" at bounding box center [1078, 248] width 51 height 29
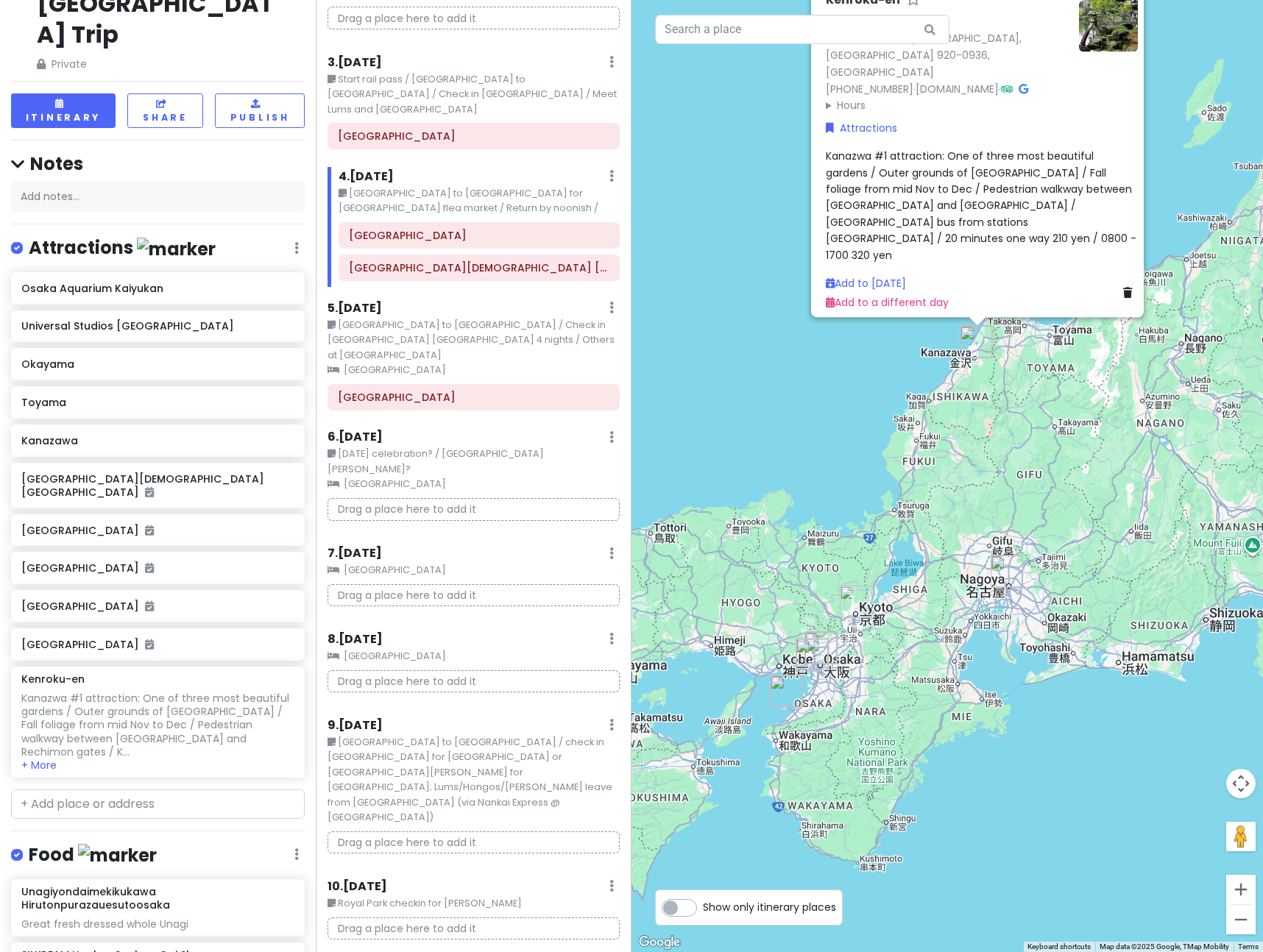
click at [773, 465] on div "Kenroku-en 4.4 (34,884) 1 [PERSON_NAME], [GEOGRAPHIC_DATA], [GEOGRAPHIC_DATA] 9…" at bounding box center [947, 476] width 632 height 952
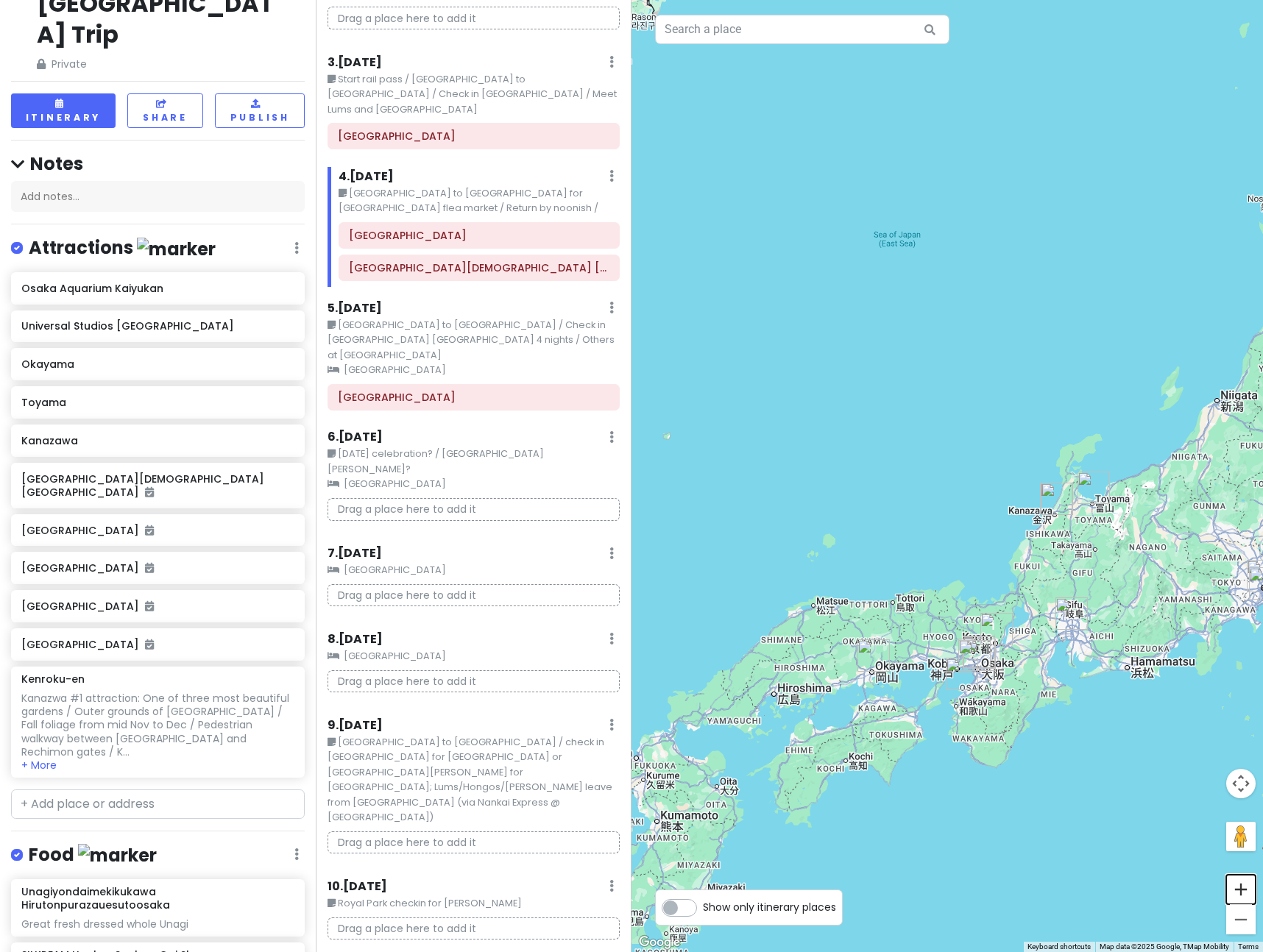
click at [1240, 882] on button "Zoom in" at bounding box center [1241, 890] width 30 height 30
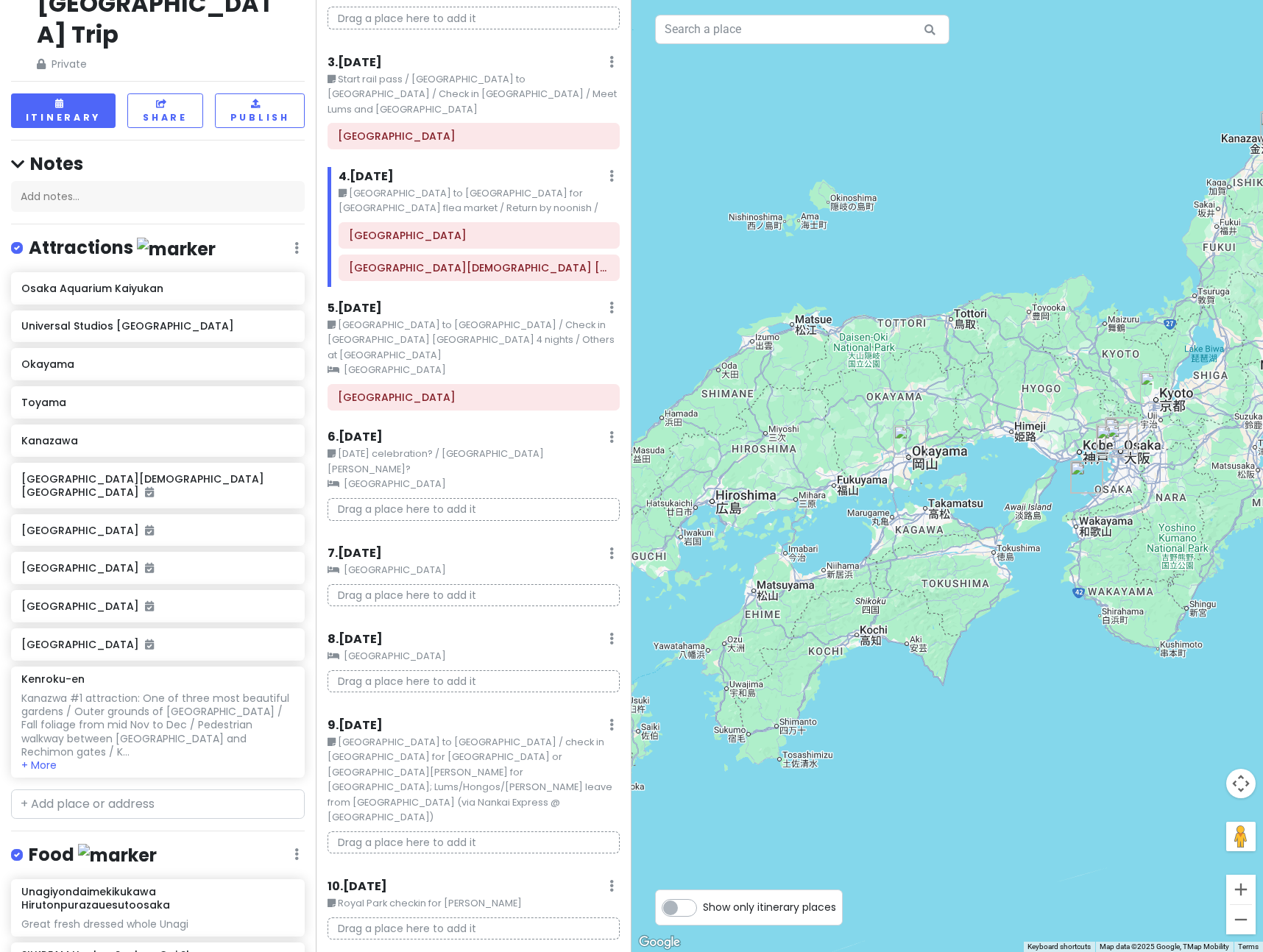
drag, startPoint x: 1101, startPoint y: 790, endPoint x: 1213, endPoint y: 376, distance: 428.9
click at [1213, 376] on div at bounding box center [947, 476] width 632 height 952
click at [1246, 884] on button "Zoom in" at bounding box center [1241, 890] width 30 height 30
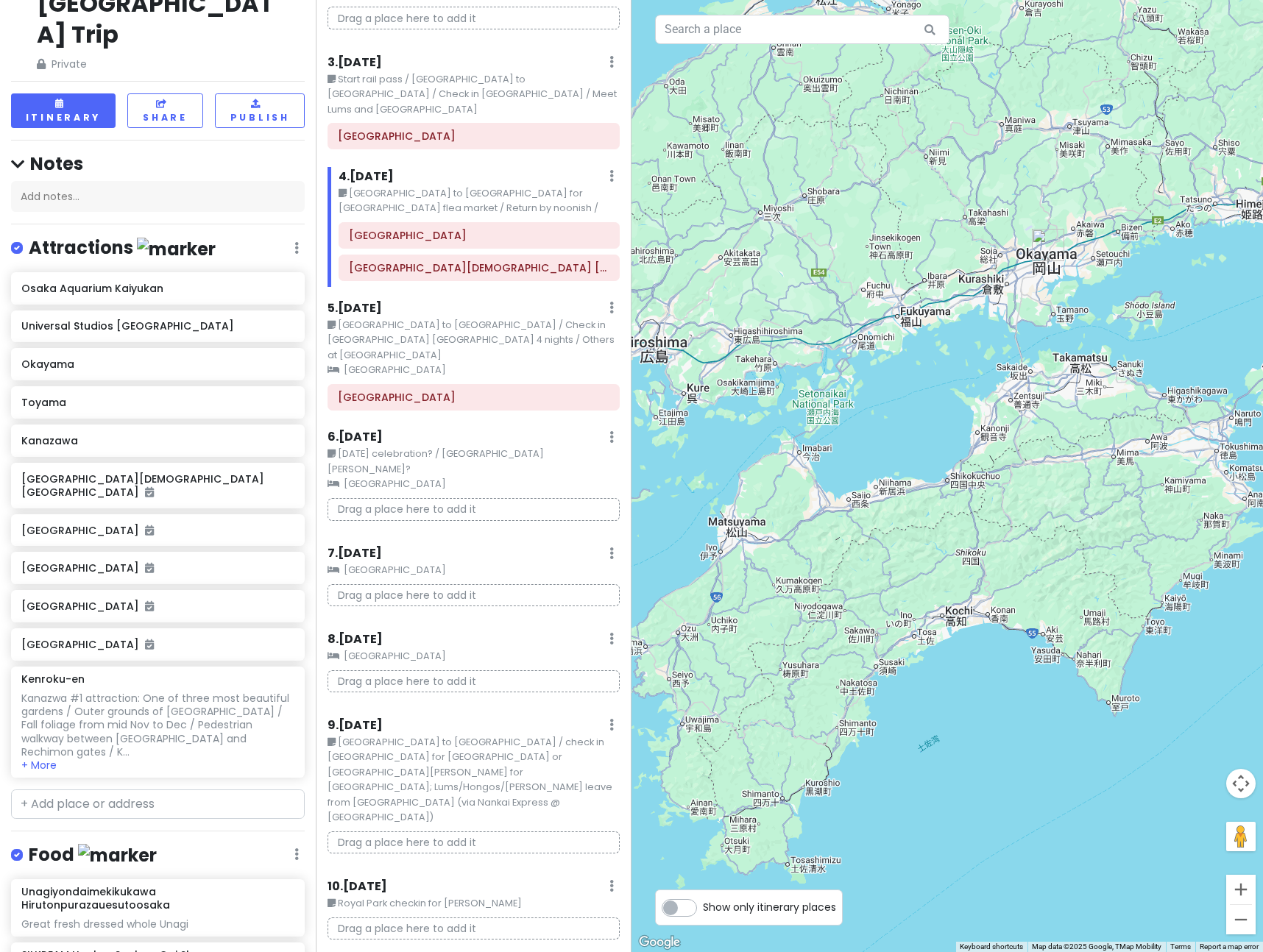
drag, startPoint x: 1016, startPoint y: 760, endPoint x: 1192, endPoint y: 581, distance: 251.0
click at [1192, 581] on div at bounding box center [947, 476] width 632 height 952
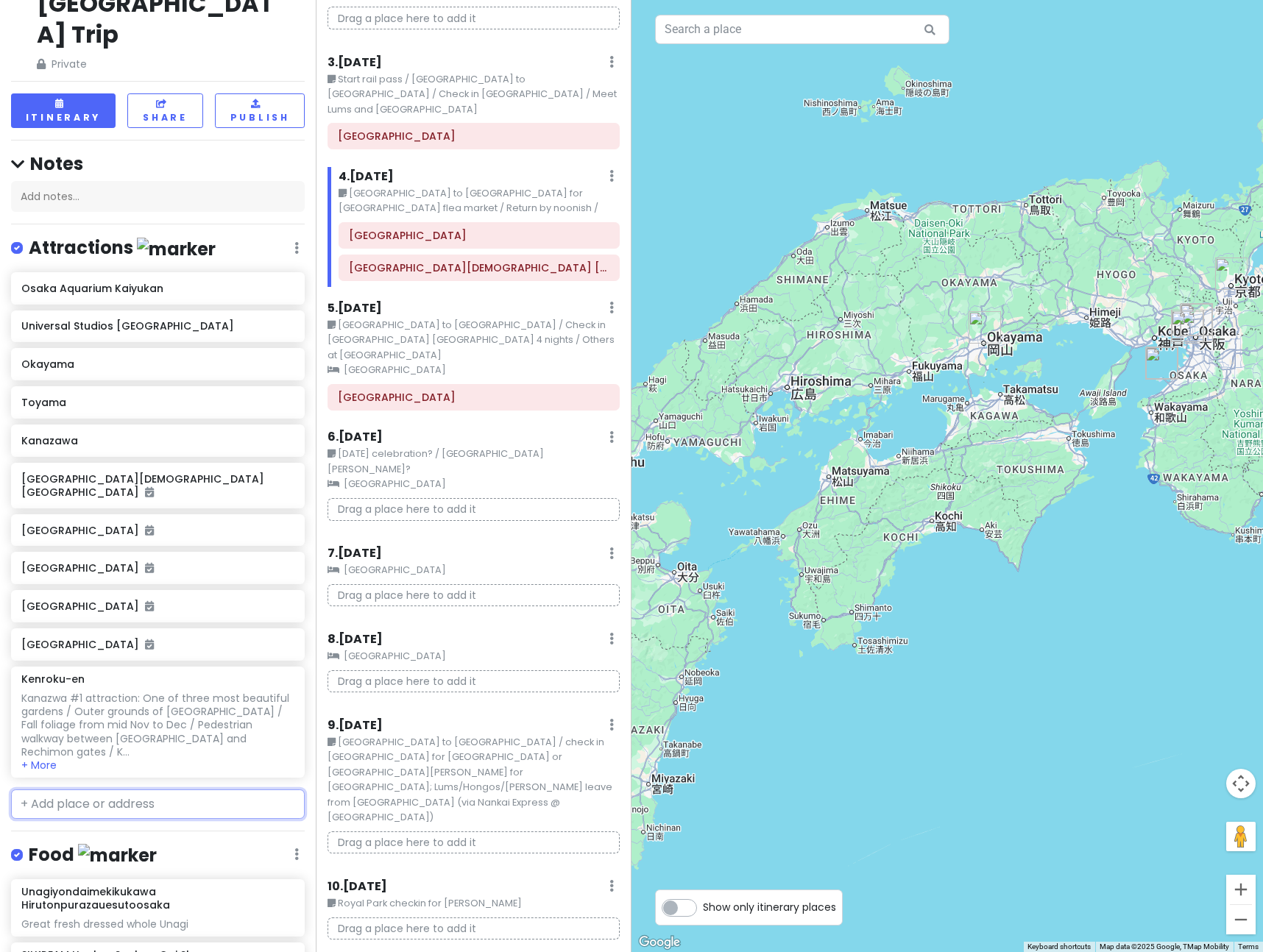
click at [155, 790] on input "text" at bounding box center [157, 804] width 294 height 30
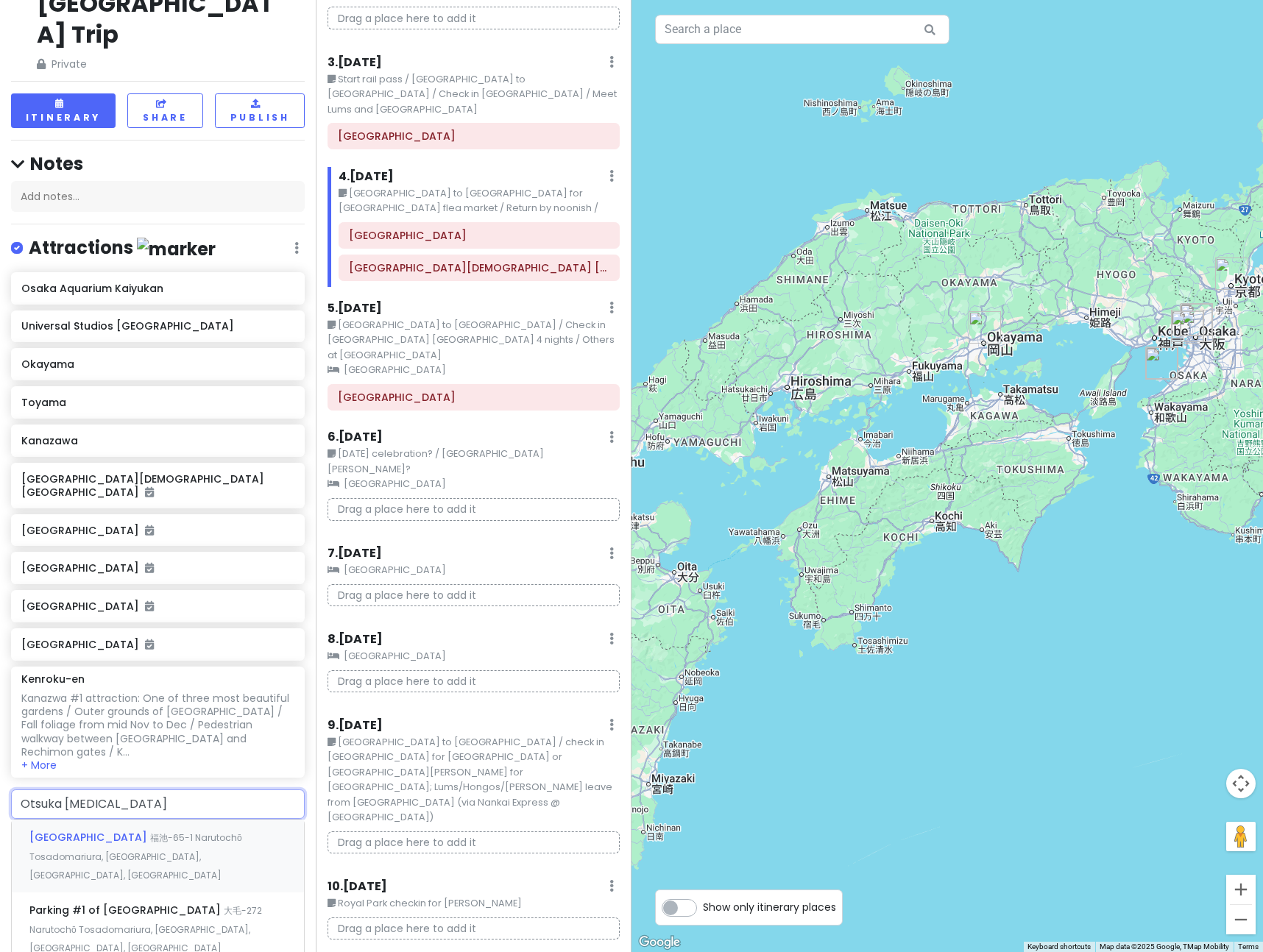
click at [128, 830] on span "[GEOGRAPHIC_DATA]" at bounding box center [89, 837] width 121 height 15
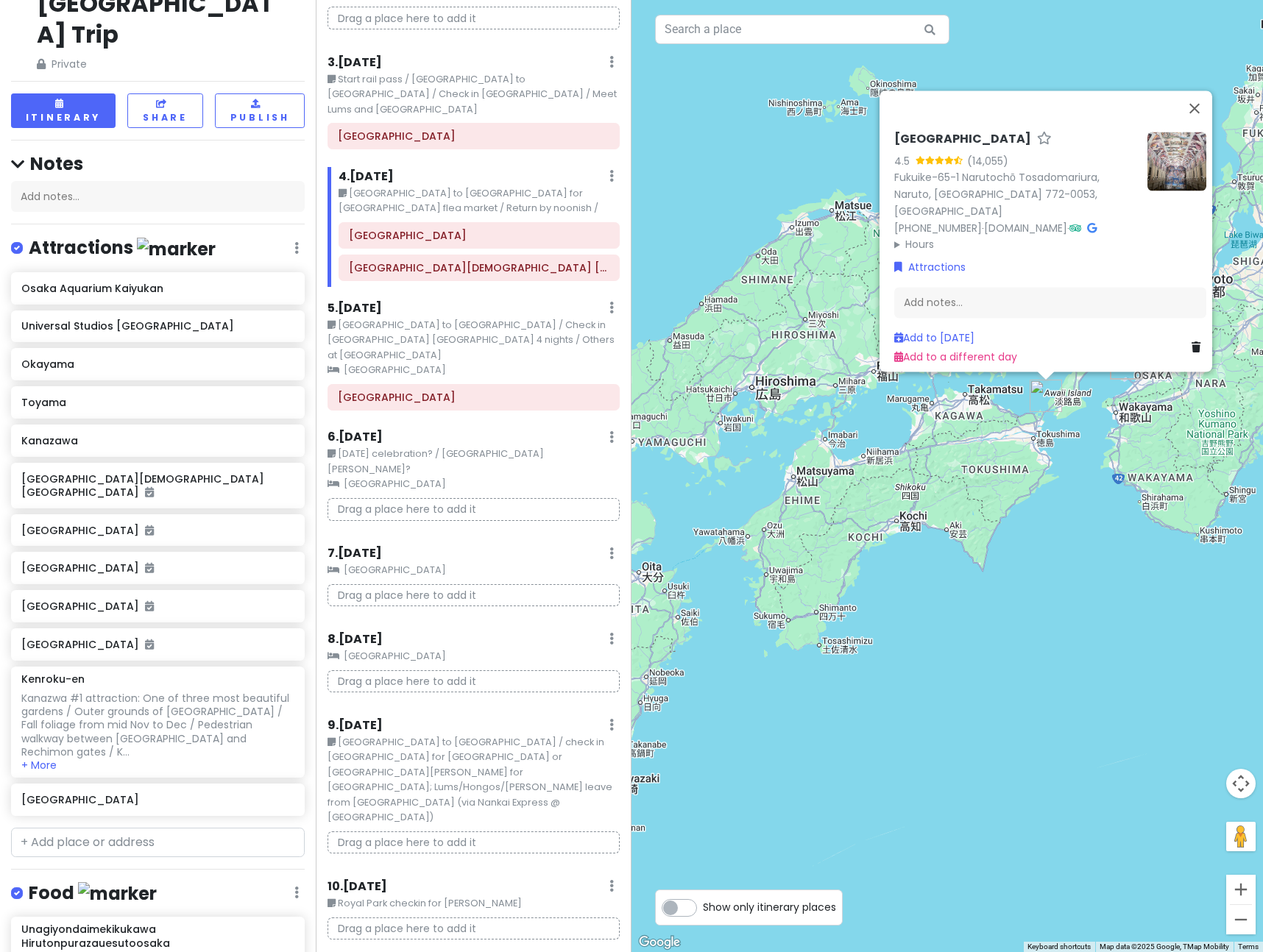
click at [1046, 601] on div "[GEOGRAPHIC_DATA] 4.5 (14,055) [GEOGRAPHIC_DATA]-65-1 Narutochō Tosadomariura, …" at bounding box center [947, 476] width 632 height 952
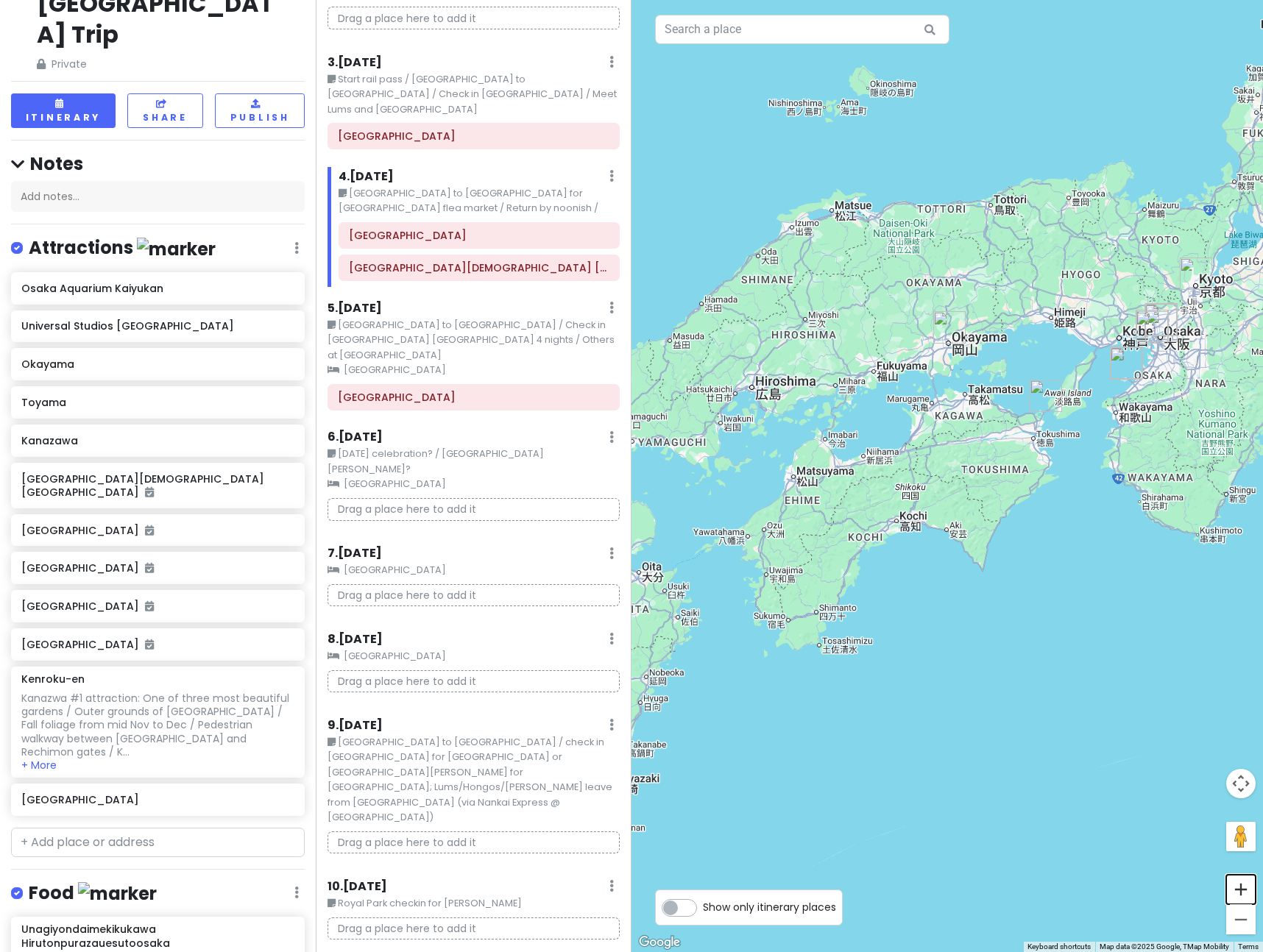
click at [1237, 887] on button "Zoom in" at bounding box center [1241, 890] width 30 height 30
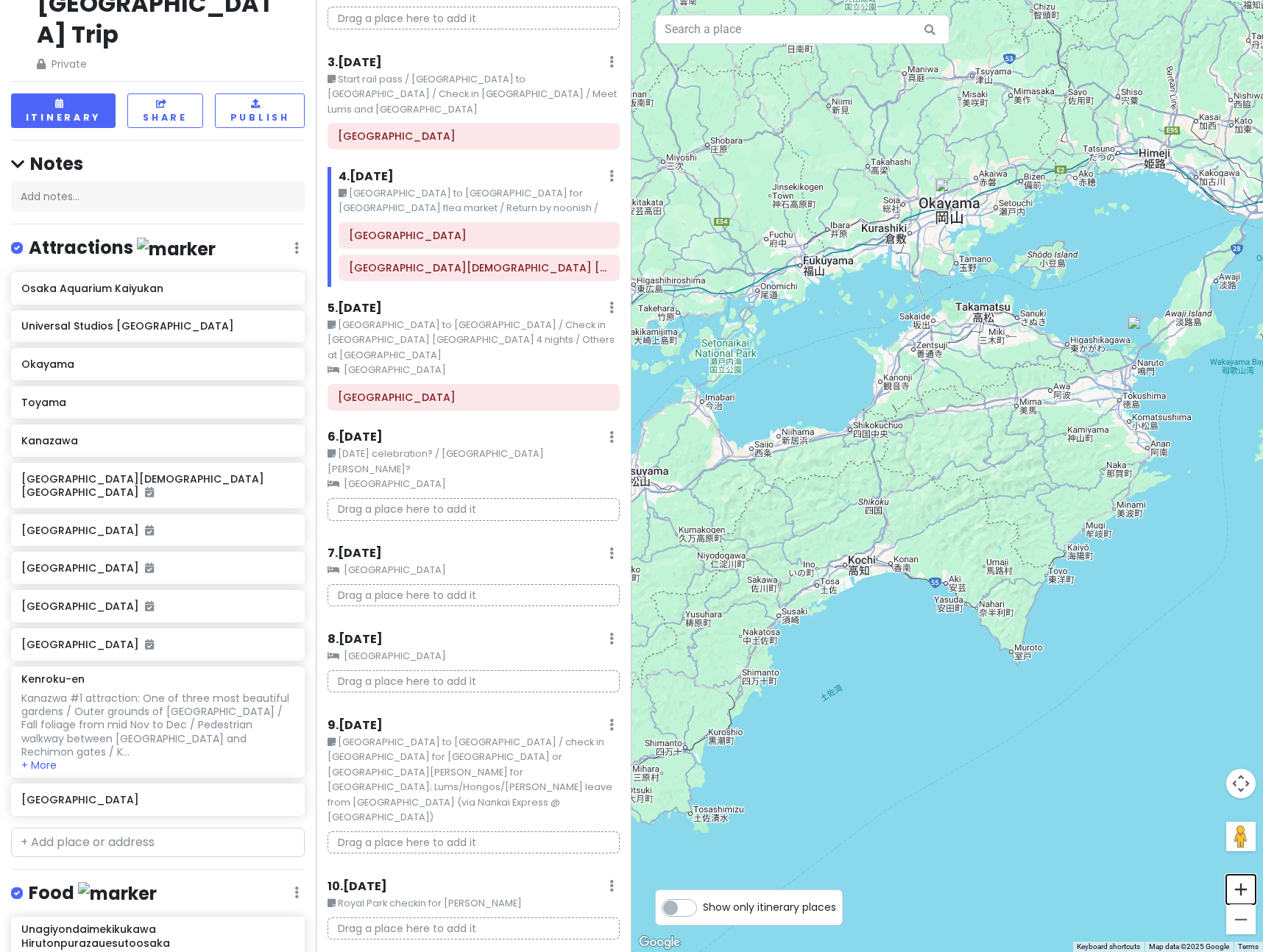
click at [1237, 887] on button "Zoom in" at bounding box center [1241, 890] width 30 height 30
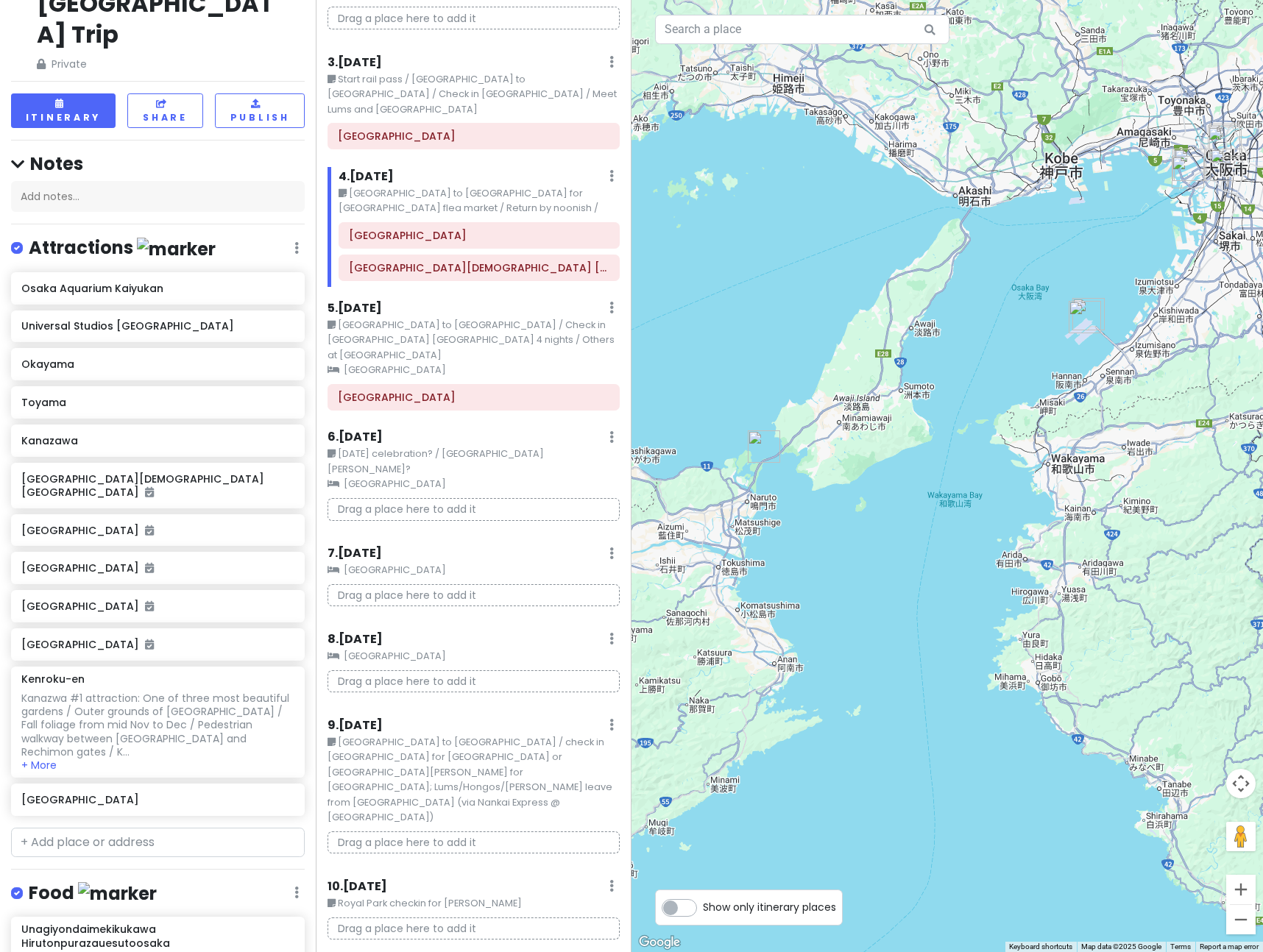
drag, startPoint x: 1116, startPoint y: 499, endPoint x: 537, endPoint y: 743, distance: 628.3
click at [537, 743] on div "[GEOGRAPHIC_DATA] / [GEOGRAPHIC_DATA] / [GEOGRAPHIC_DATA] Trip Private Change D…" at bounding box center [632, 476] width 1263 height 952
click at [164, 922] on h6 "Unagiyondaimekikukawa Hirutonpurazauesutoosaka" at bounding box center [153, 936] width 262 height 26
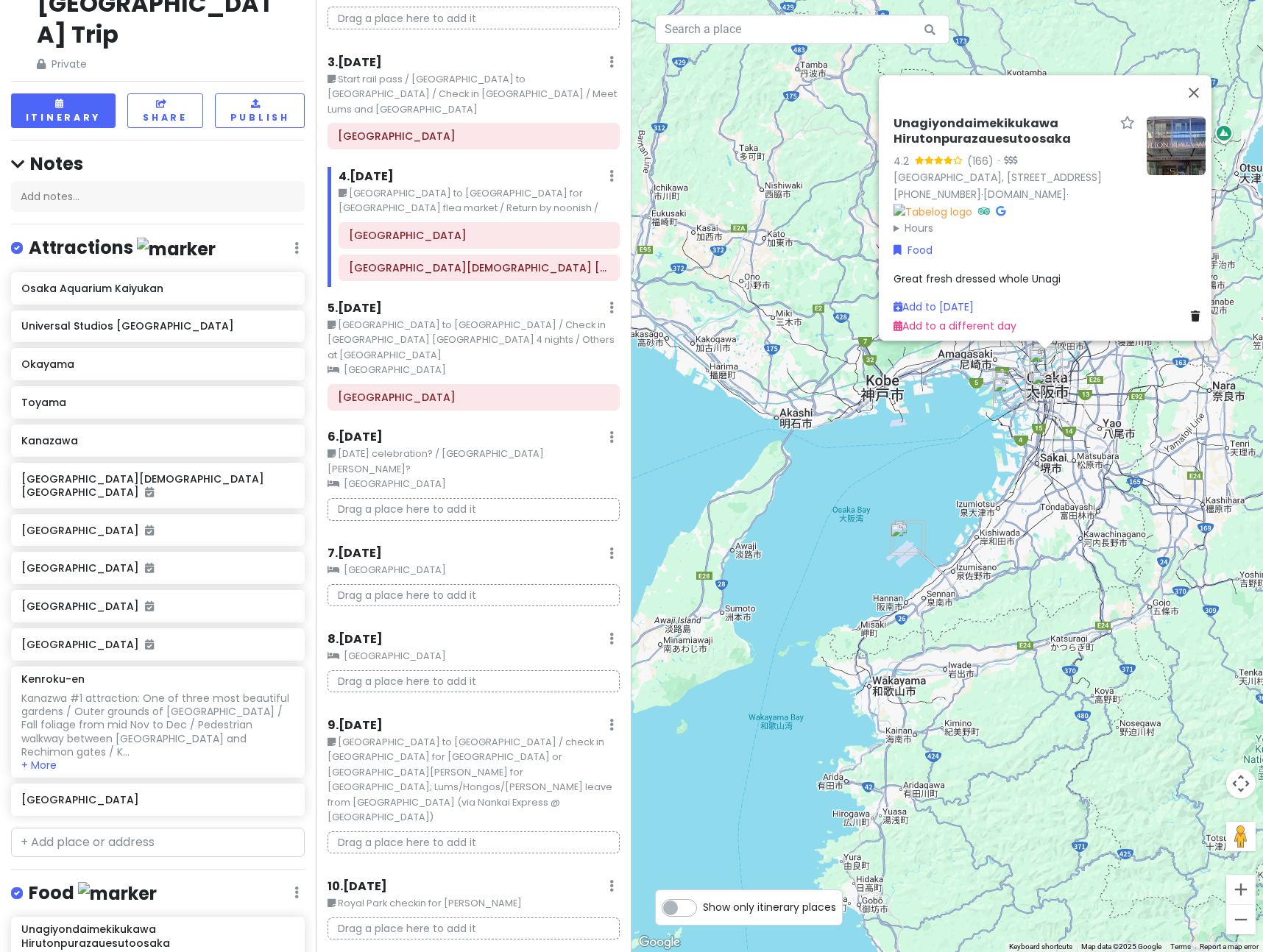
click at [894, 271] on span "Great fresh dressed whole Unagi" at bounding box center [978, 279] width 167 height 15
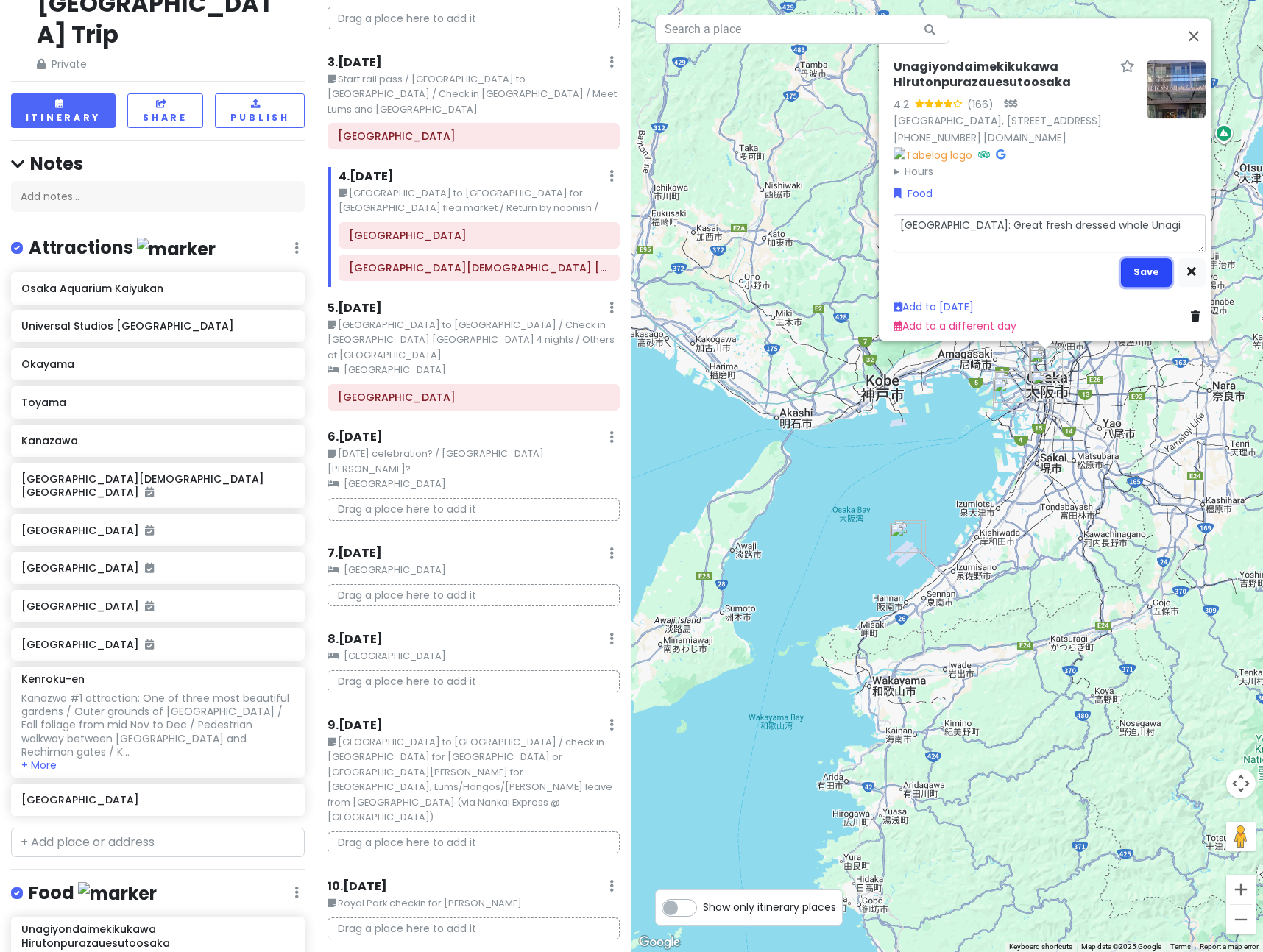
click at [1152, 269] on button "Save" at bounding box center [1147, 272] width 51 height 29
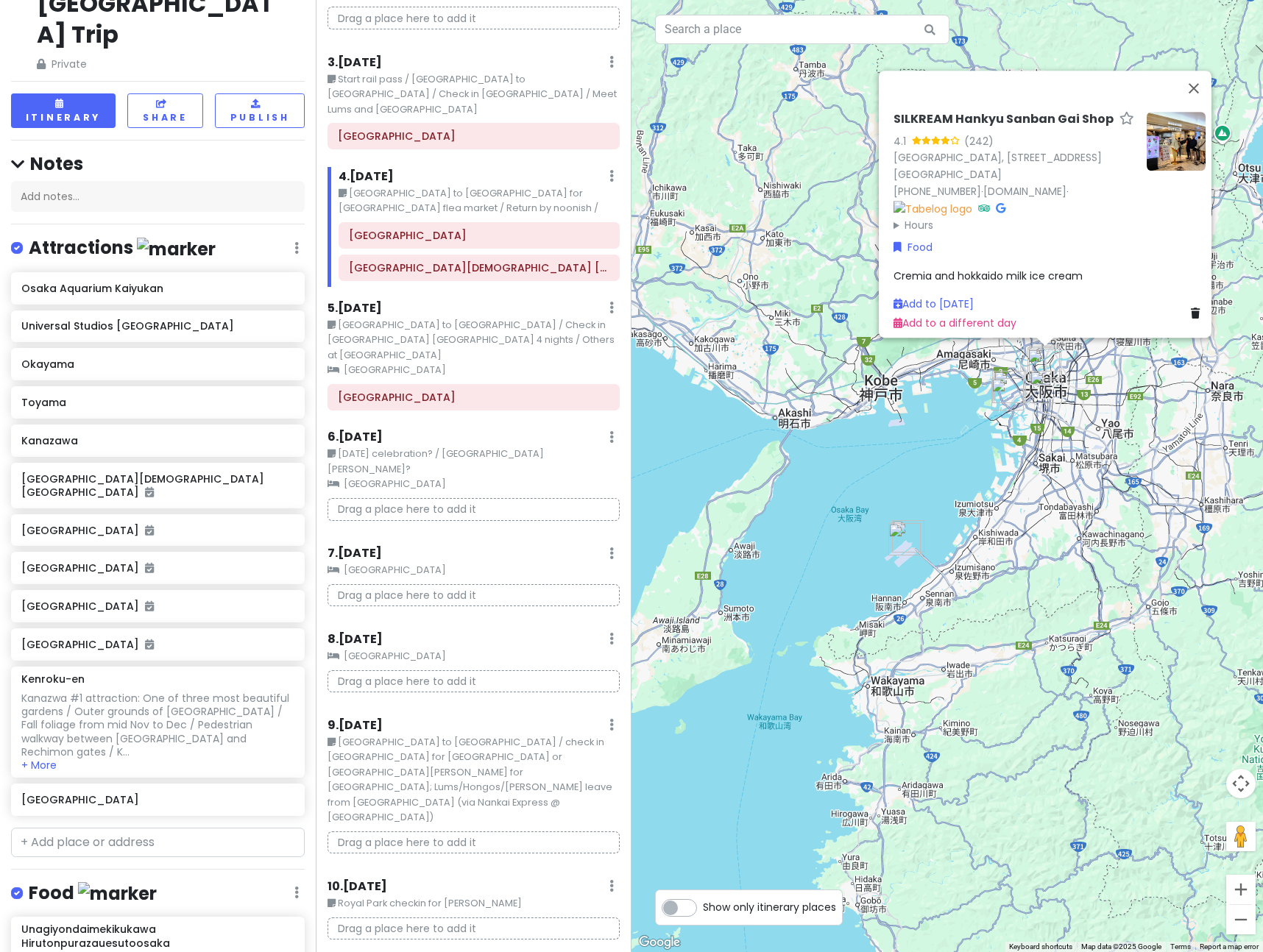
click at [923, 269] on span "Cremia and hokkaido milk ice cream" at bounding box center [988, 276] width 189 height 15
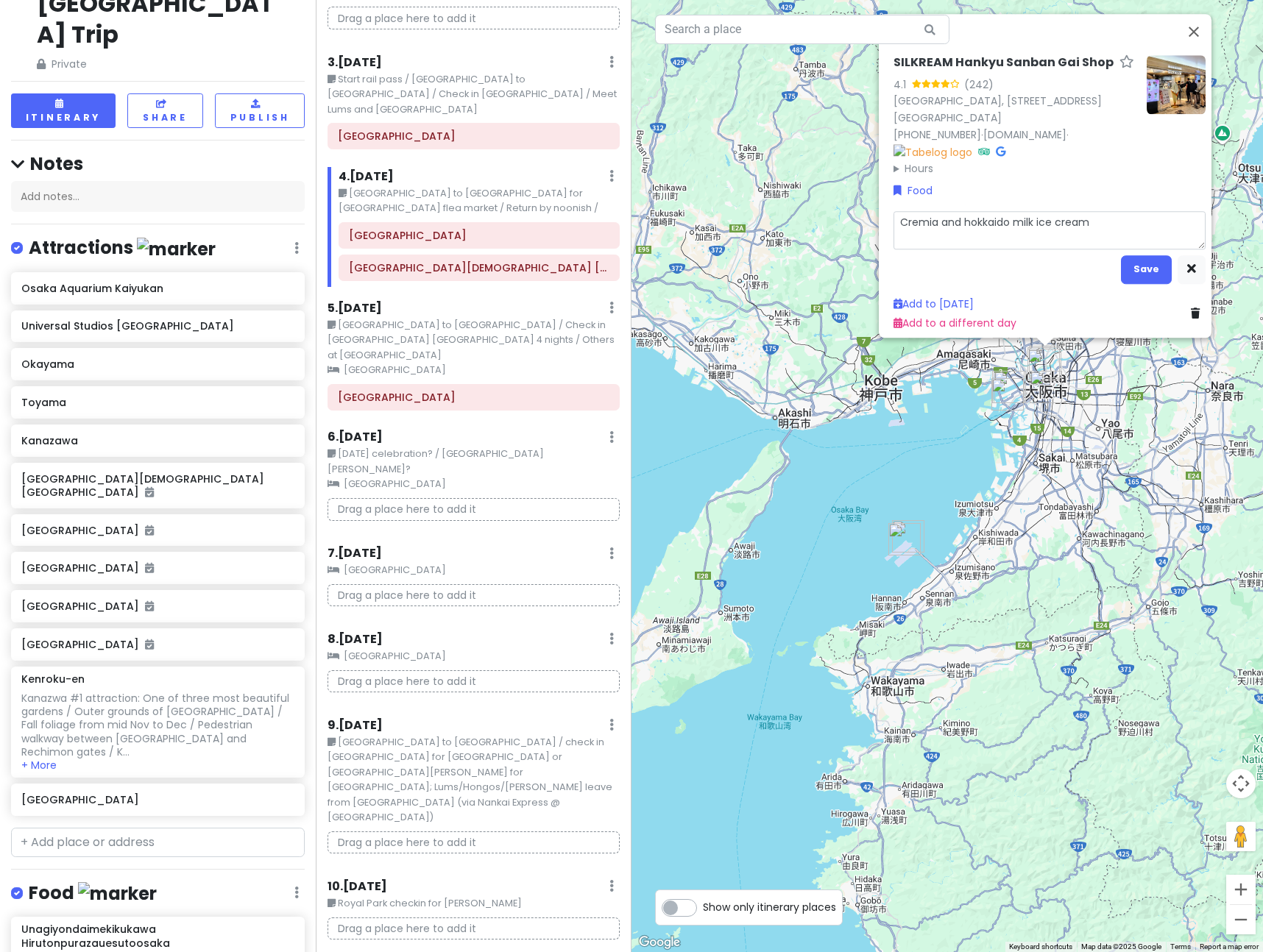
click at [894, 215] on textarea "Cremia and hokkaido milk ice cream" at bounding box center [1050, 230] width 312 height 39
click at [1124, 260] on button "Save" at bounding box center [1147, 269] width 51 height 29
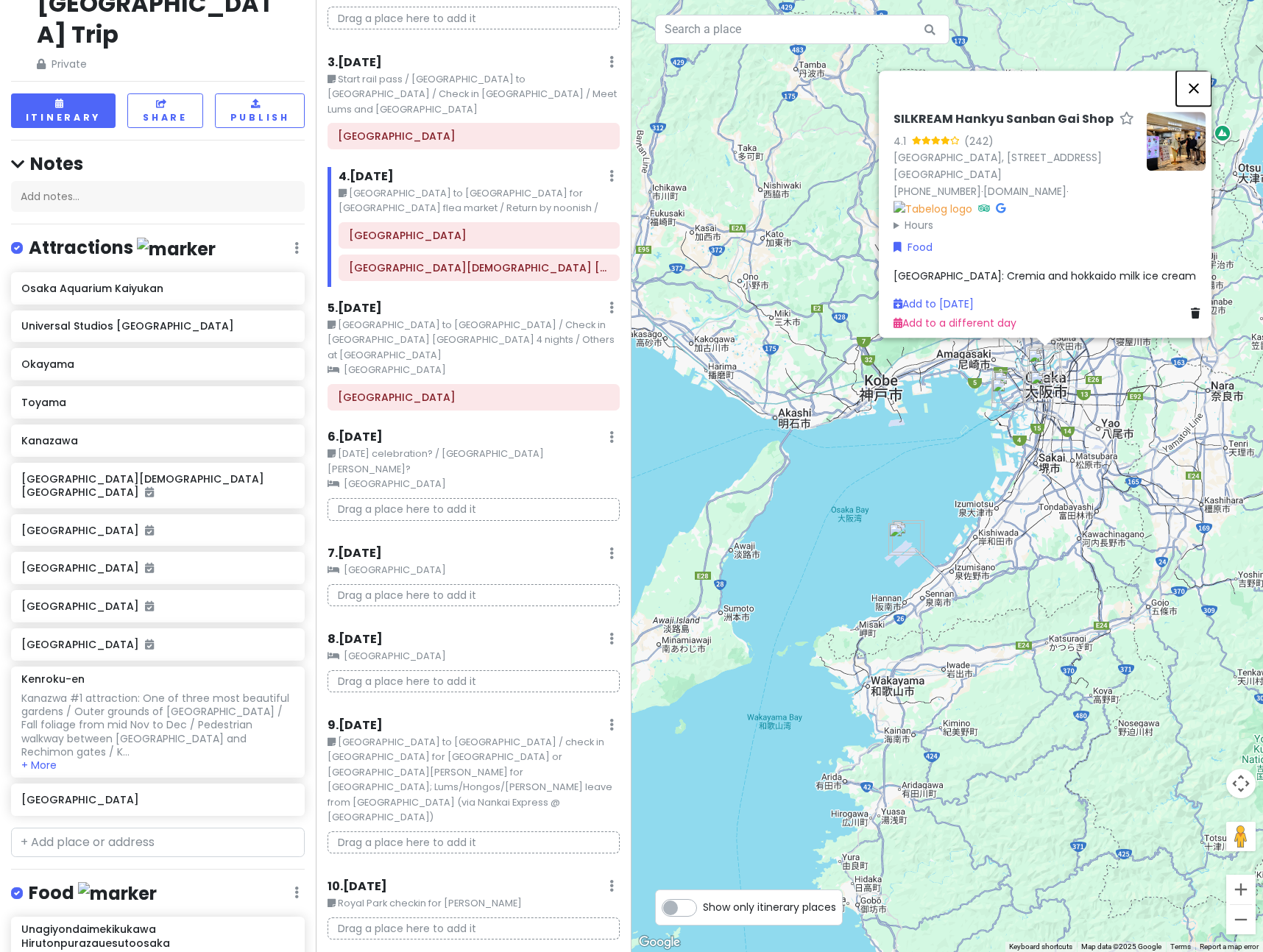
click at [1200, 77] on button "Close" at bounding box center [1193, 88] width 35 height 35
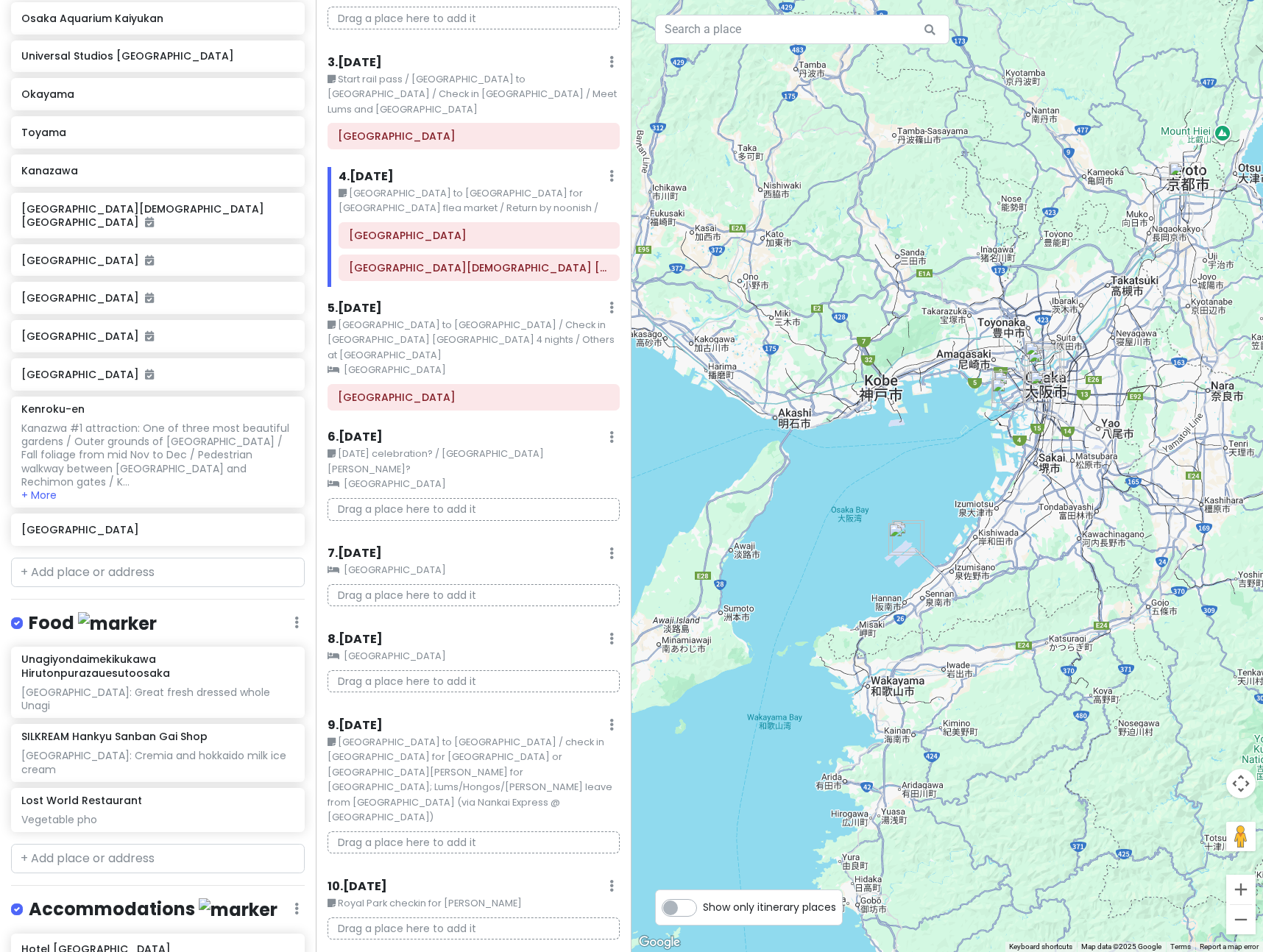
scroll to position [423, 0]
click at [148, 812] on div "Vegetable pho" at bounding box center [157, 818] width 272 height 13
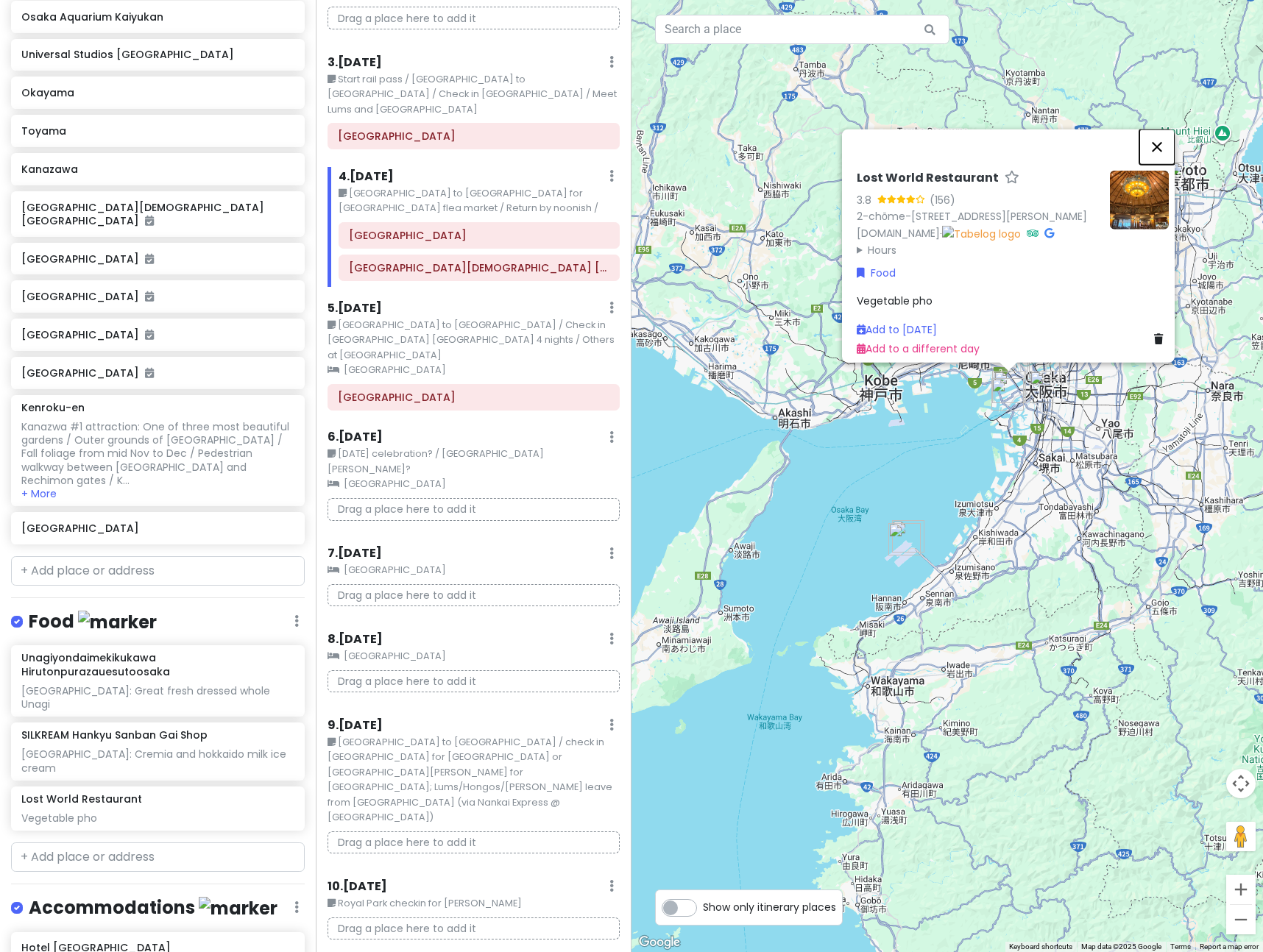
click at [1164, 130] on button "Close" at bounding box center [1156, 147] width 35 height 35
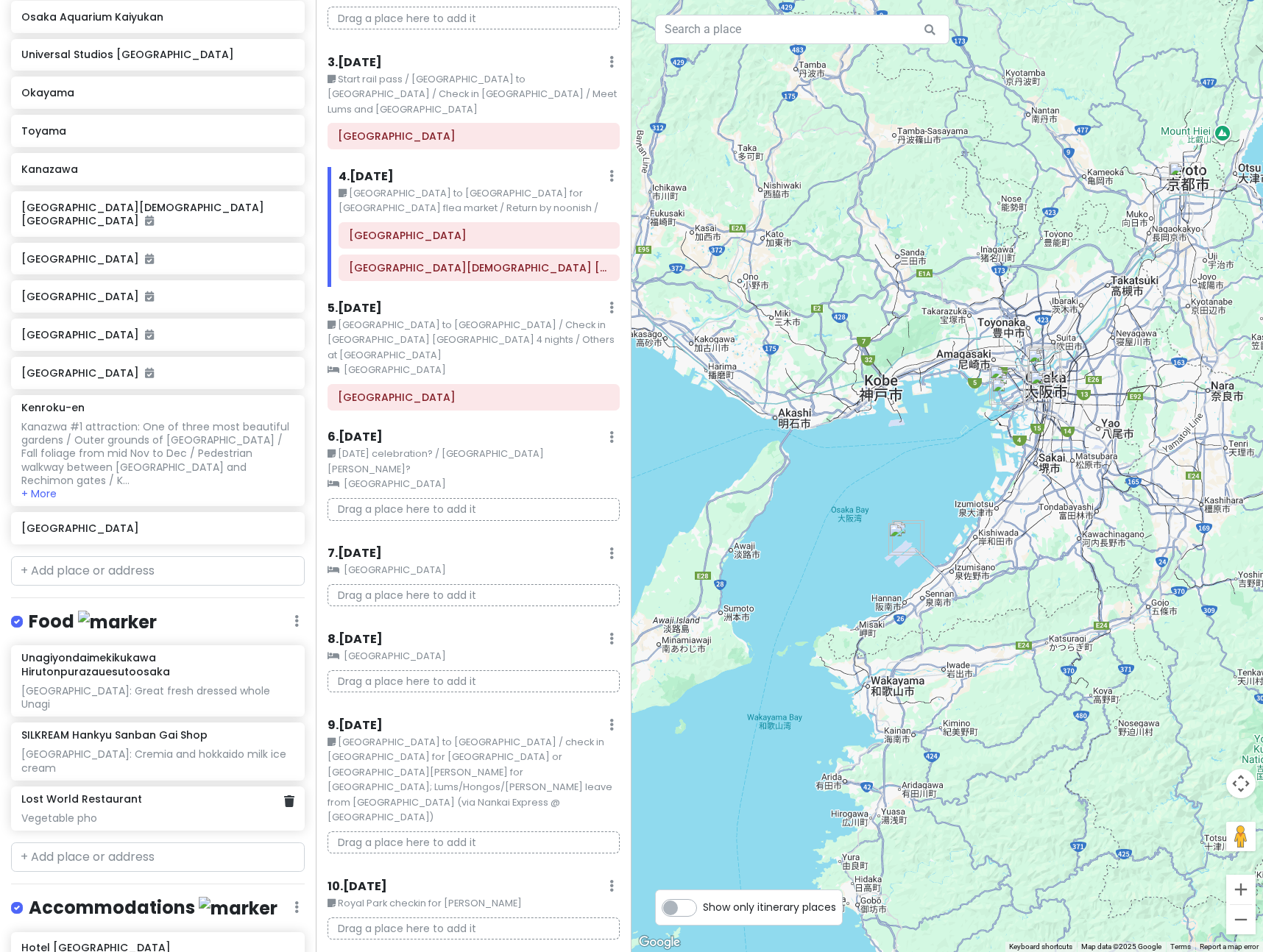
click at [84, 812] on div "Vegetable pho" at bounding box center [157, 818] width 272 height 13
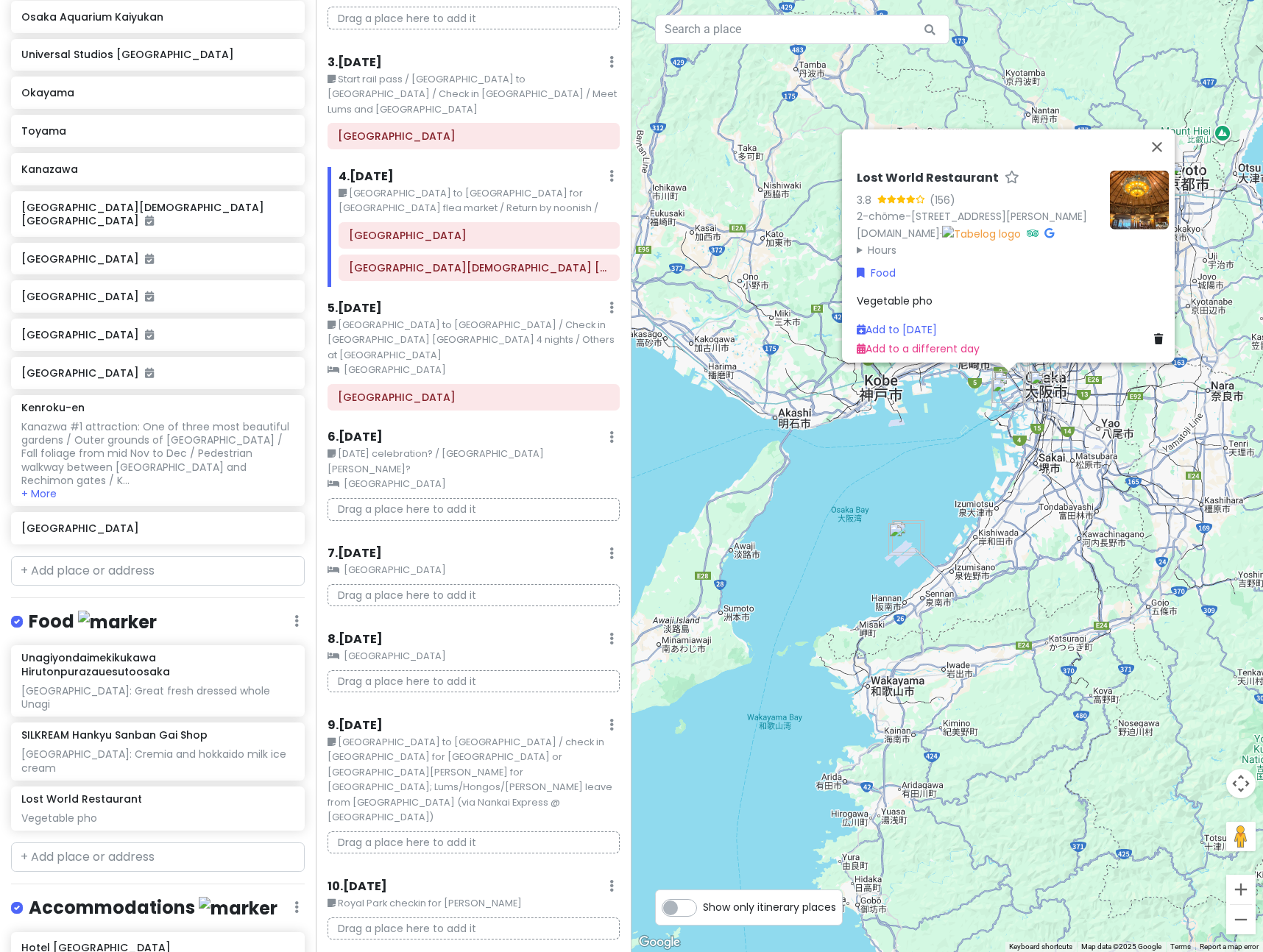
click at [857, 294] on span "Vegetable pho" at bounding box center [895, 301] width 75 height 15
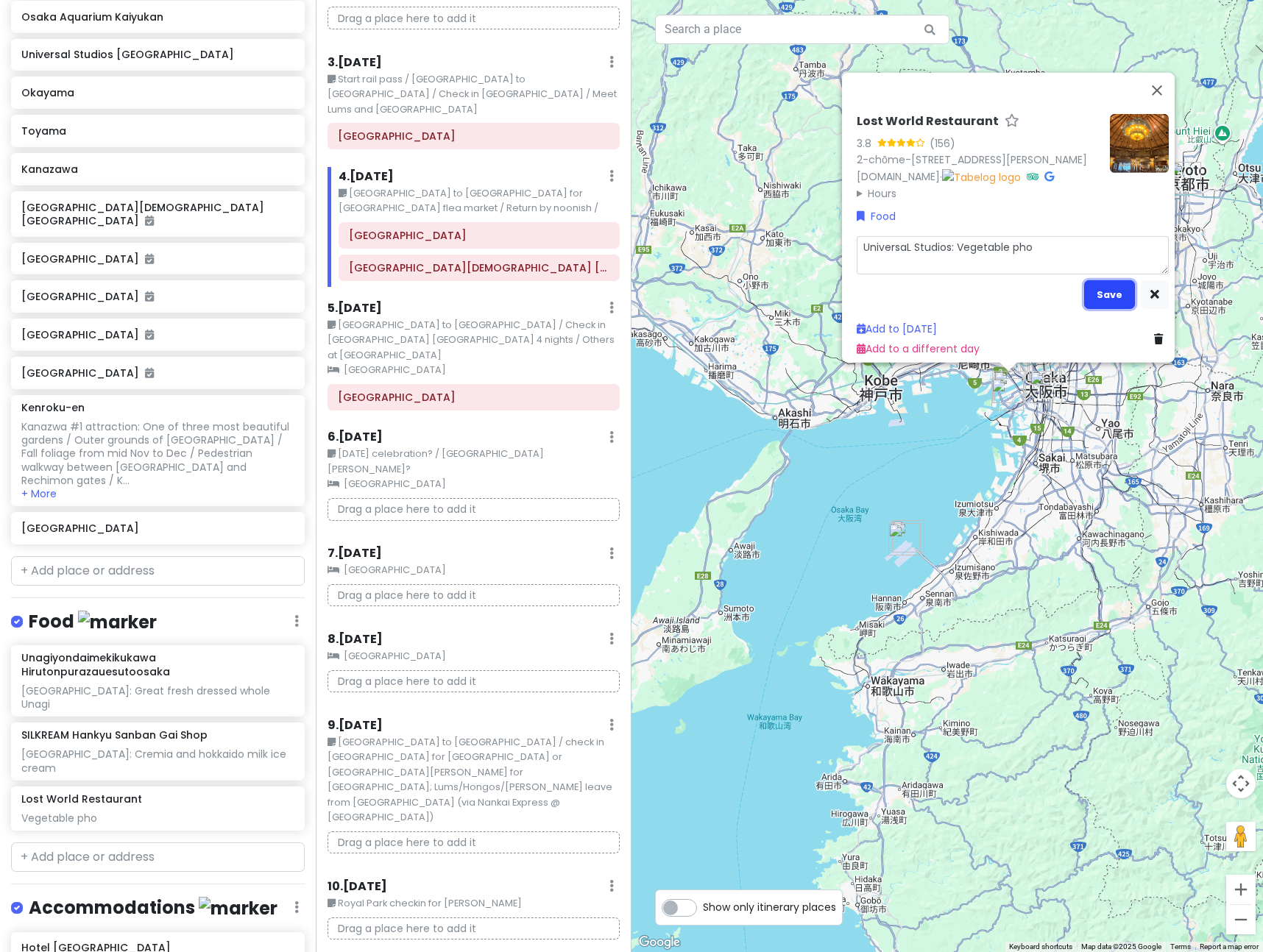
click at [1115, 292] on button "Save" at bounding box center [1110, 294] width 51 height 29
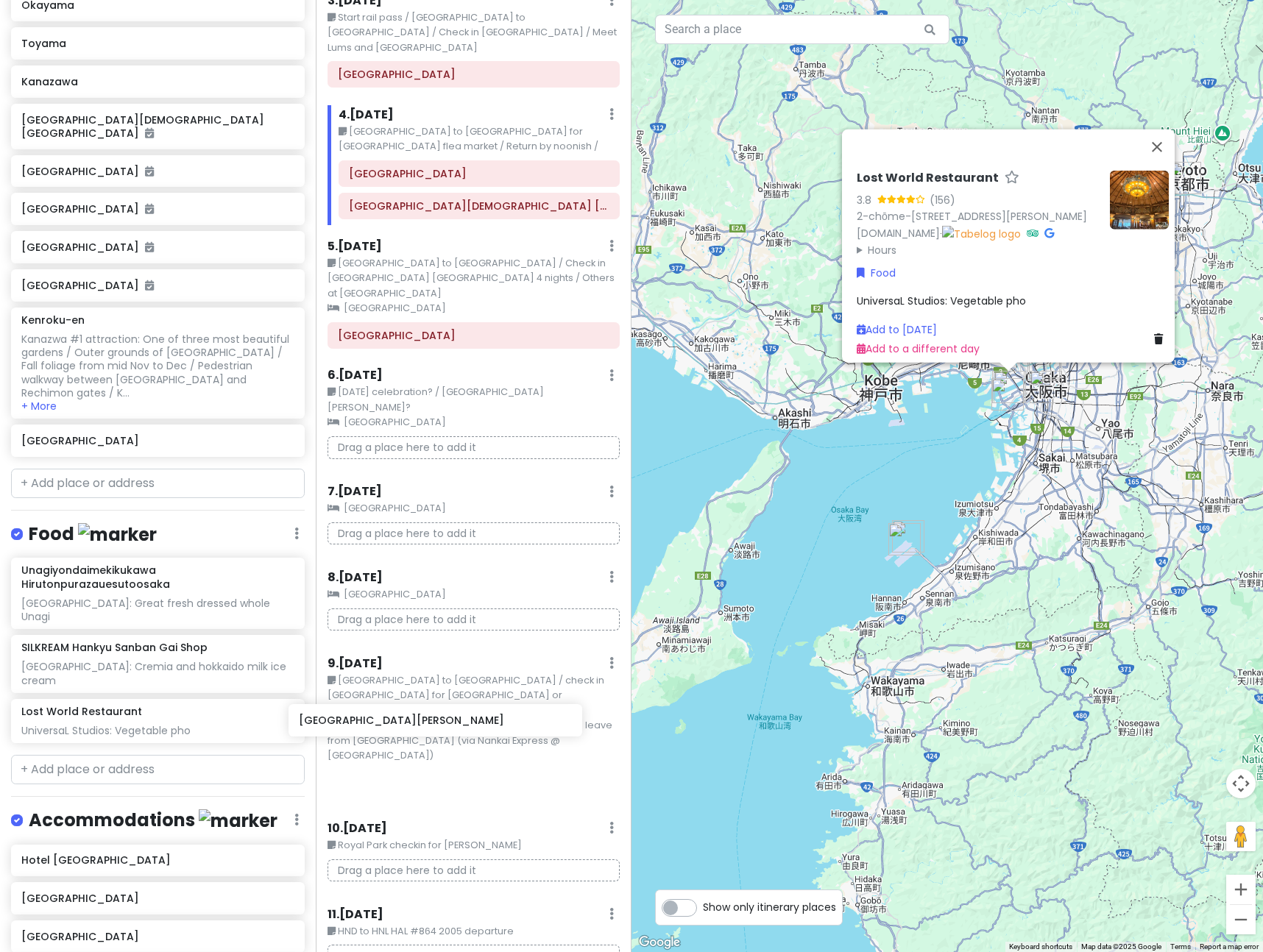
scroll to position [237, 0]
drag, startPoint x: 186, startPoint y: 801, endPoint x: 505, endPoint y: 719, distance: 329.4
click at [505, 719] on div "[GEOGRAPHIC_DATA] / [GEOGRAPHIC_DATA] / [GEOGRAPHIC_DATA] Trip Private Change D…" at bounding box center [632, 476] width 1263 height 952
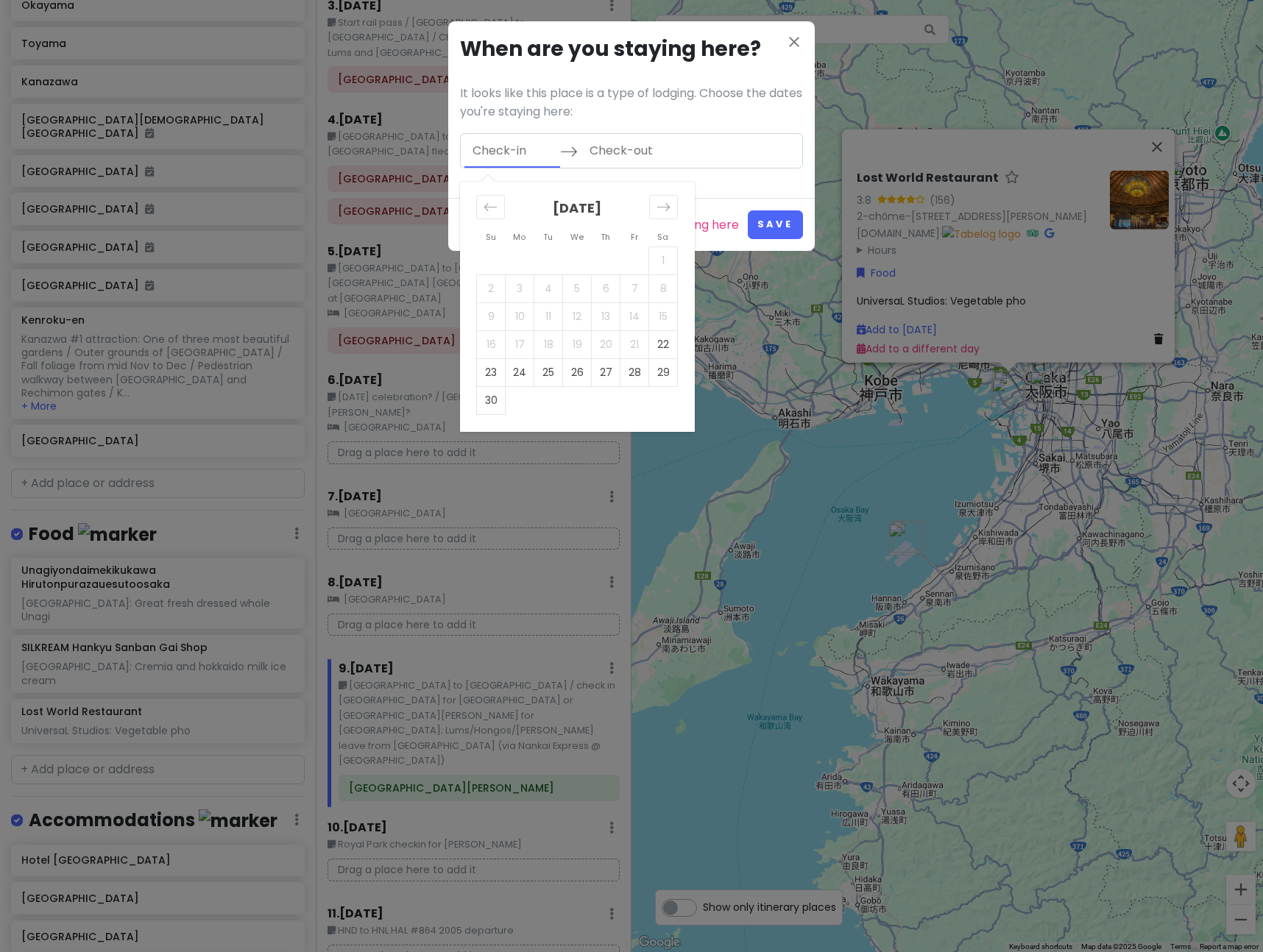
click at [494, 155] on input "Check-in" at bounding box center [512, 150] width 96 height 34
click at [494, 397] on td "30" at bounding box center [491, 400] width 29 height 28
click at [646, 149] on input "Check-out" at bounding box center [629, 150] width 96 height 34
click at [661, 212] on icon "Move forward to switch to the next month." at bounding box center [663, 207] width 14 height 14
click at [547, 257] on td "2" at bounding box center [549, 261] width 29 height 28
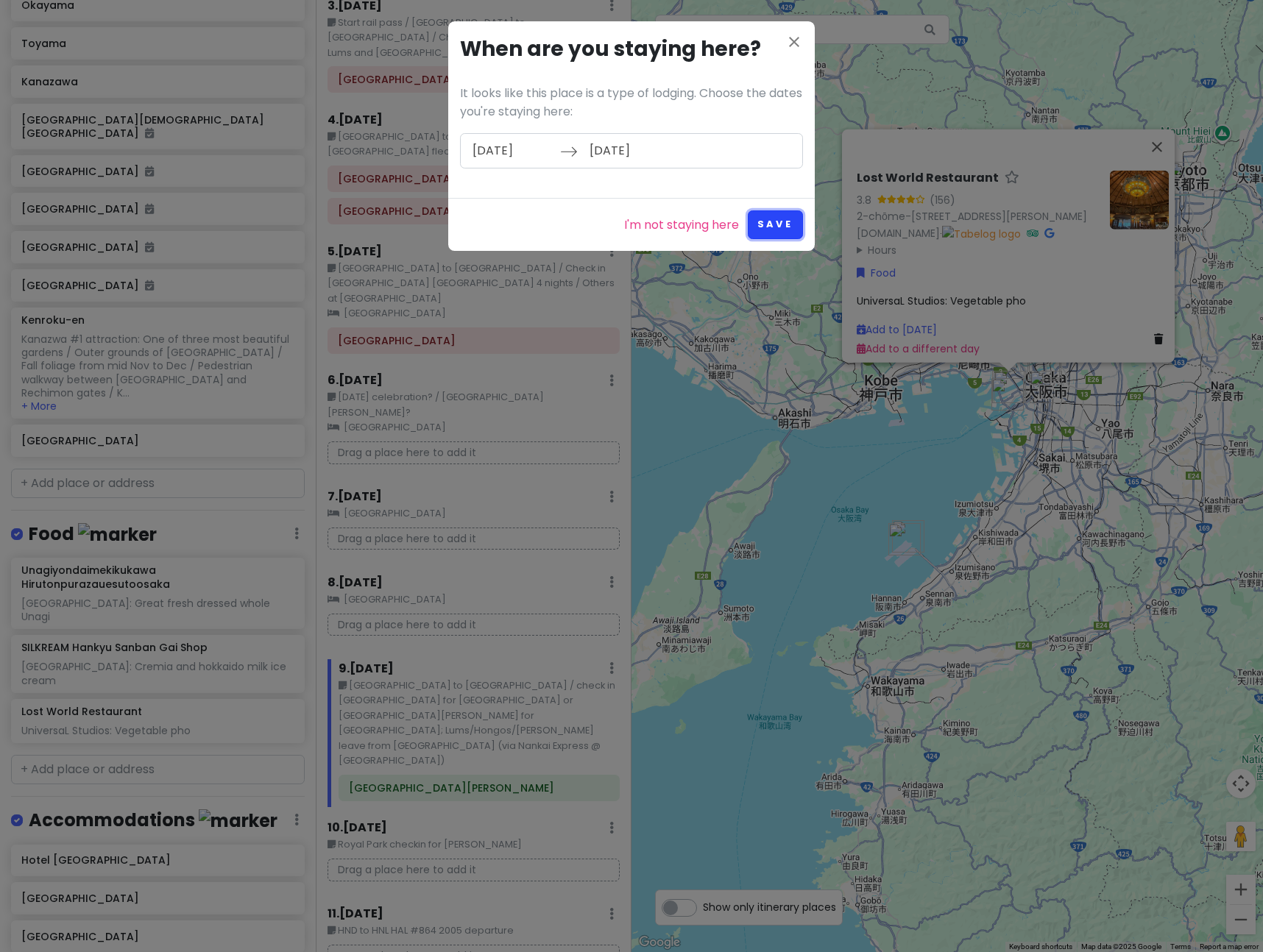
click at [777, 223] on button "Save" at bounding box center [775, 225] width 55 height 29
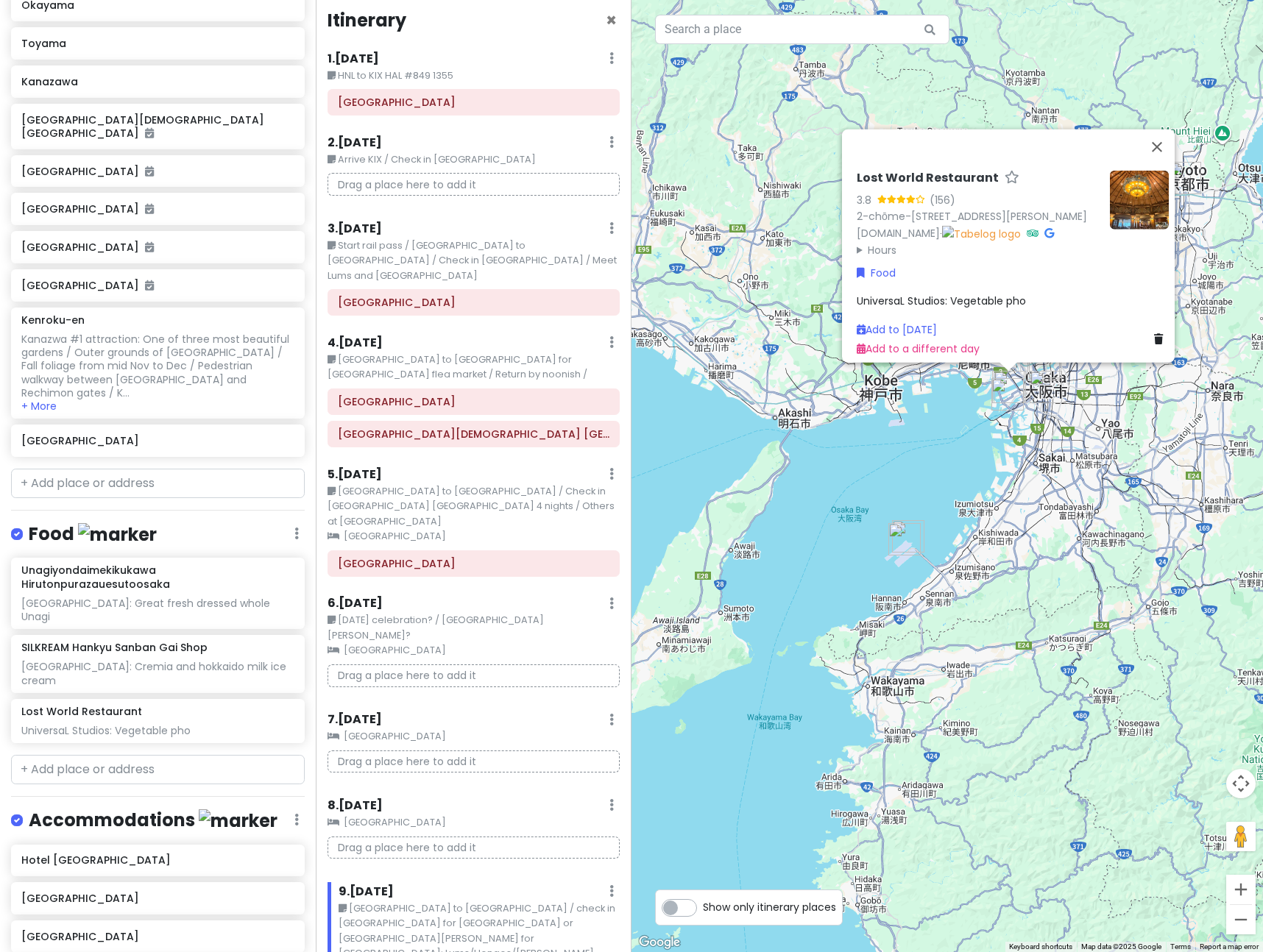
scroll to position [0, 0]
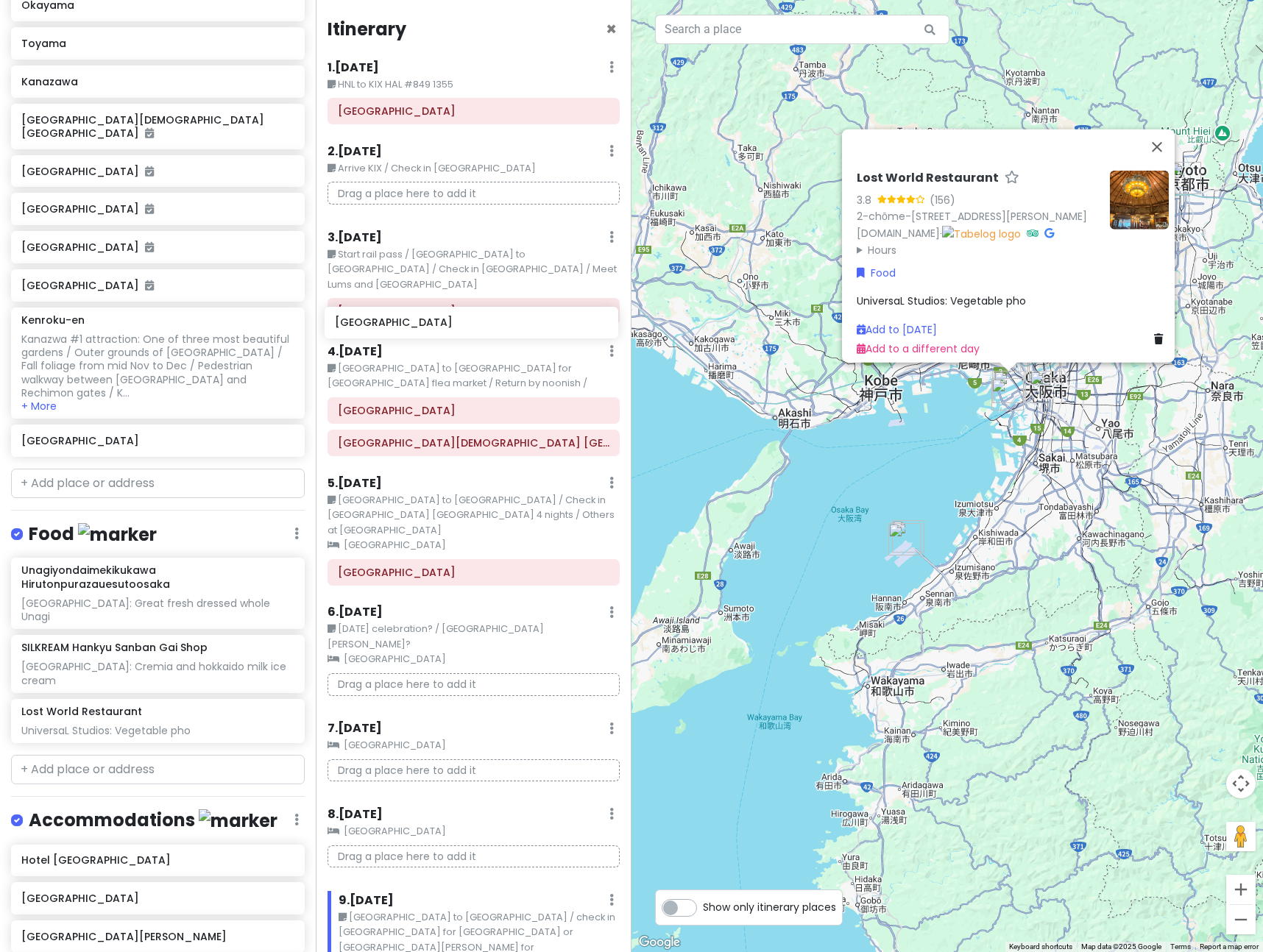
drag, startPoint x: 179, startPoint y: 713, endPoint x: 491, endPoint y: 330, distance: 494.0
click at [491, 330] on div "[GEOGRAPHIC_DATA] / [GEOGRAPHIC_DATA] / [GEOGRAPHIC_DATA] Trip Private Change D…" at bounding box center [632, 476] width 1263 height 952
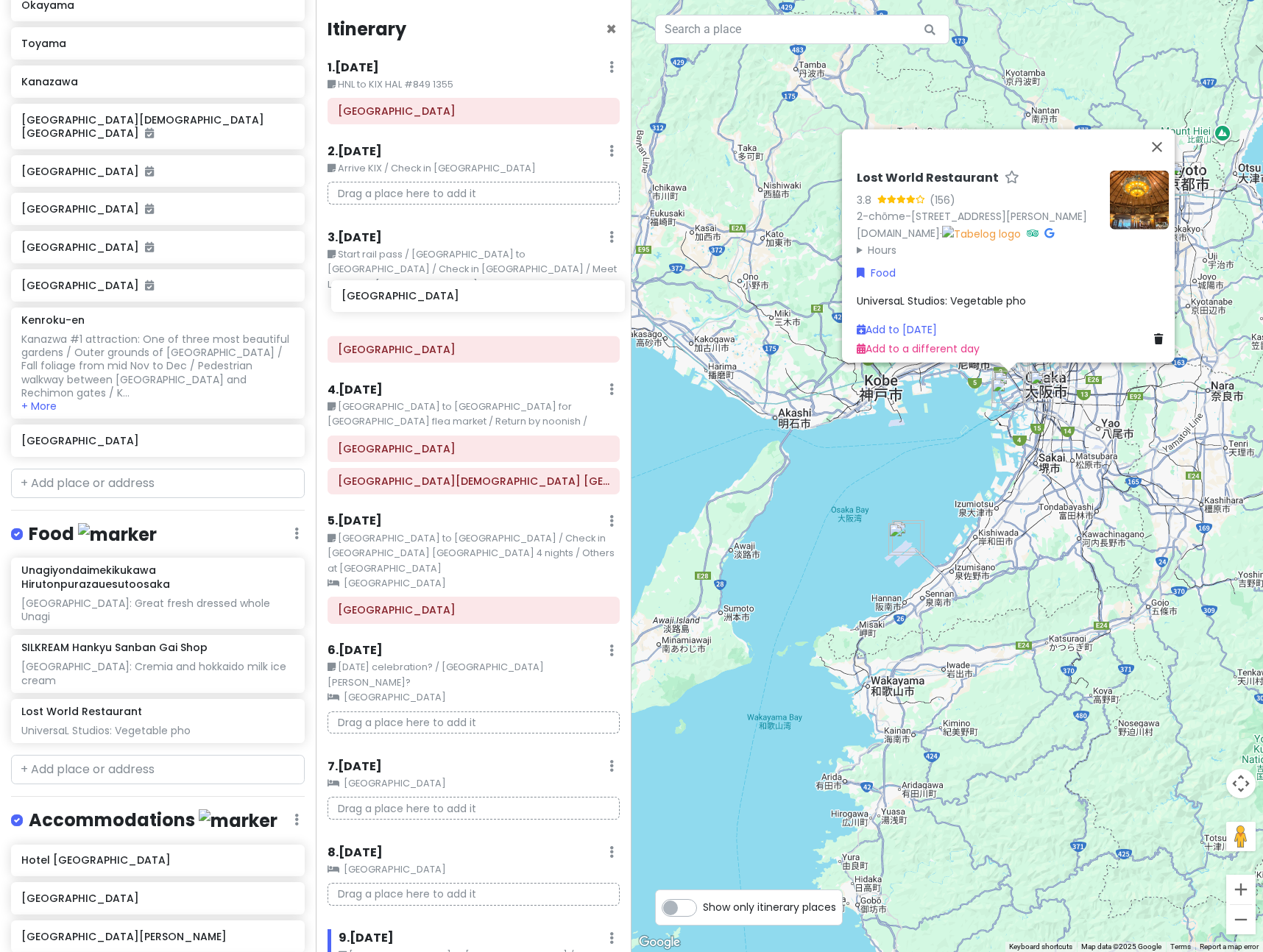
drag, startPoint x: 153, startPoint y: 711, endPoint x: 472, endPoint y: 302, distance: 518.7
click at [472, 302] on div "[GEOGRAPHIC_DATA] / [GEOGRAPHIC_DATA] / [GEOGRAPHIC_DATA] Trip Private Change D…" at bounding box center [632, 476] width 1263 height 952
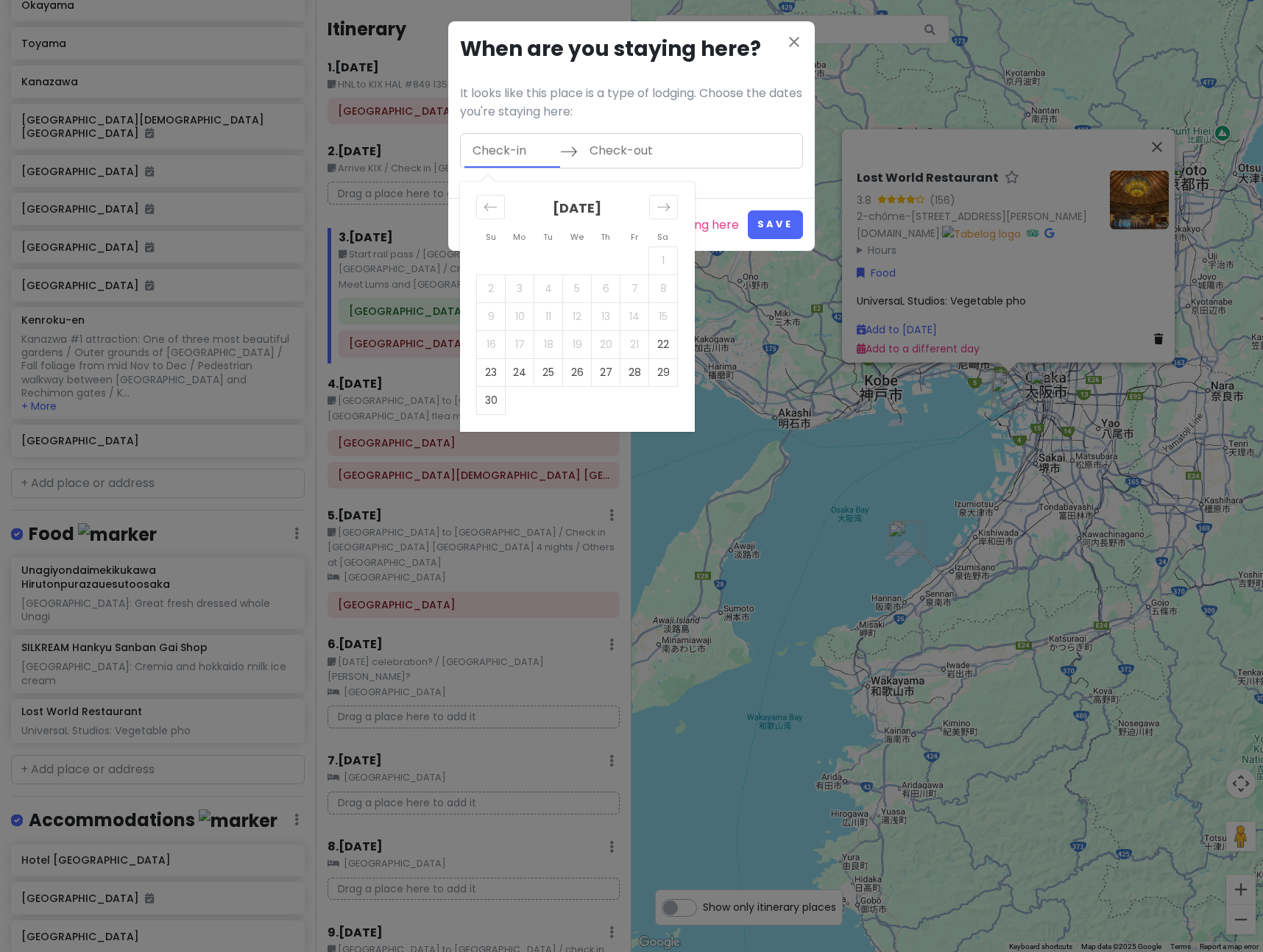
click at [510, 155] on input "Check-in" at bounding box center [512, 150] width 96 height 34
click at [520, 374] on td "24" at bounding box center [520, 372] width 29 height 28
click at [632, 141] on input "Check-out" at bounding box center [629, 150] width 96 height 34
click at [579, 370] on td "26" at bounding box center [577, 372] width 29 height 28
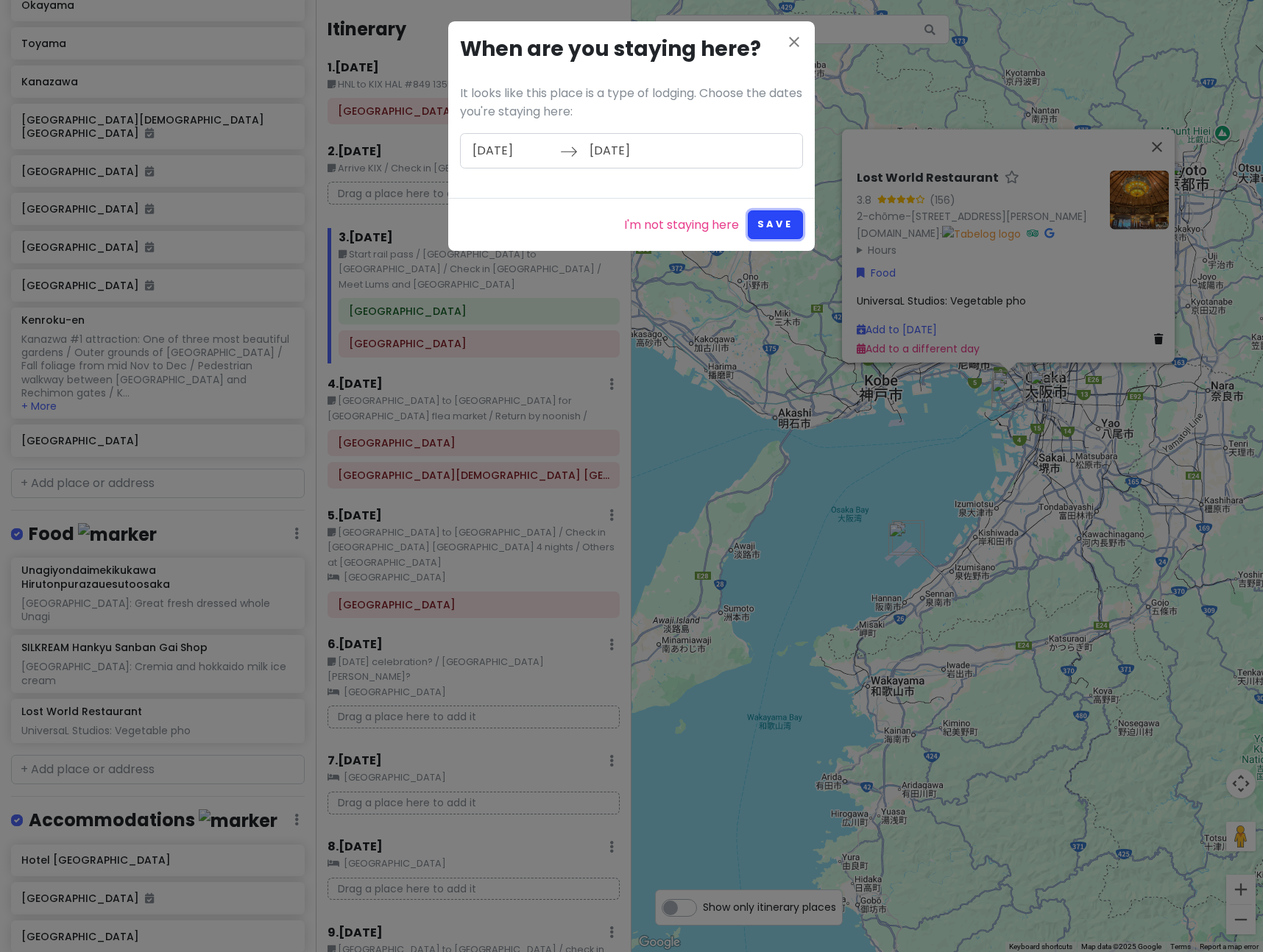
click at [778, 216] on button "Save" at bounding box center [775, 225] width 55 height 29
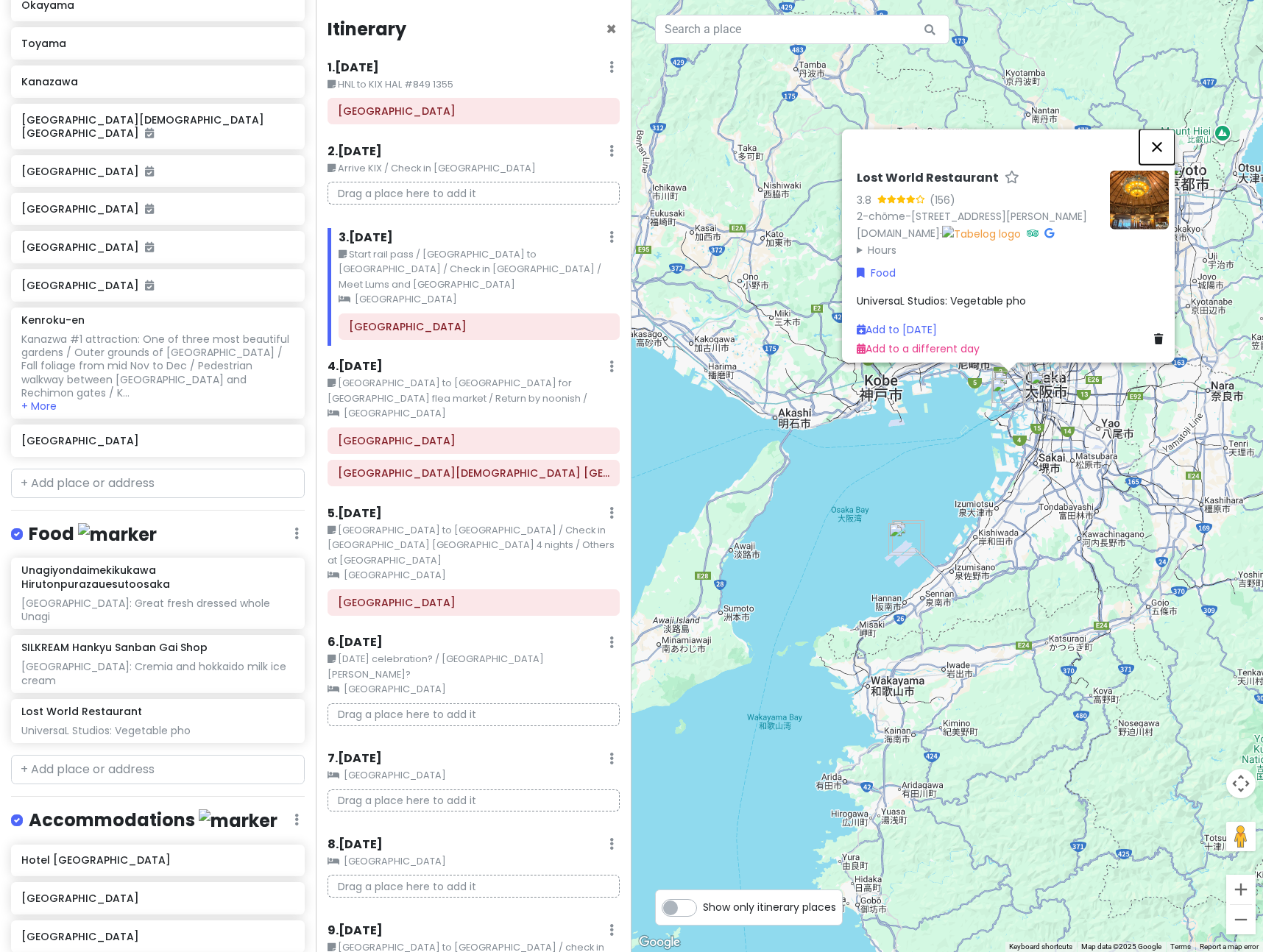
click at [1160, 130] on button "Close" at bounding box center [1156, 147] width 35 height 35
